Goal: Information Seeking & Learning: Learn about a topic

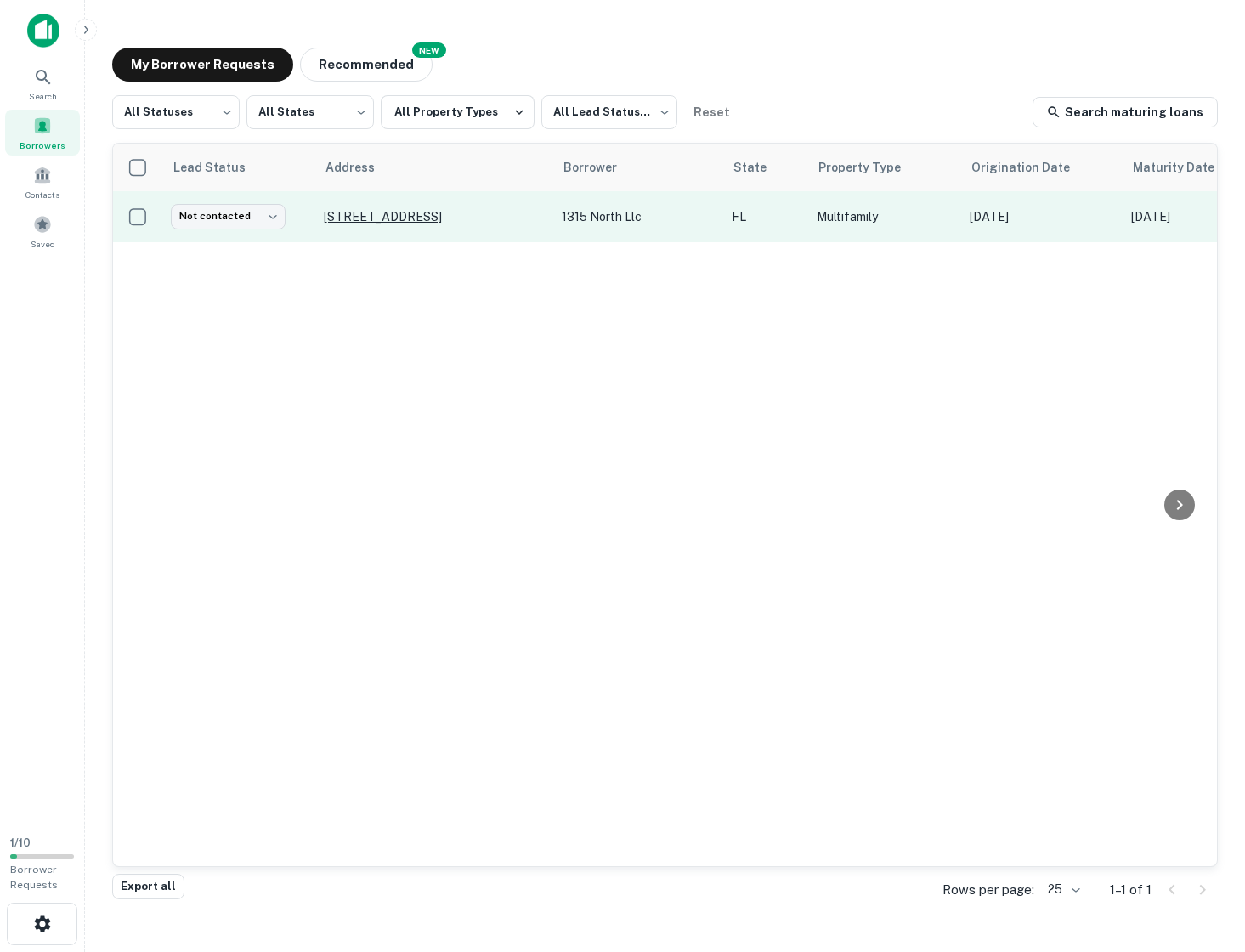
click at [342, 209] on p "[STREET_ADDRESS]" at bounding box center [435, 216] width 221 height 15
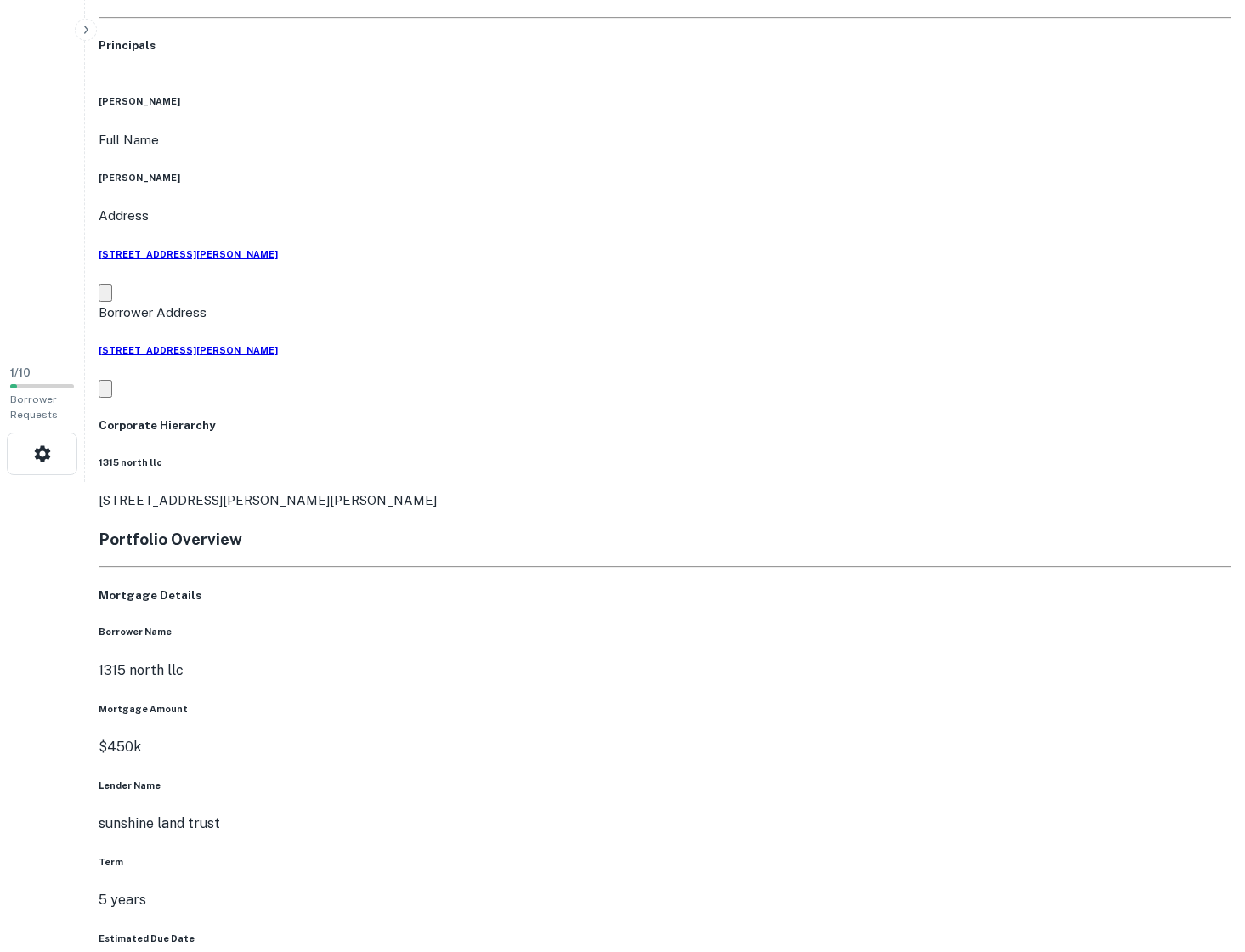
scroll to position [558, 0]
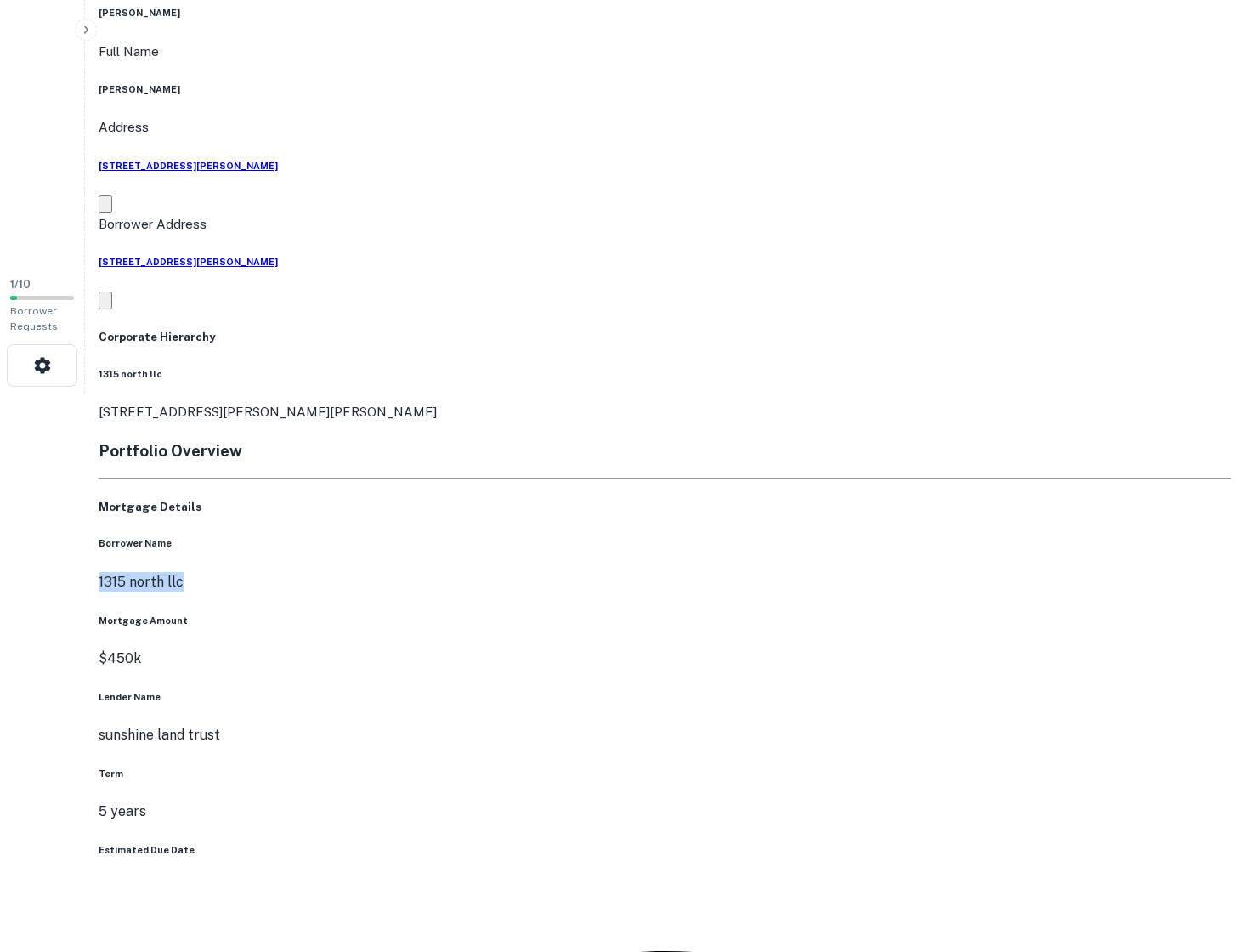
drag, startPoint x: 549, startPoint y: 180, endPoint x: 645, endPoint y: 180, distance: 96.0
click at [648, 536] on div "Borrower Name 1315 north llc" at bounding box center [665, 563] width 1132 height 55
copy p "1315 north llc"
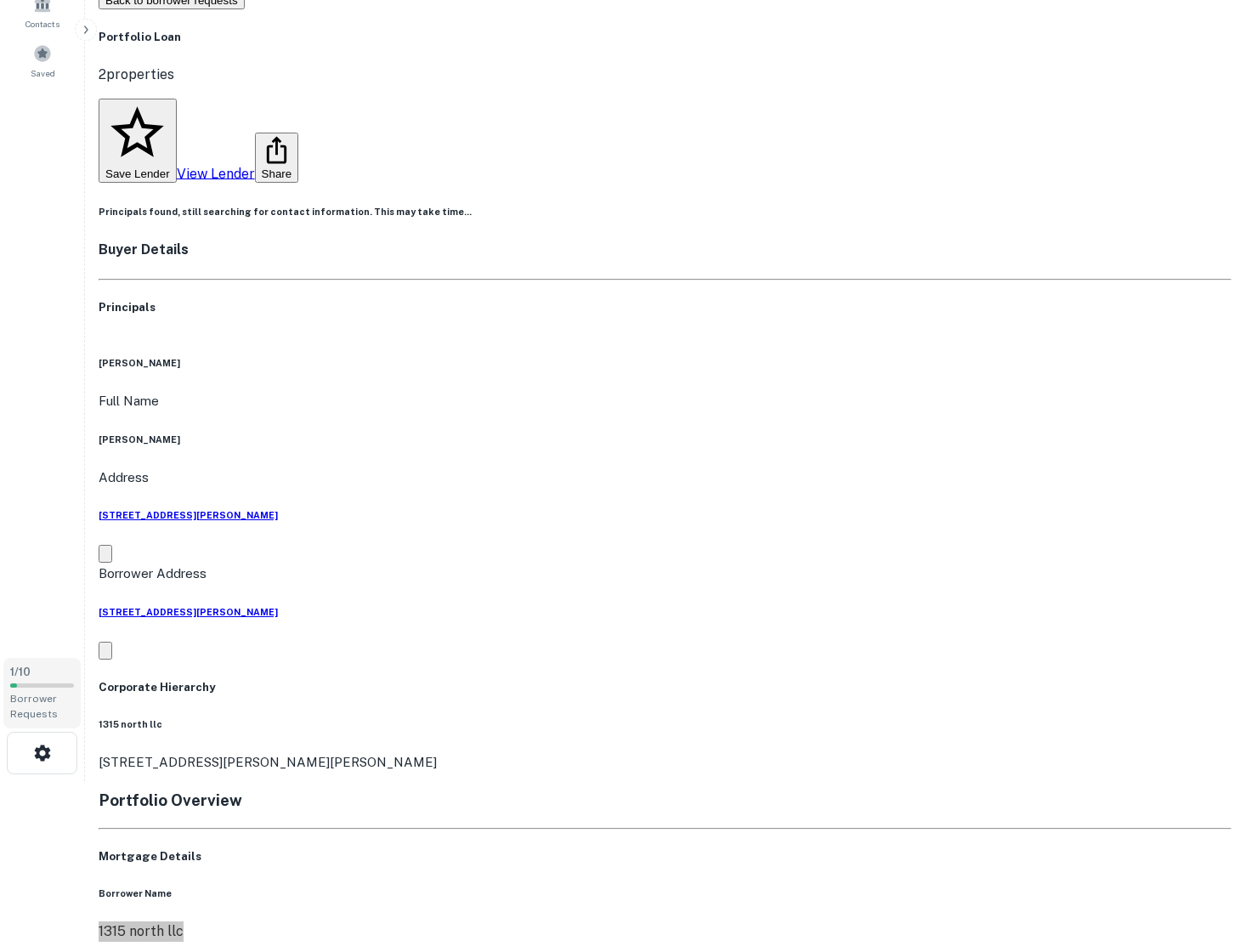
scroll to position [182, 0]
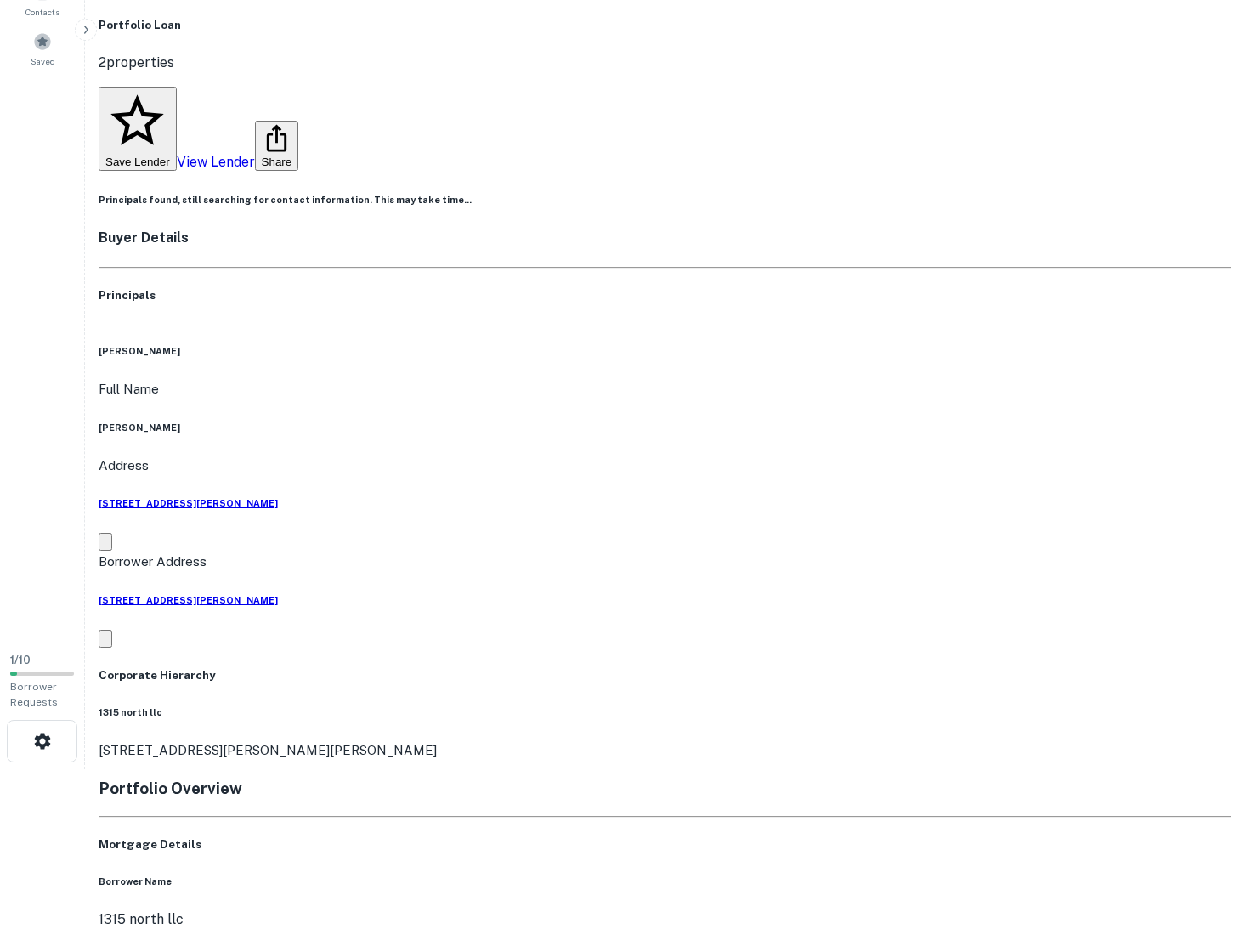
drag, startPoint x: 522, startPoint y: 630, endPoint x: 649, endPoint y: 633, distance: 127.0
copy p "sunshine land trust"
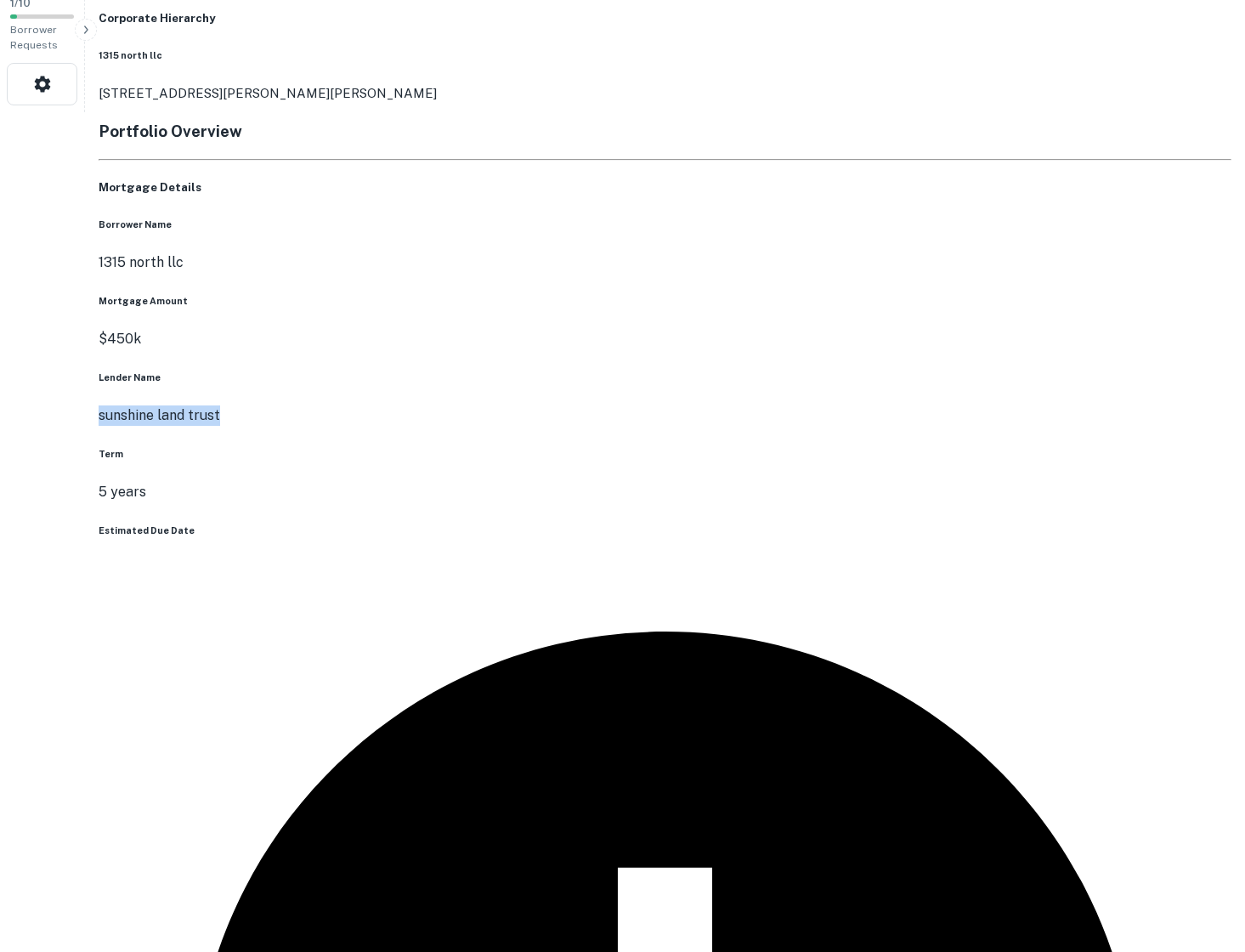
scroll to position [952, 0]
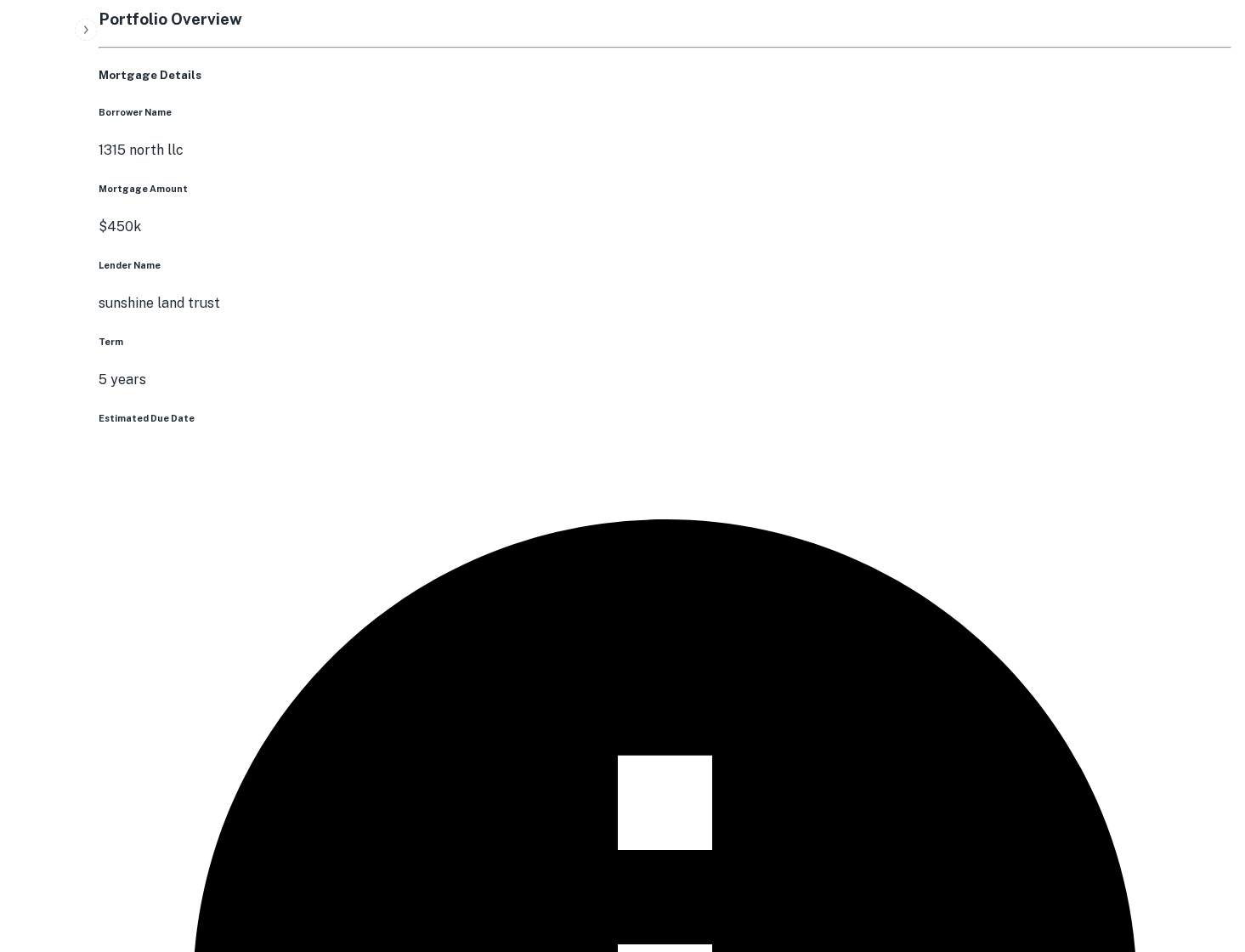
drag, startPoint x: 211, startPoint y: 481, endPoint x: 368, endPoint y: 486, distance: 157.1
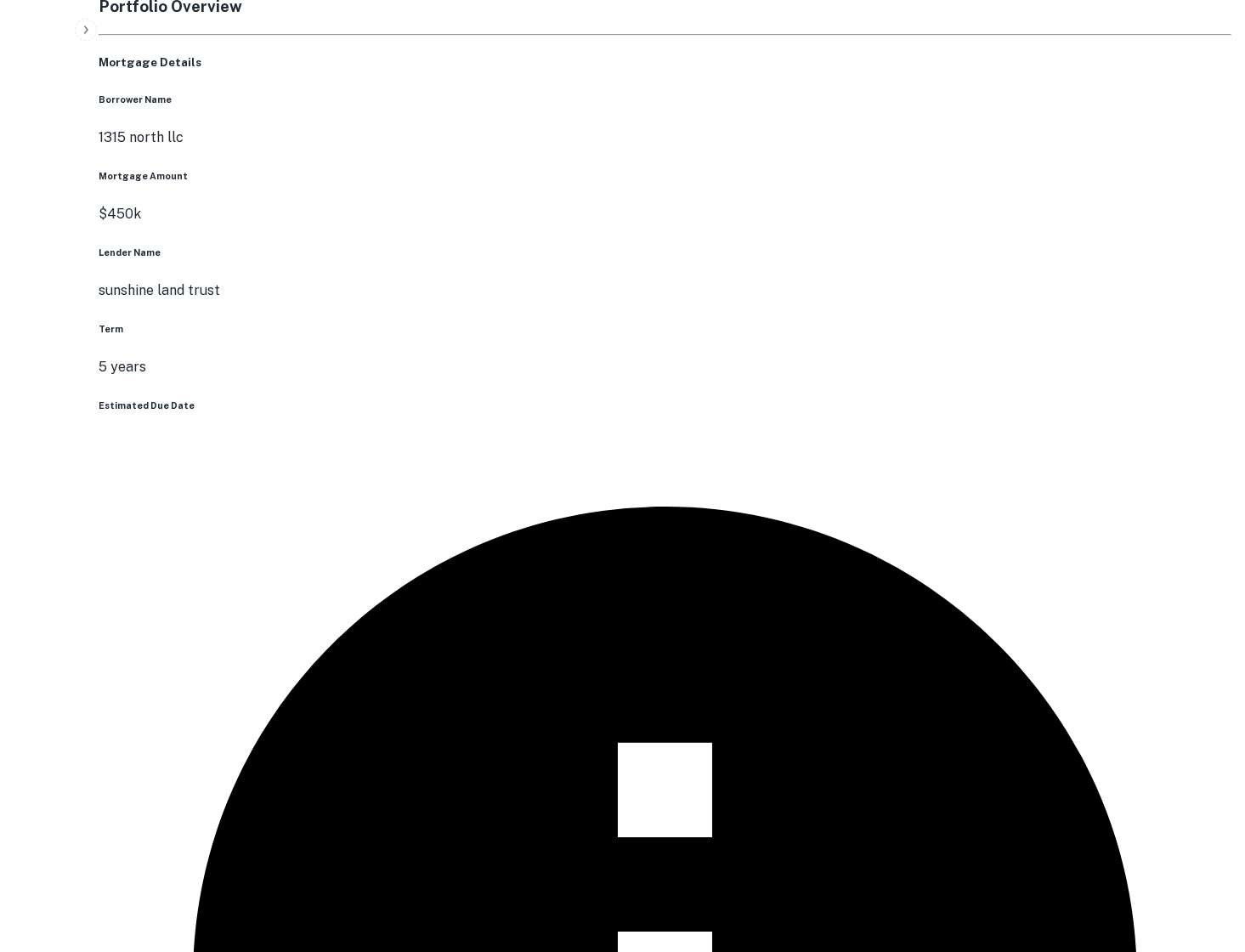
scroll to position [1257, 0]
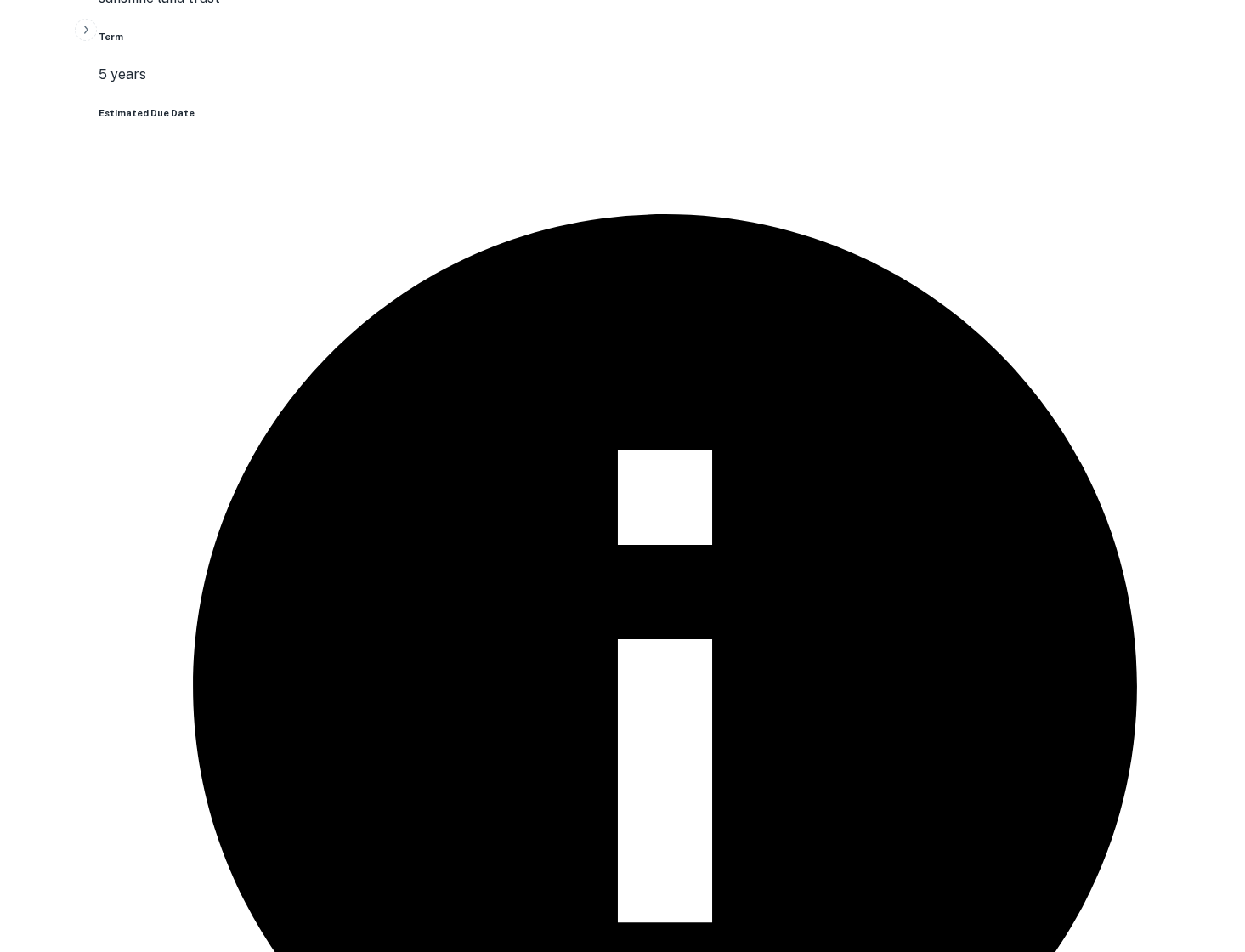
drag, startPoint x: 549, startPoint y: 400, endPoint x: 418, endPoint y: 405, distance: 131.1
copy p "1315 4th ave n"
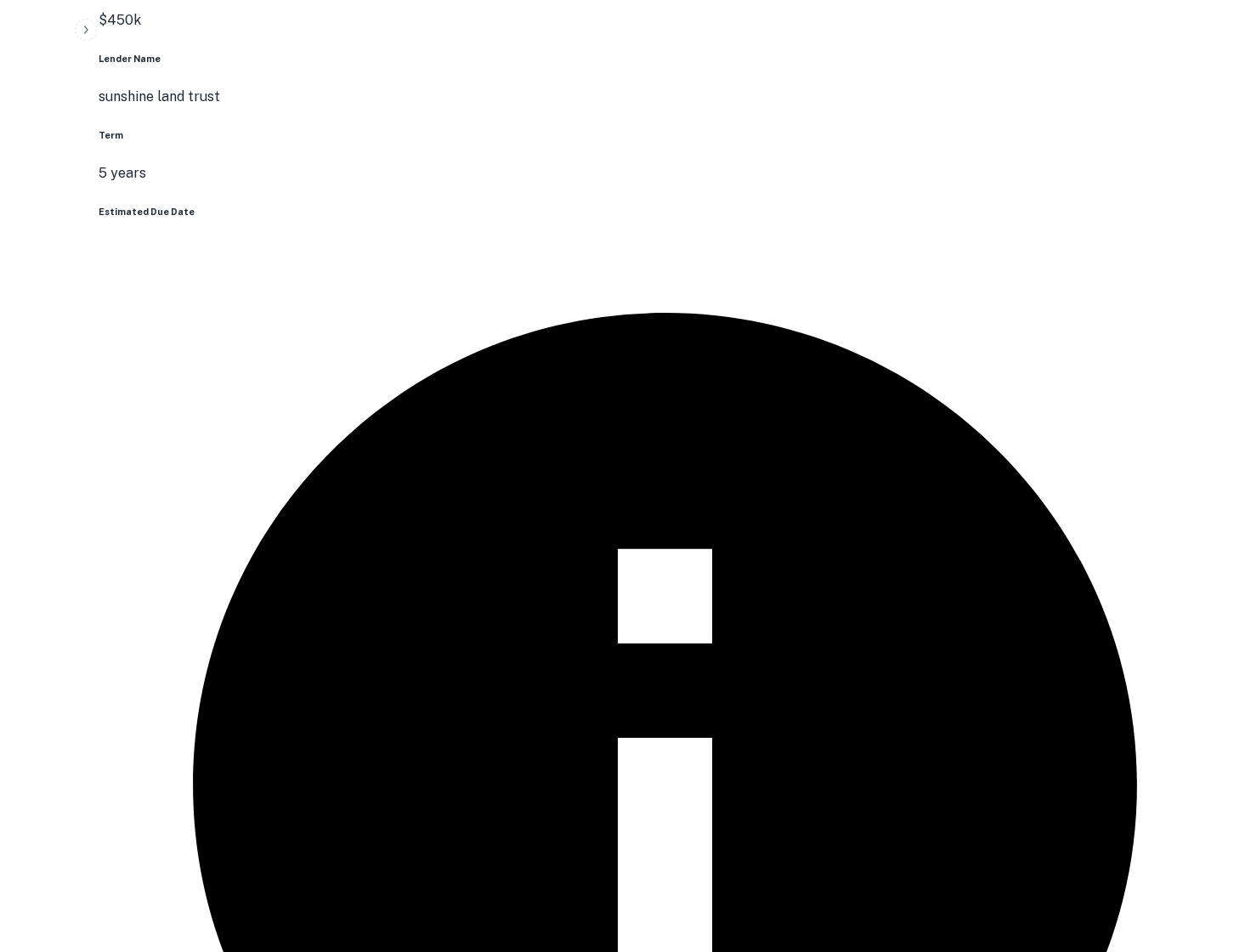
scroll to position [1131, 0]
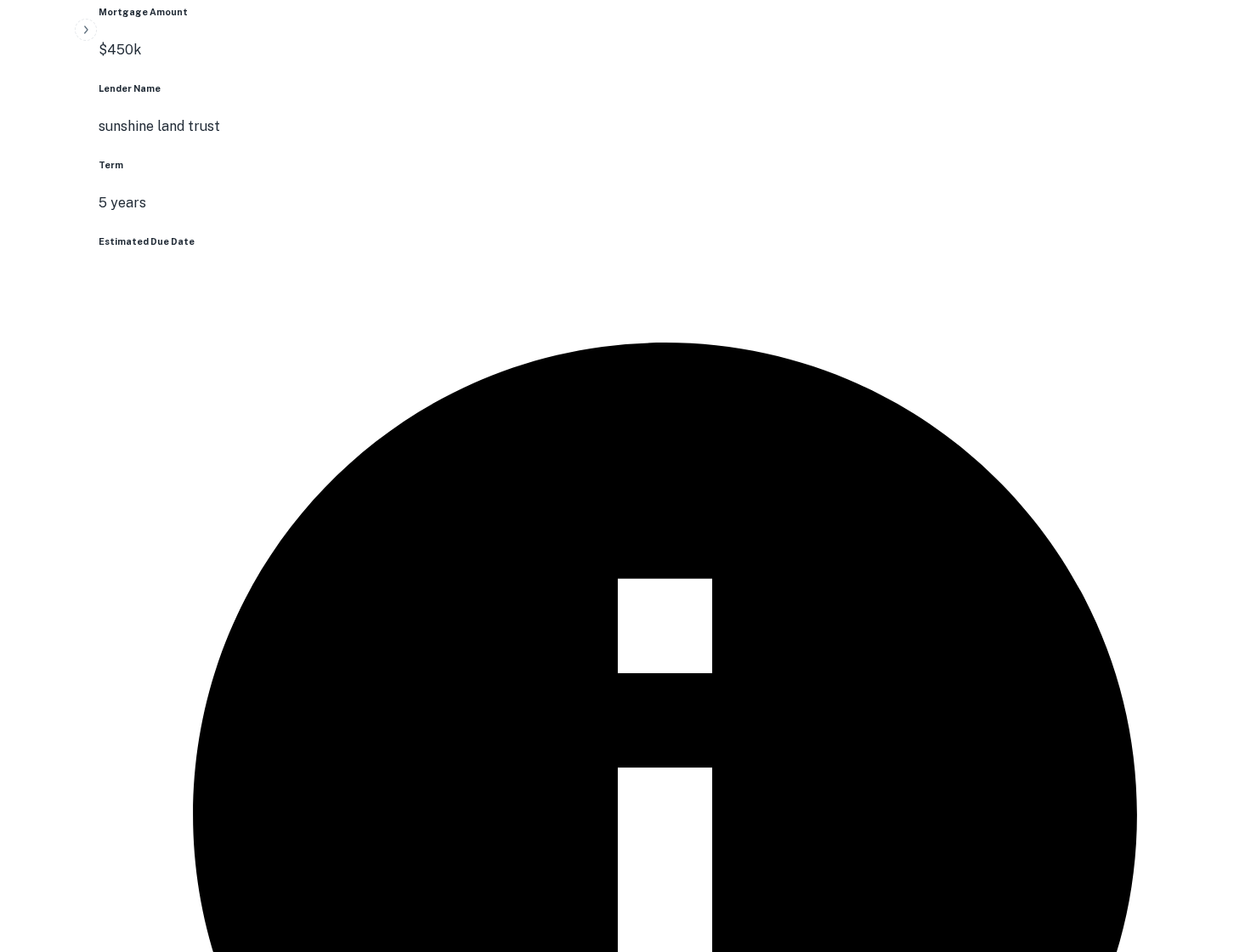
scroll to position [1129, 0]
drag, startPoint x: 872, startPoint y: 513, endPoint x: 883, endPoint y: 587, distance: 74.8
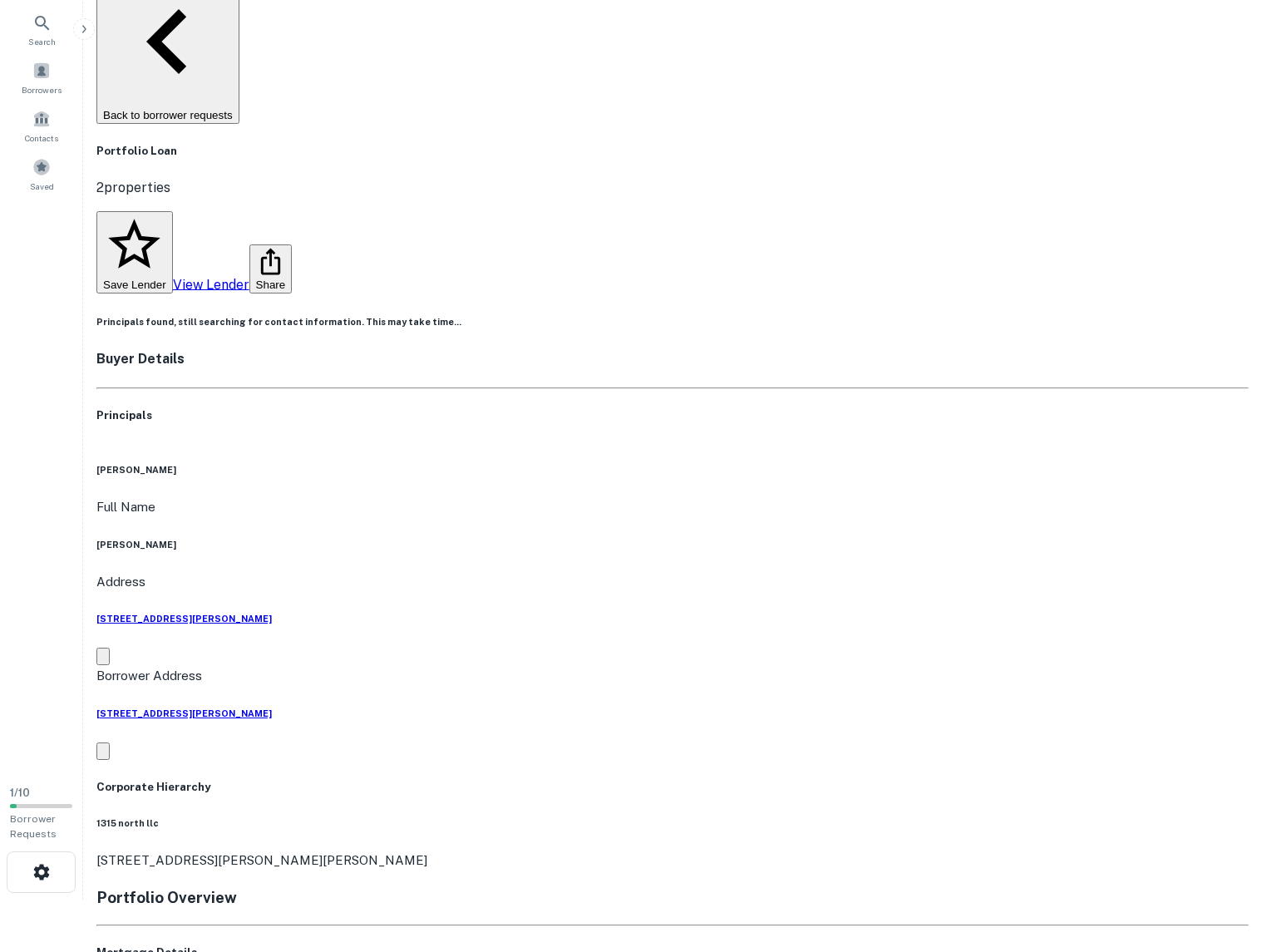
scroll to position [0, 0]
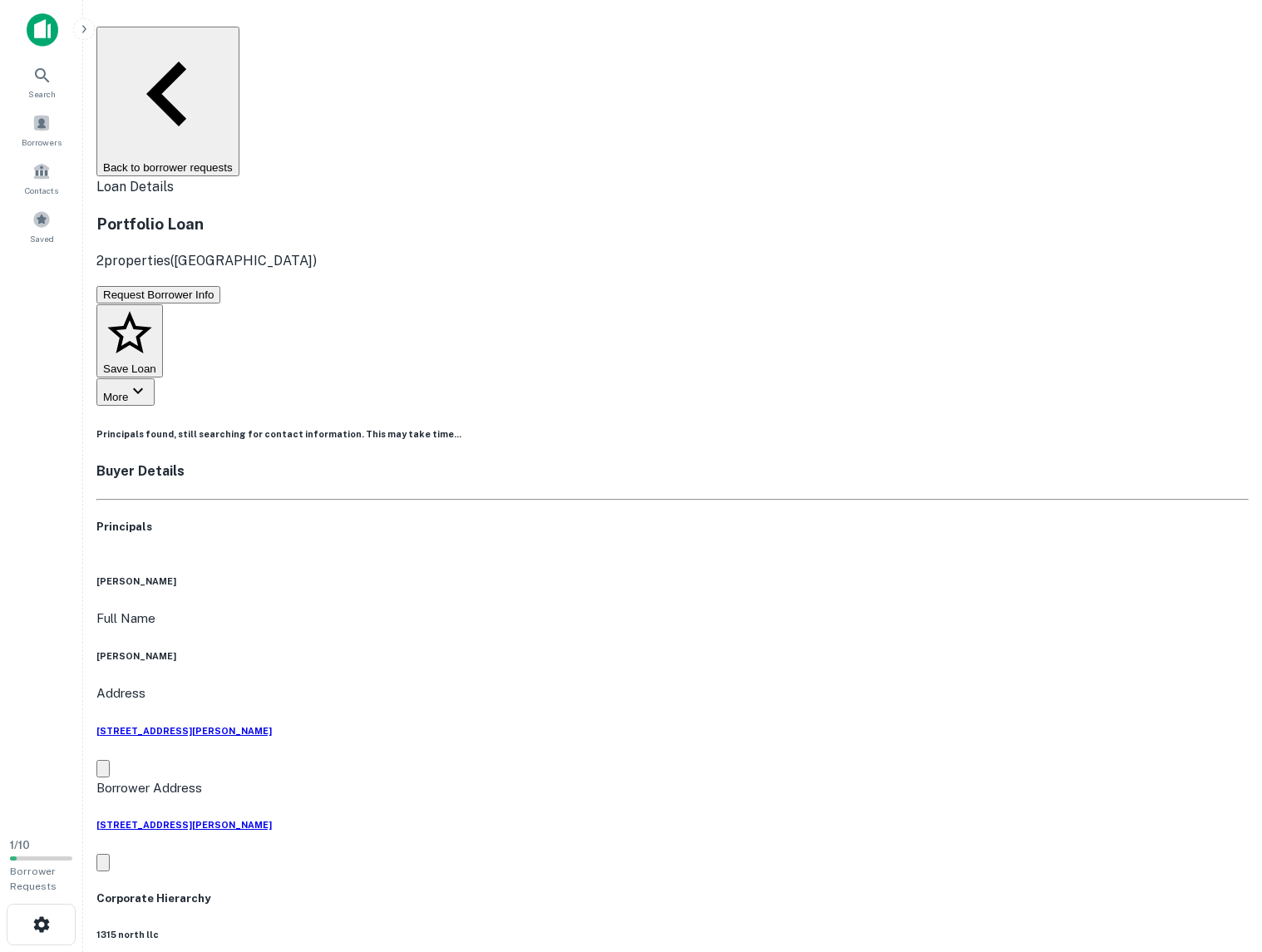
click at [155, 378] on button "More" at bounding box center [126, 392] width 59 height 27
click at [498, 931] on div at bounding box center [631, 952] width 1262 height 0
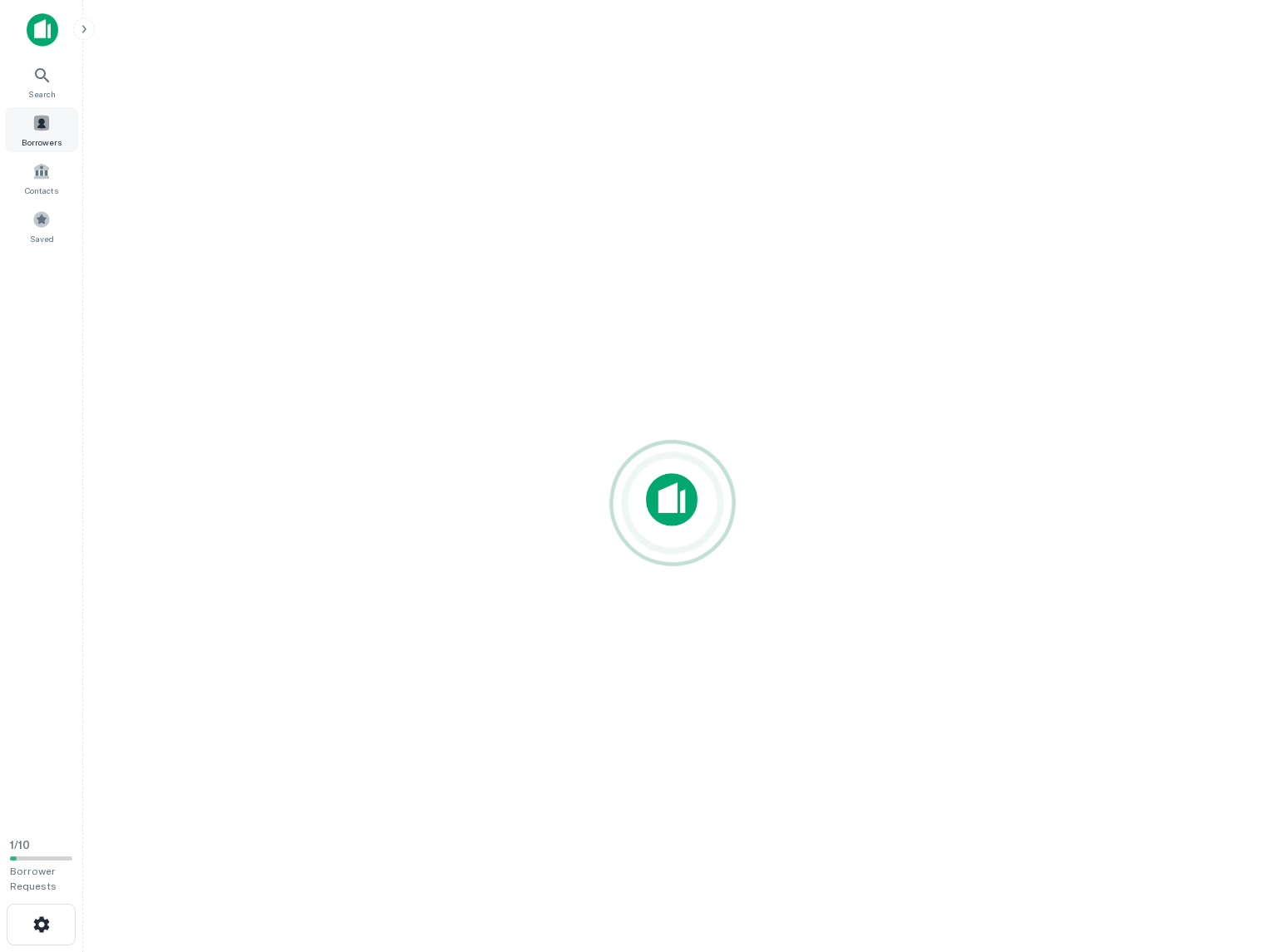
click at [35, 126] on span at bounding box center [41, 123] width 19 height 19
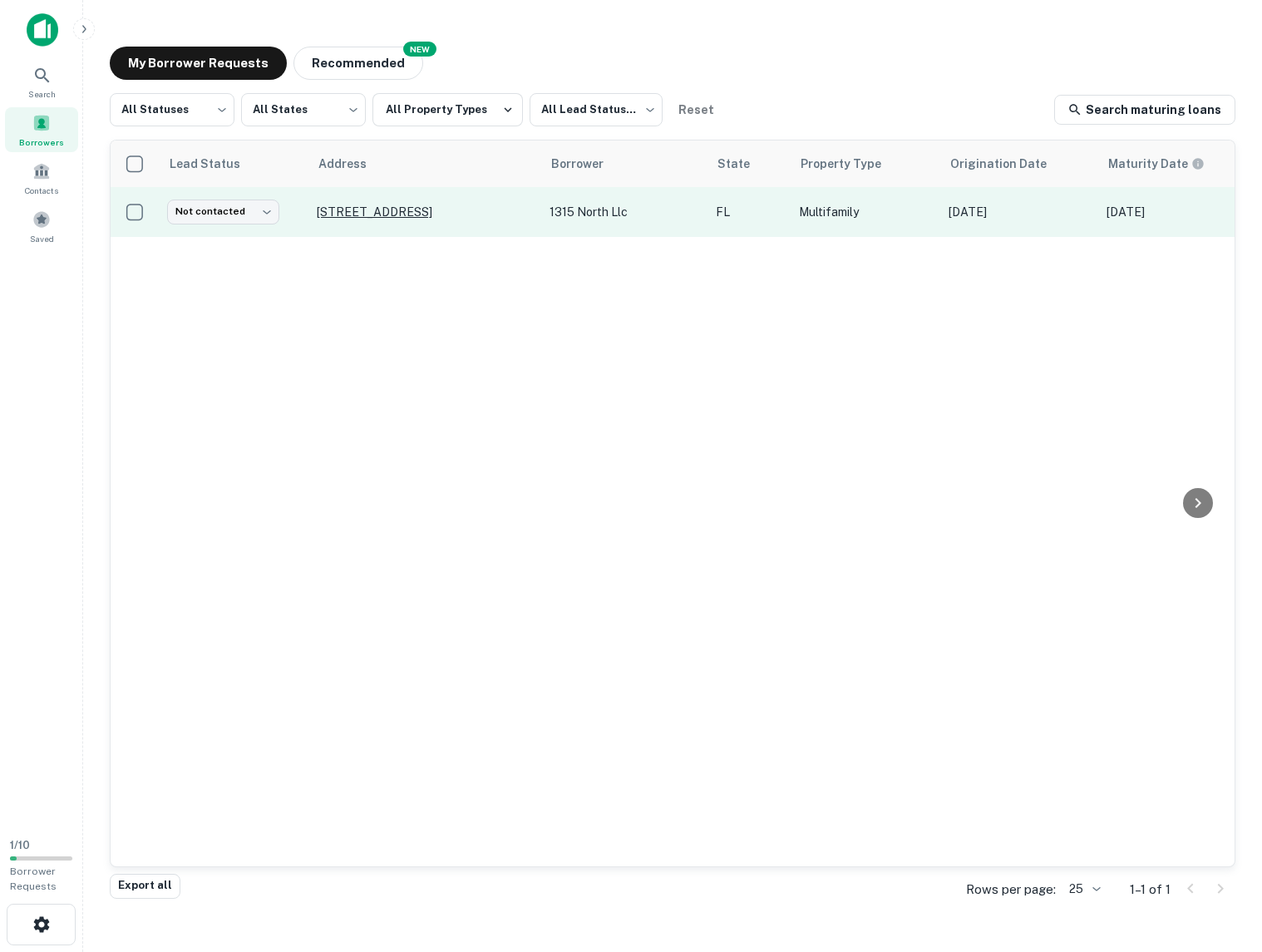
click at [356, 210] on p "1315 4th Ave N Saint Petersburg, FL33705" at bounding box center [425, 212] width 217 height 15
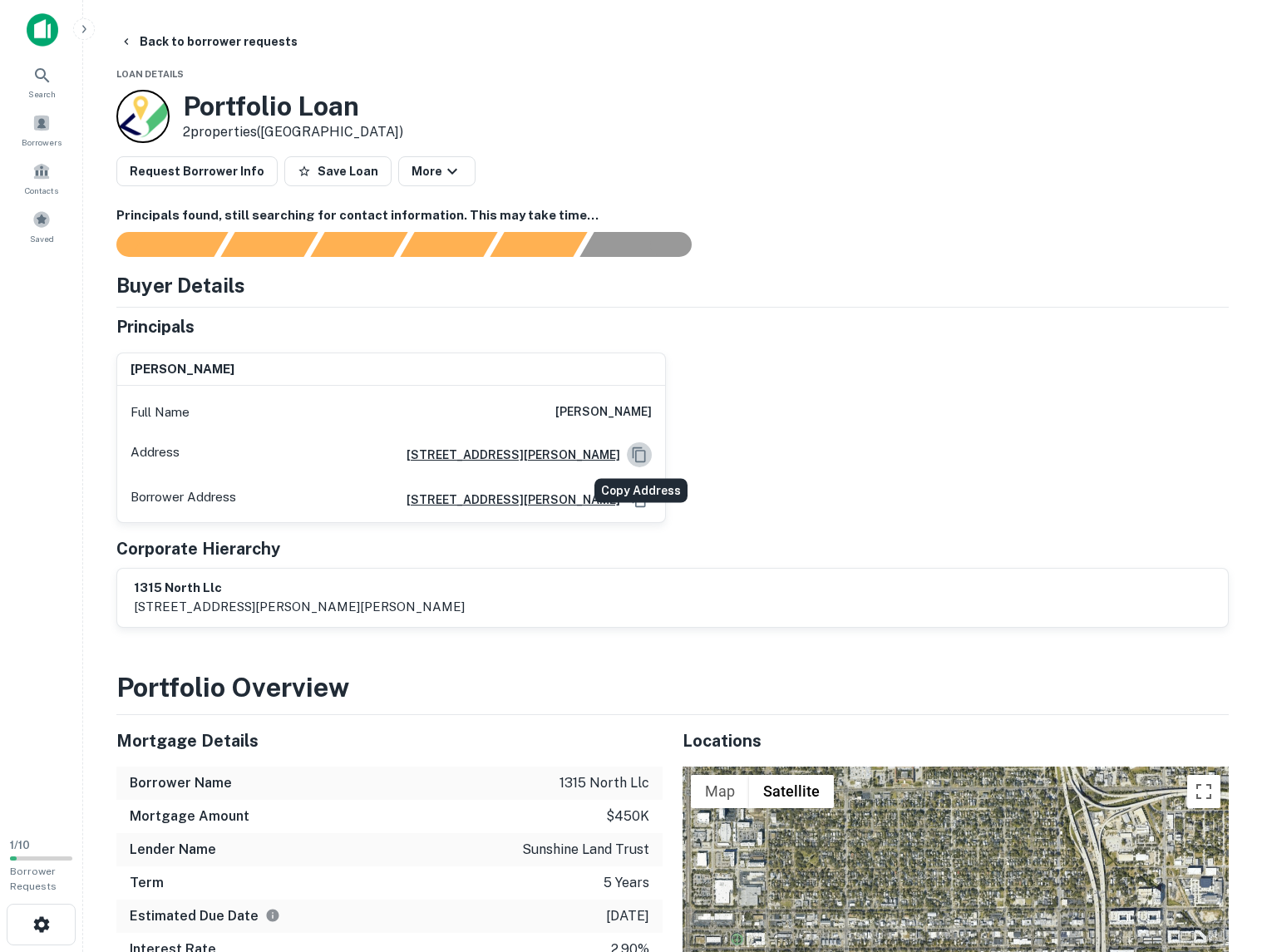
drag, startPoint x: 638, startPoint y: 456, endPoint x: 700, endPoint y: 368, distance: 107.6
click at [638, 456] on icon "Copy Address" at bounding box center [639, 455] width 17 height 17
click at [645, 503] on icon "Copy Address" at bounding box center [640, 498] width 14 height 15
click at [41, 75] on icon at bounding box center [42, 75] width 20 height 20
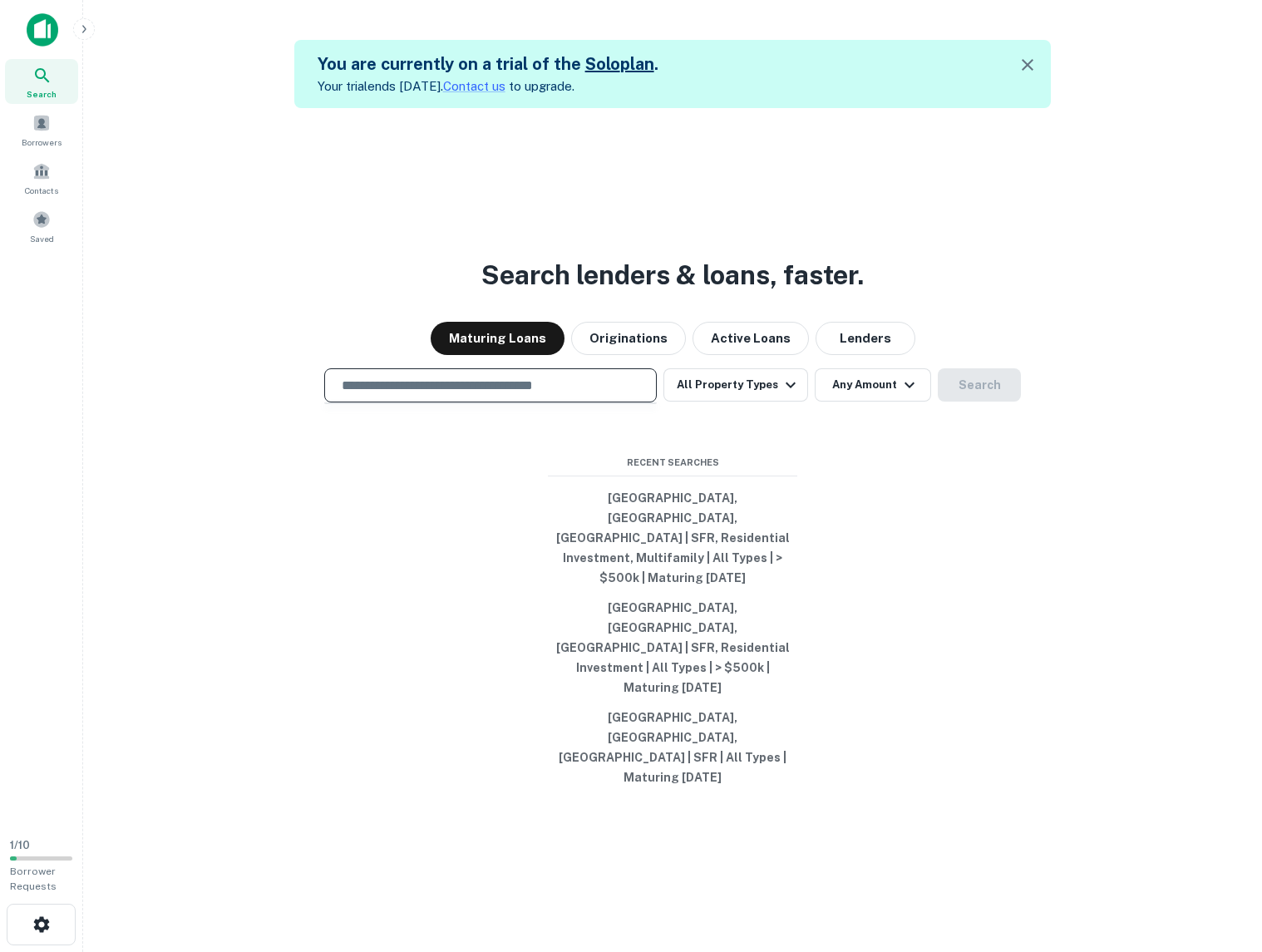
click at [524, 395] on input "text" at bounding box center [491, 385] width 318 height 20
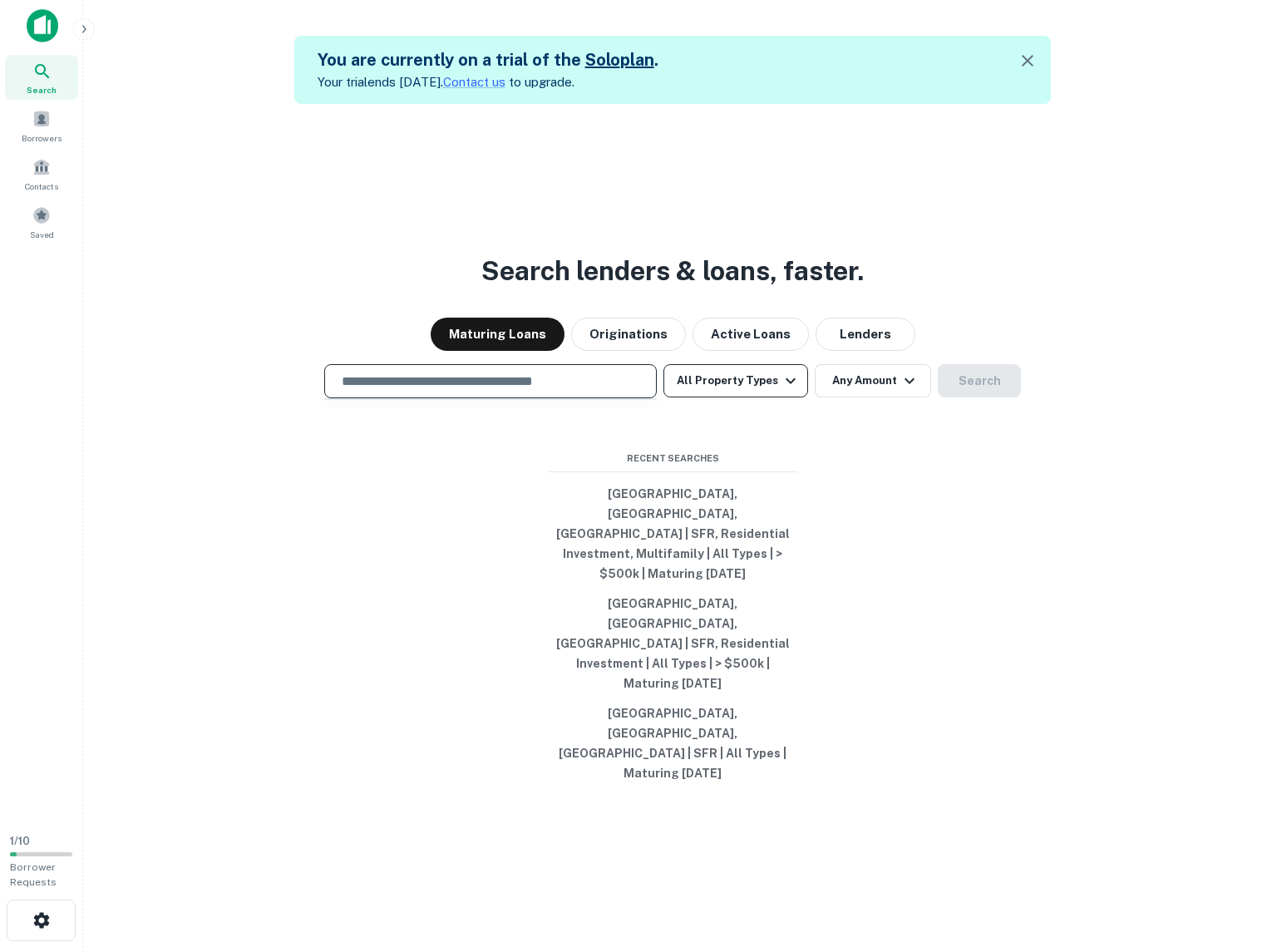
scroll to position [7, 0]
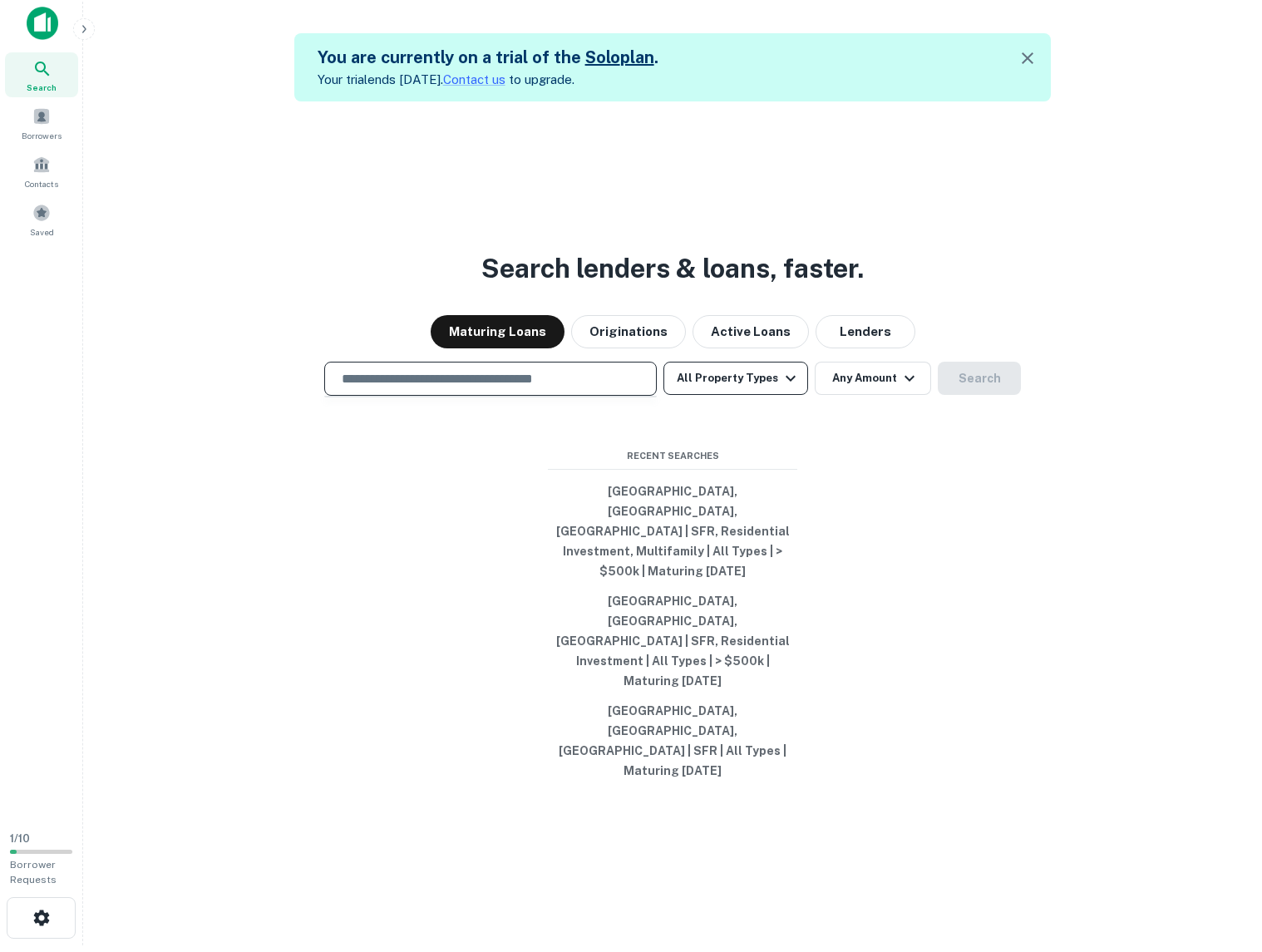
click at [735, 395] on button "All Property Types" at bounding box center [735, 378] width 144 height 33
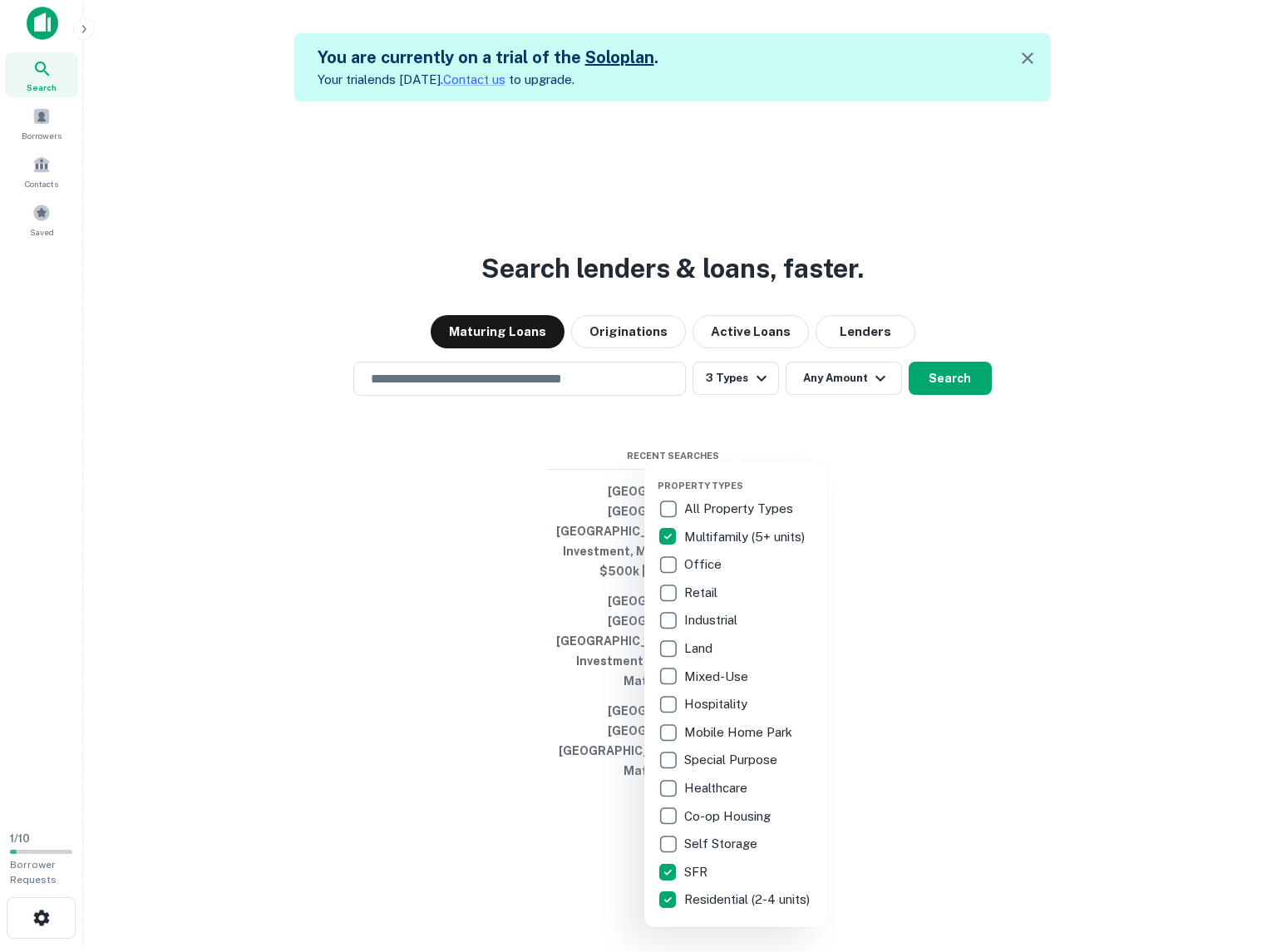
click at [928, 606] on div at bounding box center [631, 476] width 1262 height 952
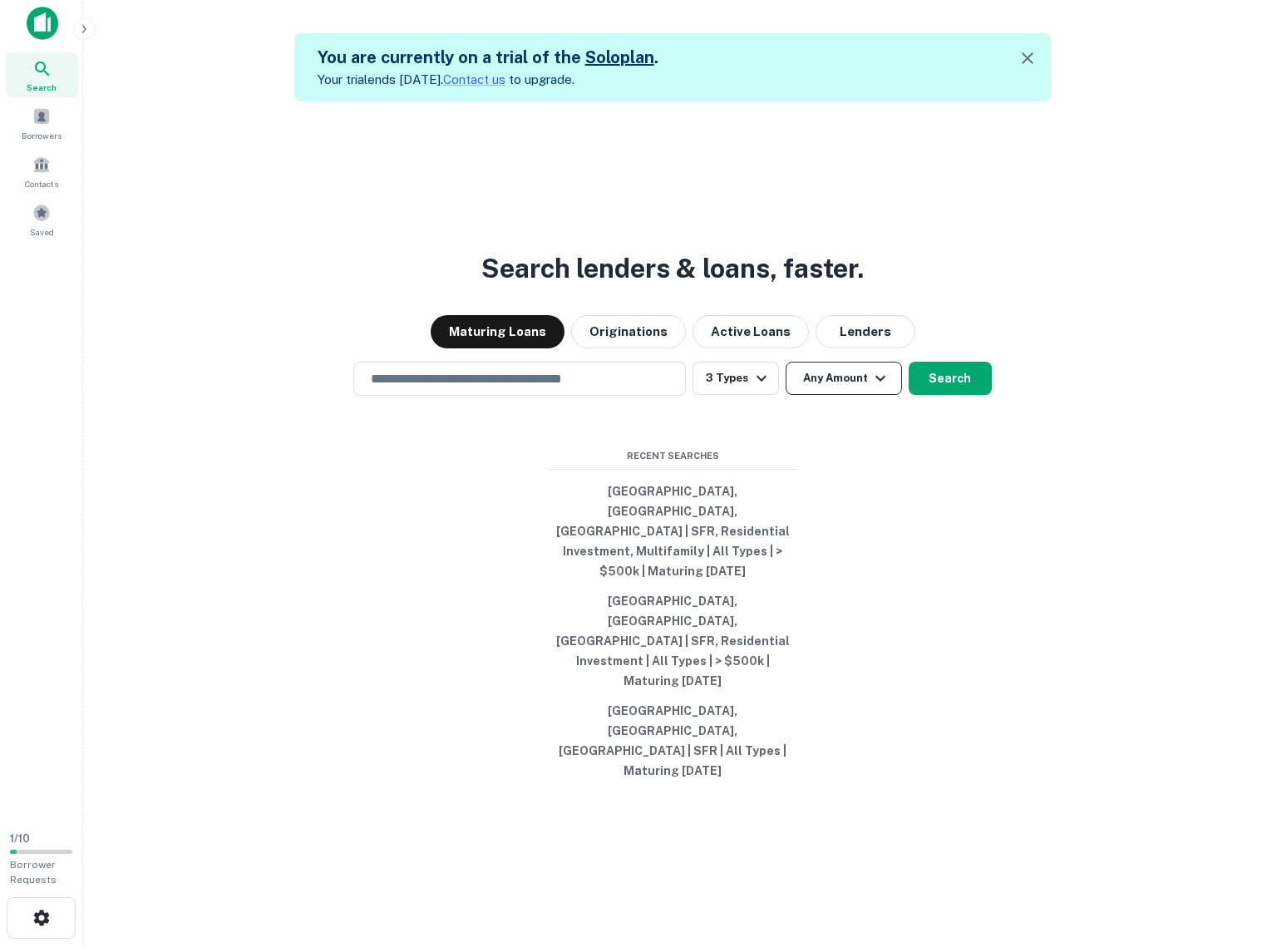
click at [856, 395] on button "Any Amount" at bounding box center [844, 378] width 116 height 33
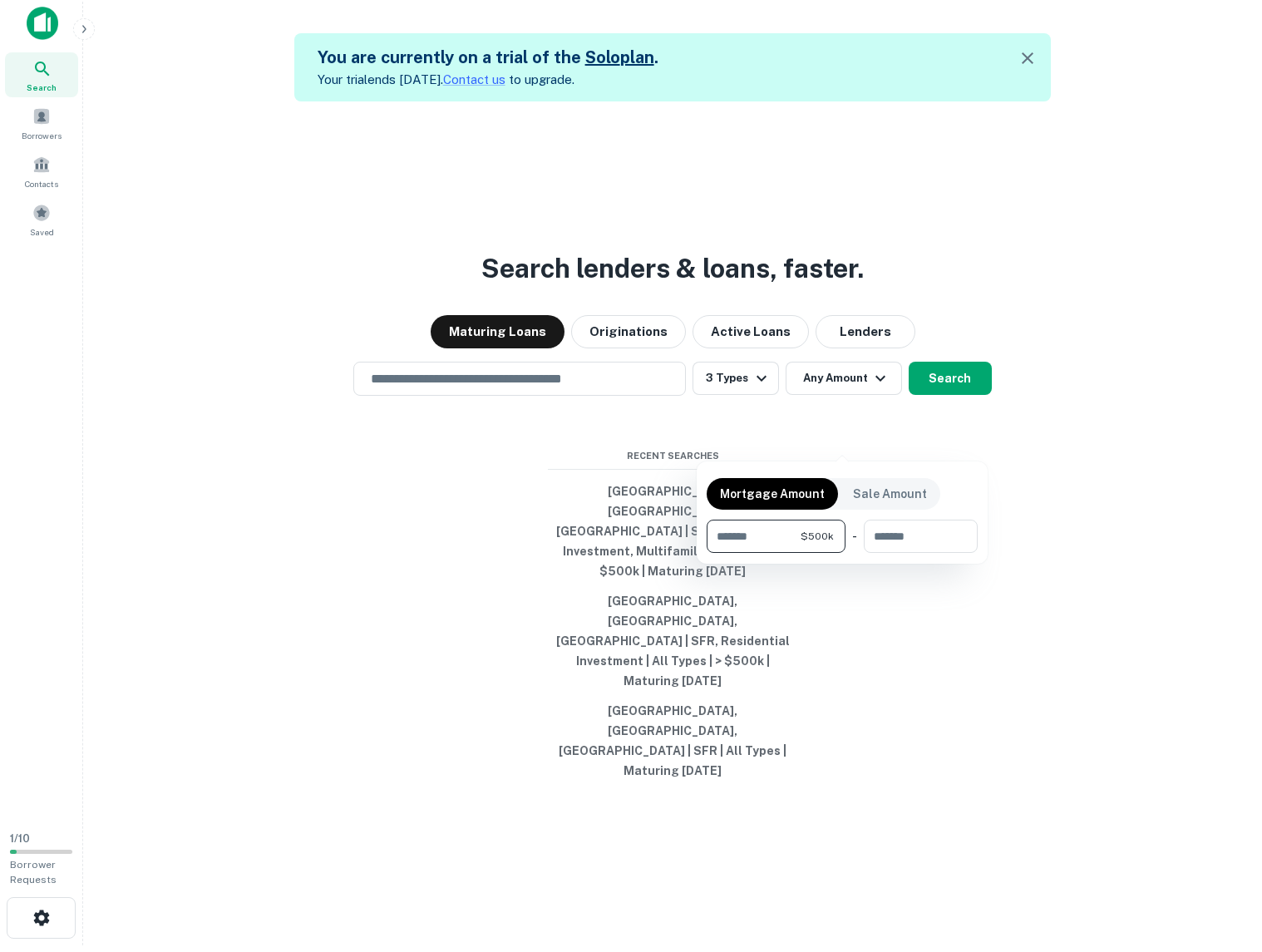
type input "******"
click at [960, 437] on div at bounding box center [631, 476] width 1262 height 952
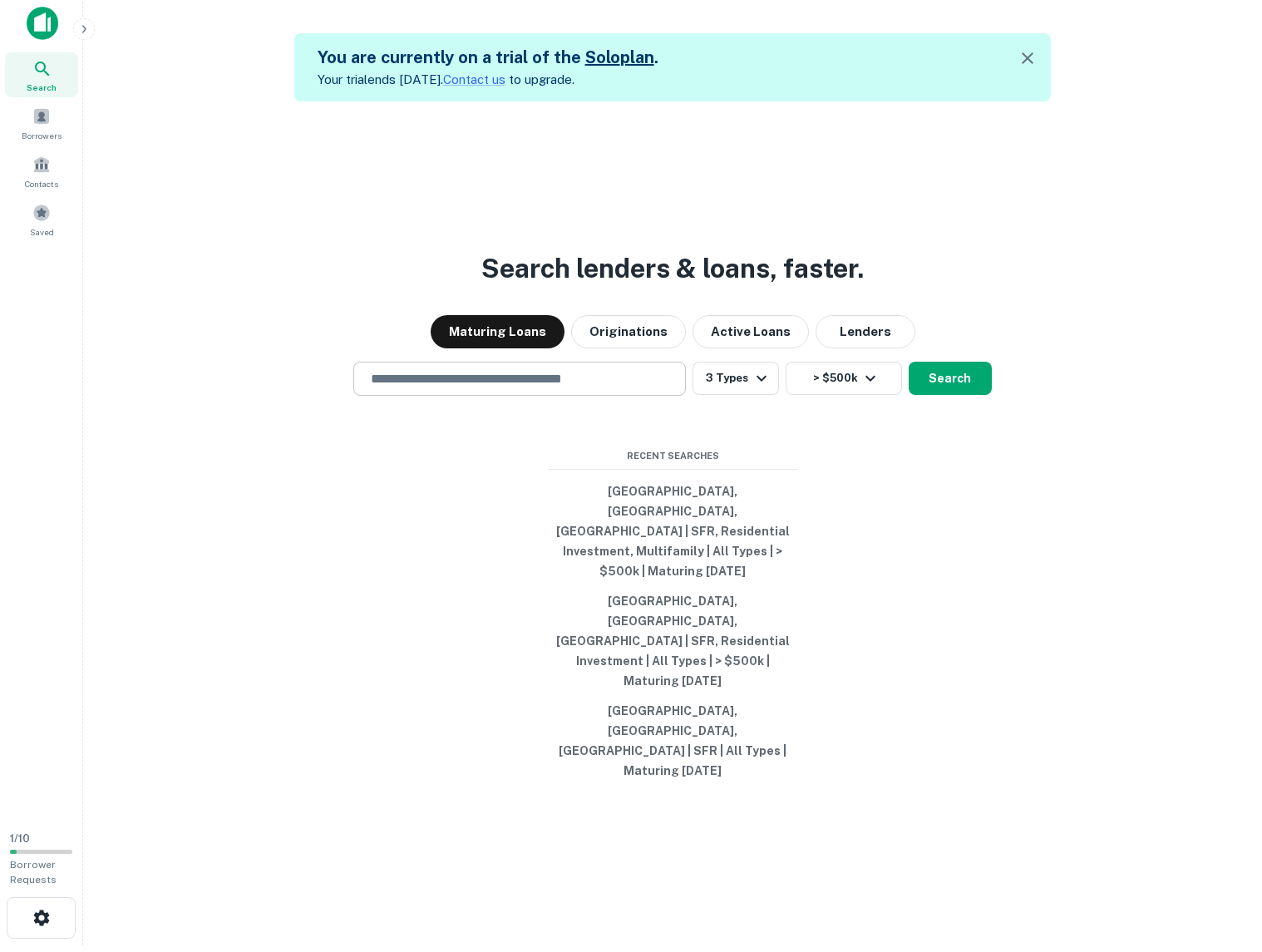
drag, startPoint x: 955, startPoint y: 438, endPoint x: 495, endPoint y: 424, distance: 460.2
click at [496, 396] on div "​ 3 Types > $500k Search" at bounding box center [672, 378] width 1152 height 34
click at [494, 396] on div "​" at bounding box center [519, 378] width 333 height 34
click at [493, 388] on input "text" at bounding box center [520, 378] width 318 height 20
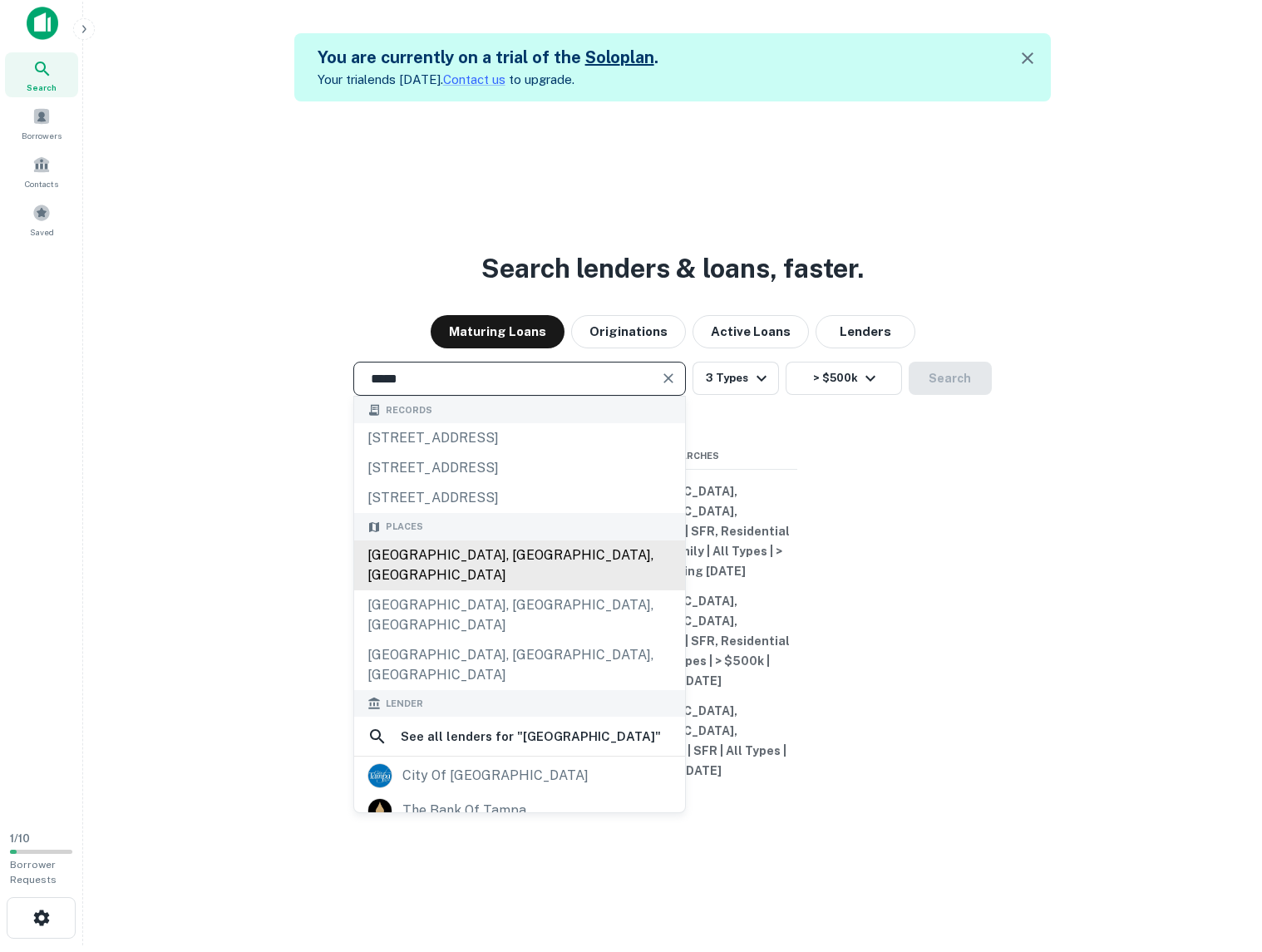
click at [443, 590] on div "Tampa, FL, USA" at bounding box center [519, 565] width 331 height 50
type input "**********"
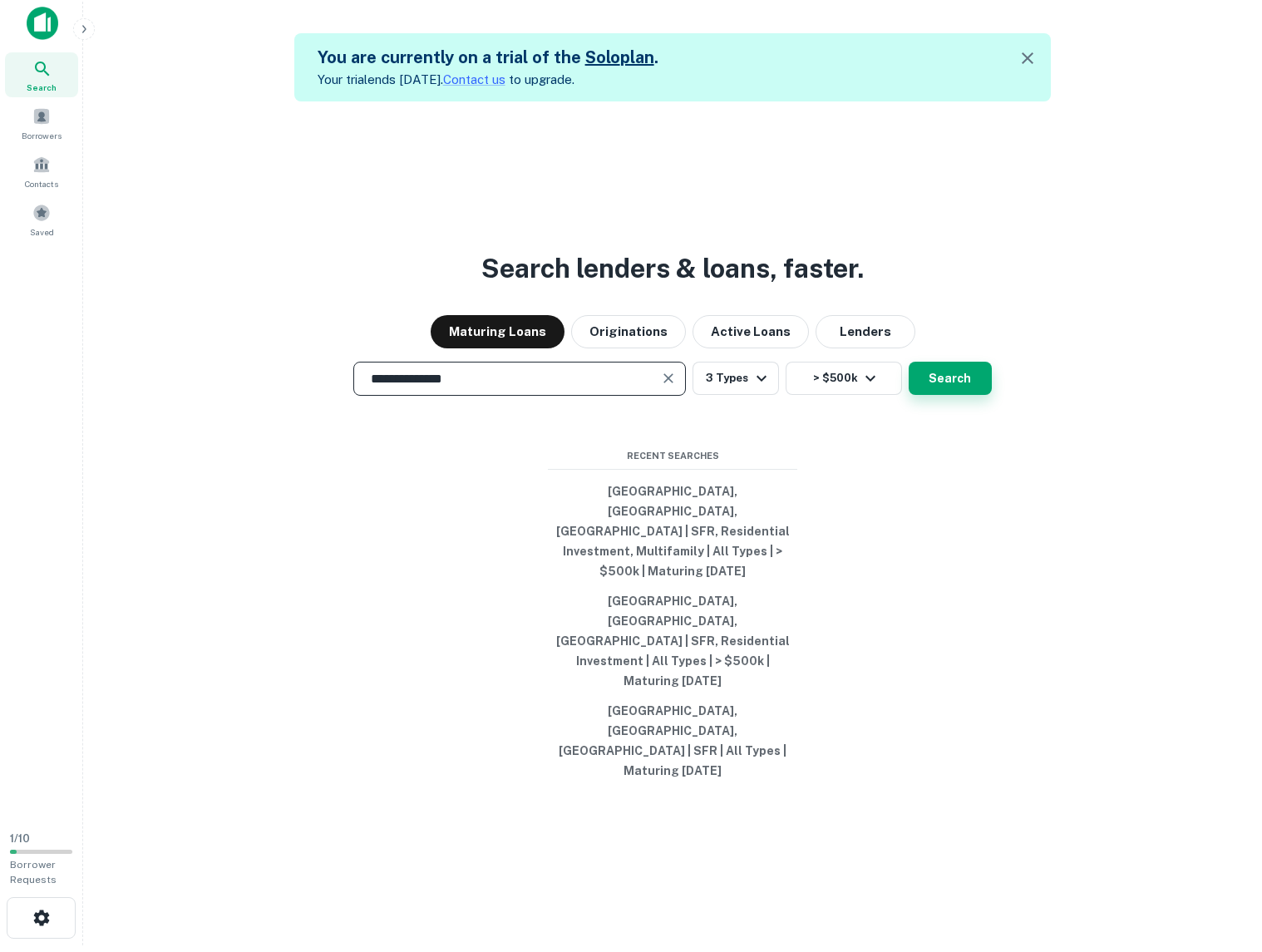
click at [955, 395] on button "Search" at bounding box center [950, 378] width 83 height 33
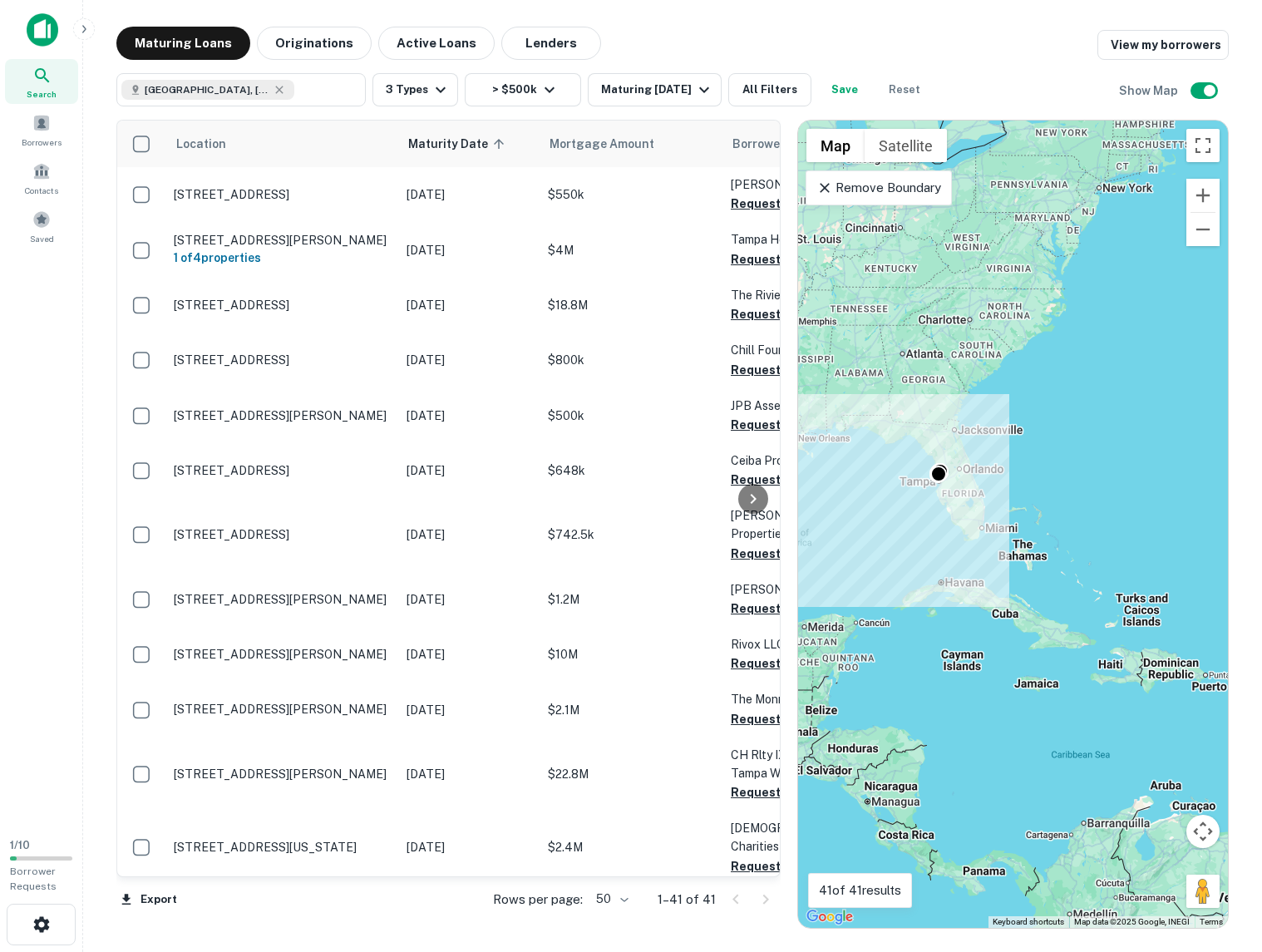
click at [760, 68] on div "Tampa, FL, USA ​ 3 Types > $500k Maturing In 1 Year All Filters Save Reset Show…" at bounding box center [672, 83] width 1113 height 47
click at [752, 93] on button "All Filters" at bounding box center [769, 90] width 83 height 33
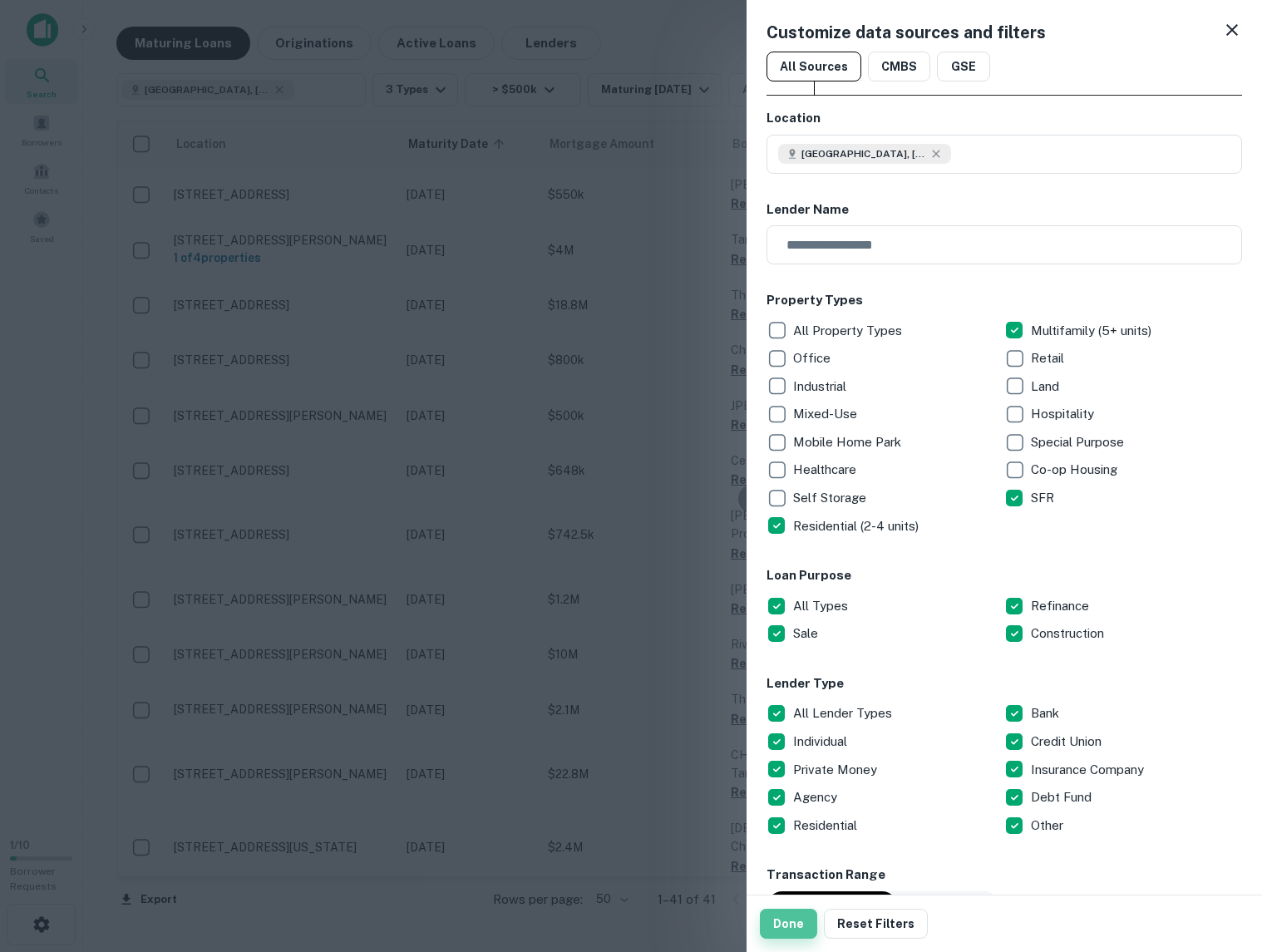
click at [788, 922] on button "Done" at bounding box center [788, 924] width 58 height 30
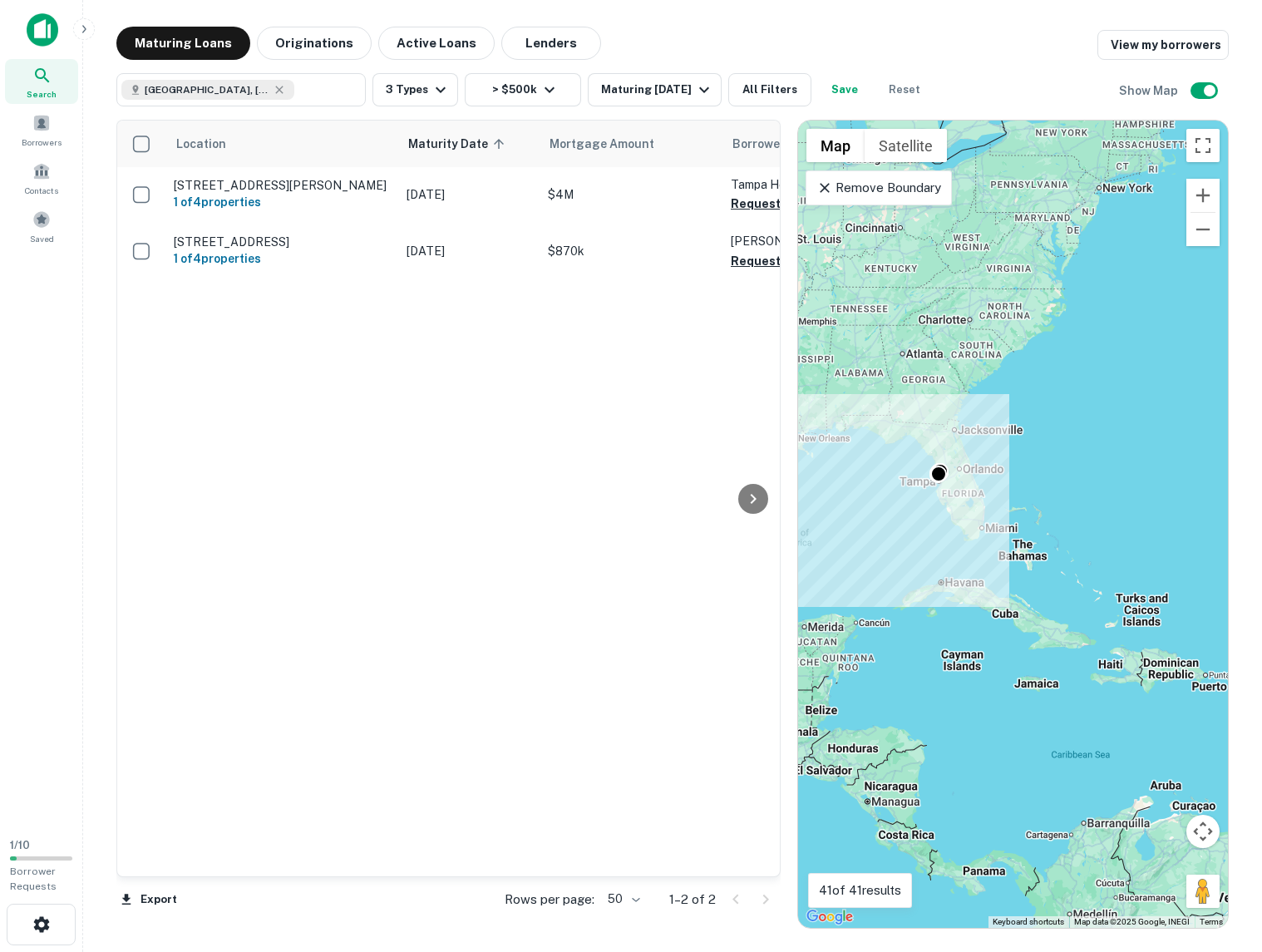
click at [868, 188] on p "Remove Boundary" at bounding box center [878, 187] width 124 height 20
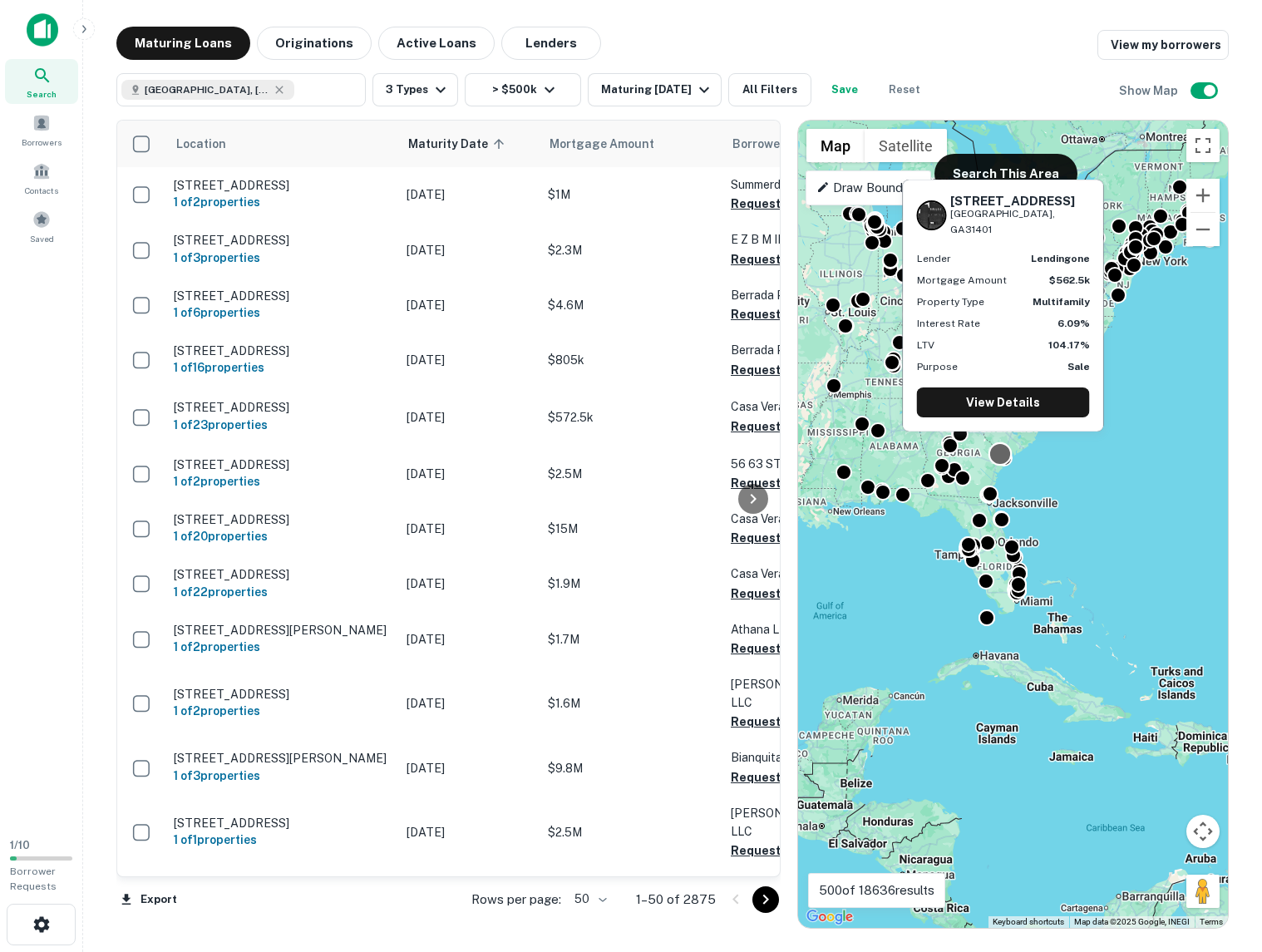
drag, startPoint x: 972, startPoint y: 386, endPoint x: 1007, endPoint y: 459, distance: 81.0
click at [1007, 459] on div "To activate drag with keyboard, press Alt + Enter. Once in keyboard drag state,…" at bounding box center [1012, 525] width 430 height 808
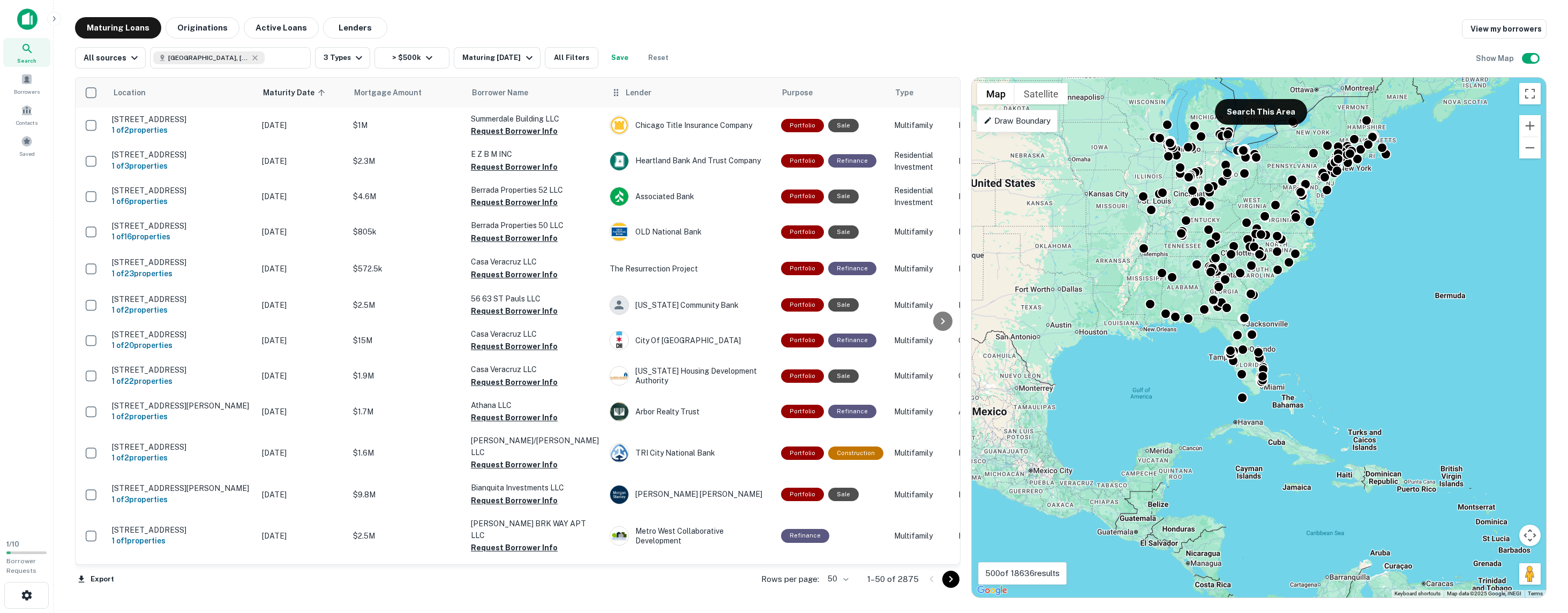
click at [626, 93] on span "Lender" at bounding box center [639, 92] width 26 height 13
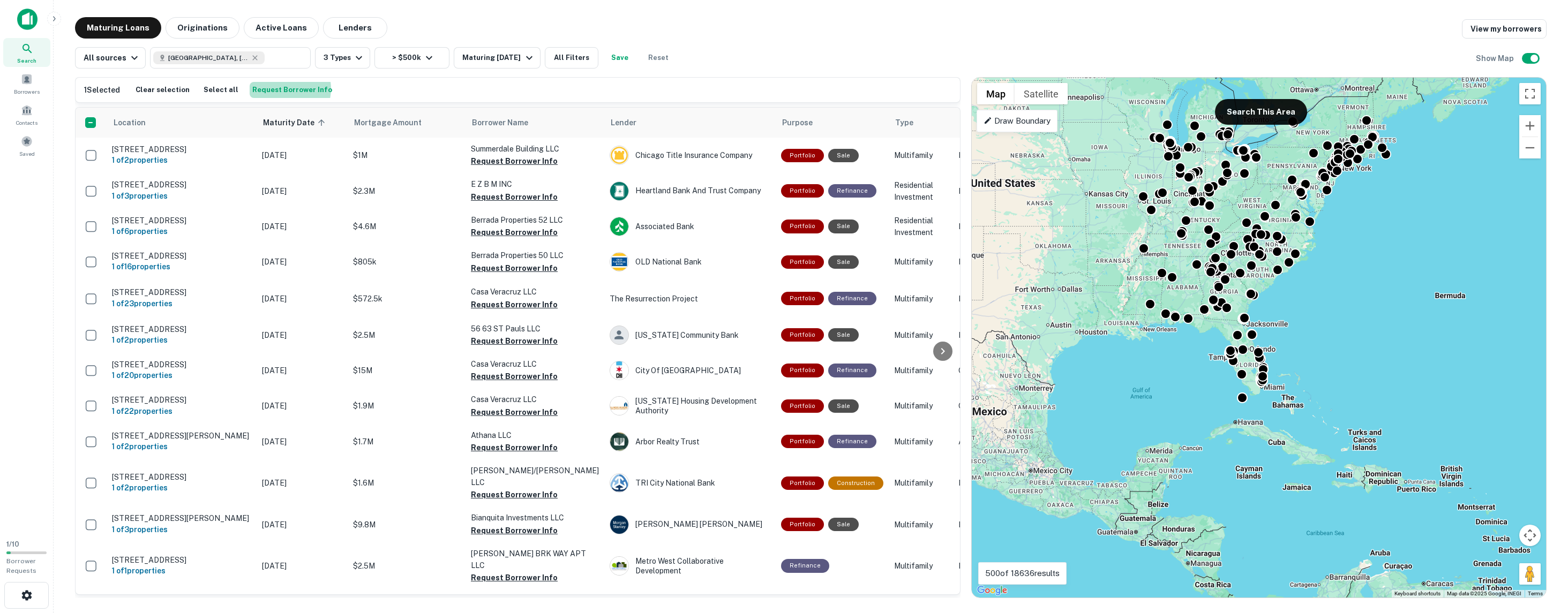
click at [278, 89] on button "Request Borrower Info" at bounding box center [292, 90] width 85 height 16
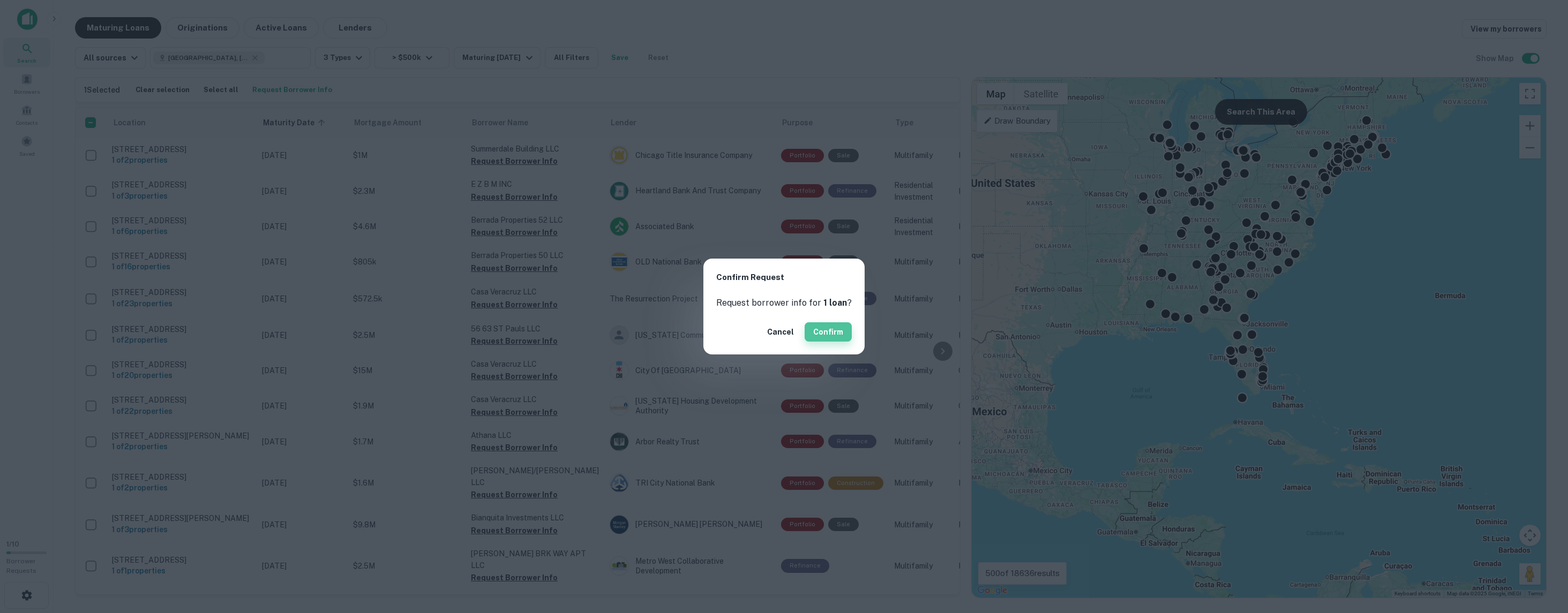
click at [813, 335] on button "Confirm" at bounding box center [828, 332] width 47 height 19
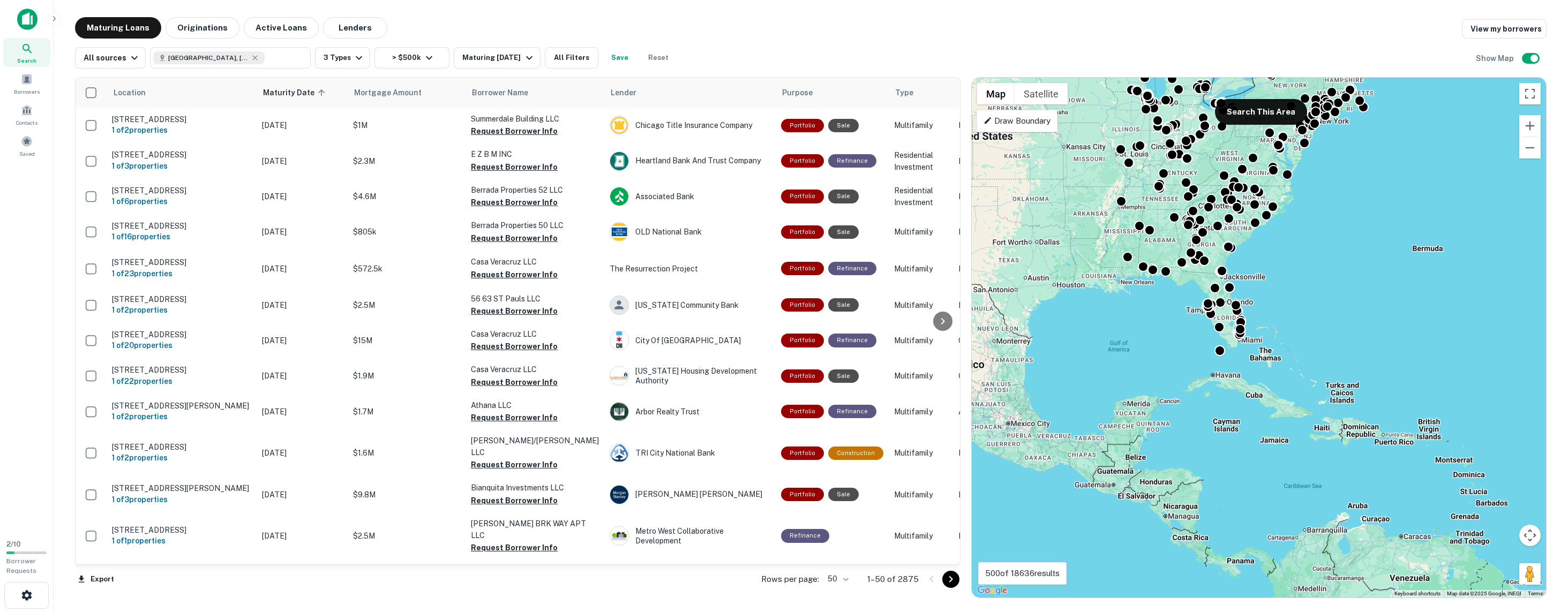
click at [853, 579] on div "Rows per page: 50 ** 1–50 of 2875" at bounding box center [855, 579] width 212 height 29
click at [848, 578] on body "Search Borrowers Contacts Saved 2 / 10 Borrower Requests Maturing Loans Origina…" at bounding box center [784, 306] width 1568 height 613
click at [838, 590] on li "100" at bounding box center [839, 590] width 31 height 19
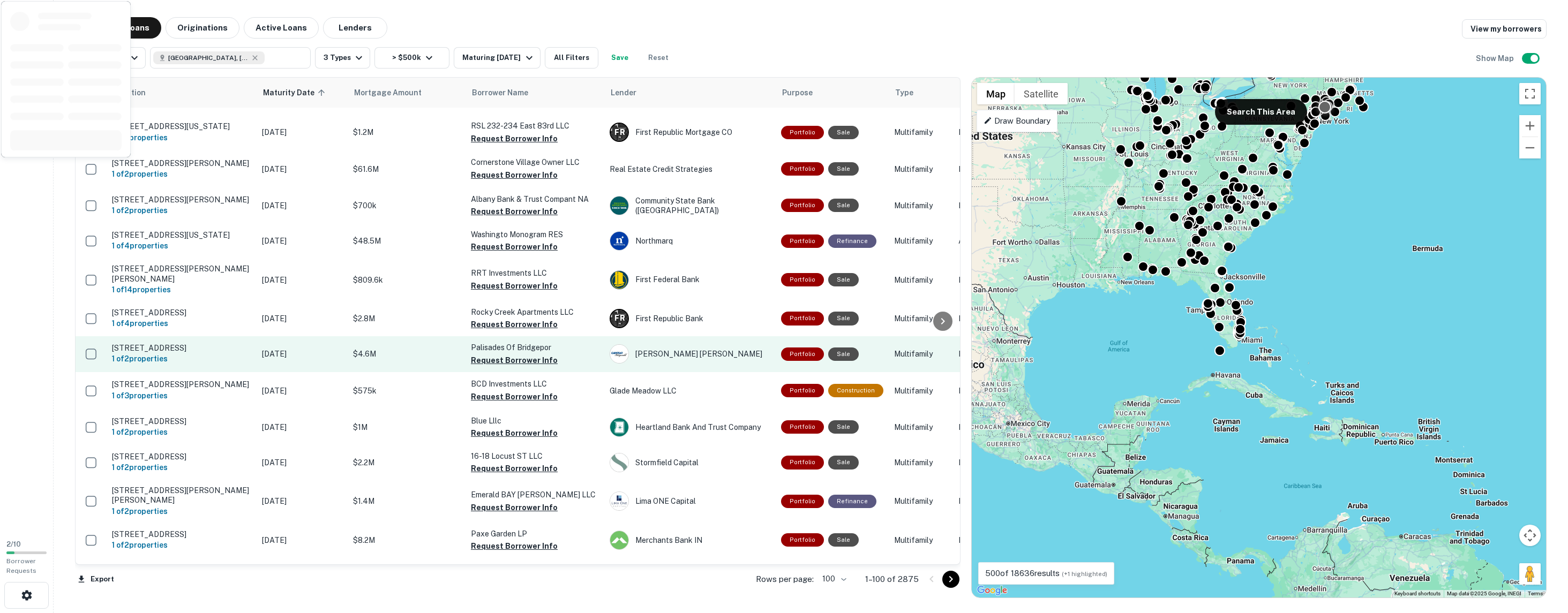
scroll to position [2689, 0]
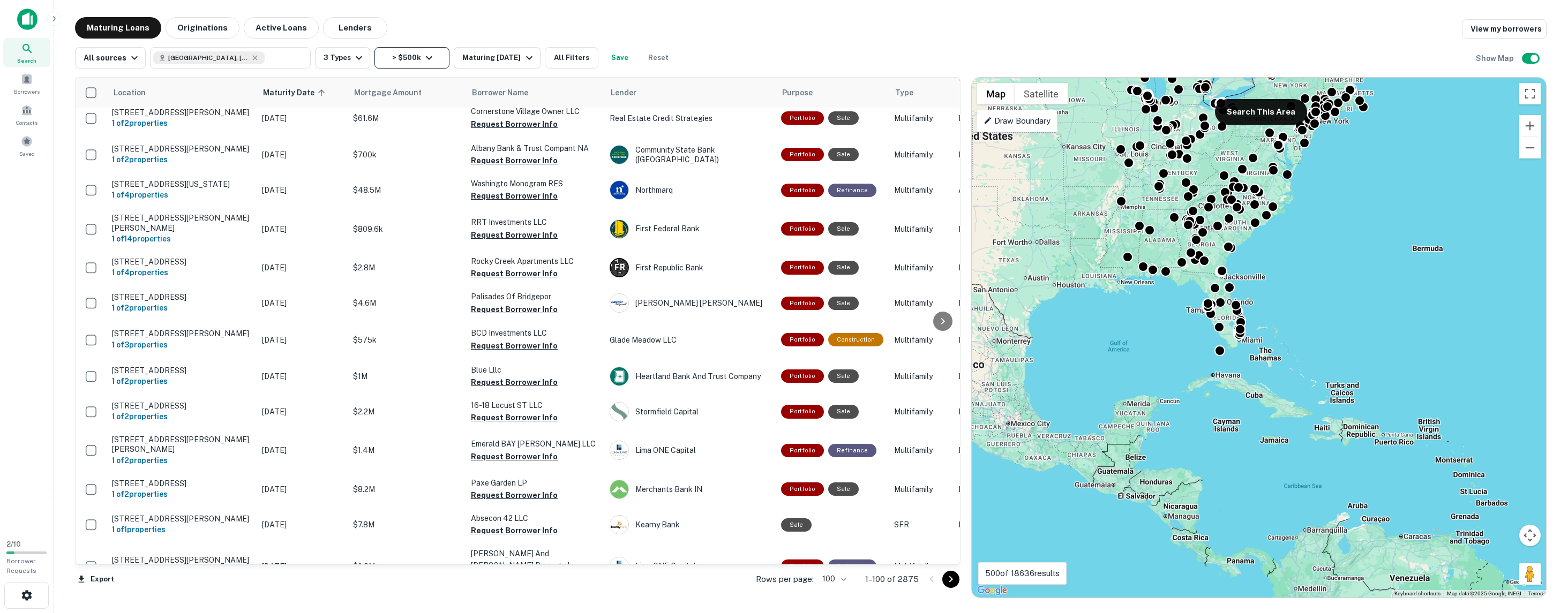
click at [429, 57] on icon "button" at bounding box center [429, 58] width 13 height 13
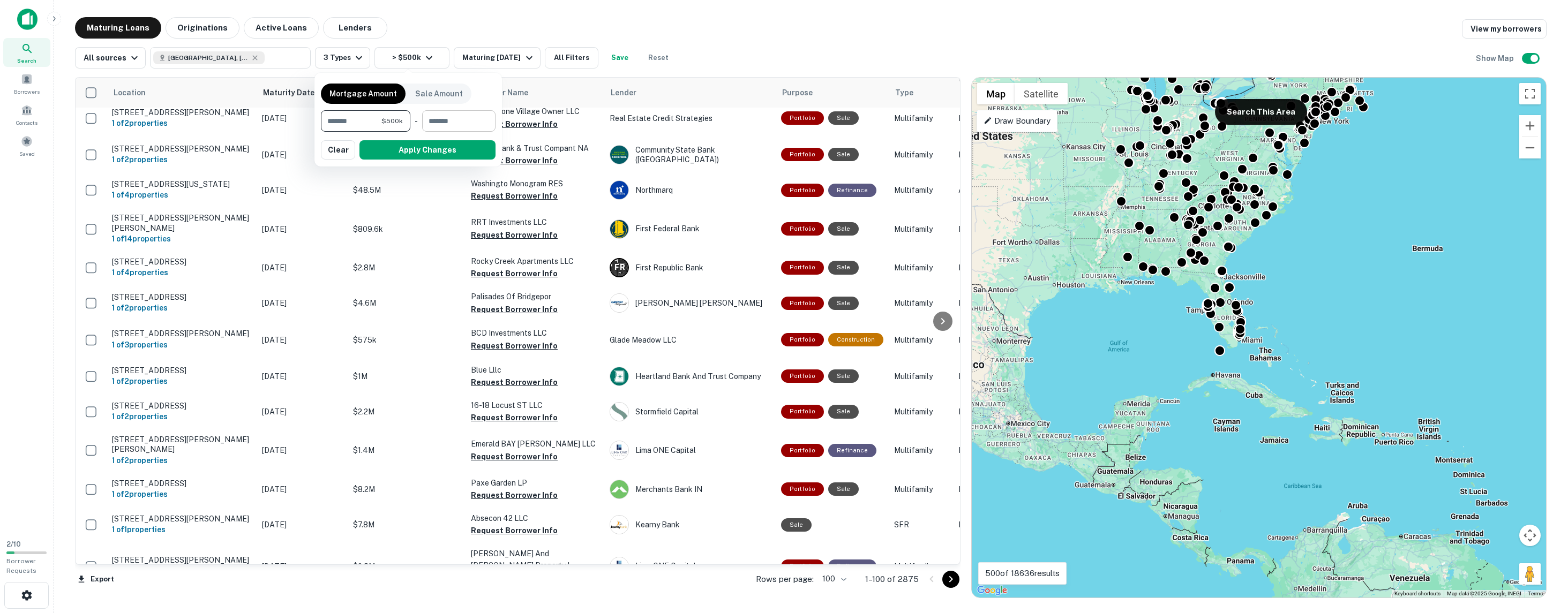
click at [449, 121] on input "number" at bounding box center [455, 121] width 66 height 21
type input "*******"
click at [443, 148] on button "Apply Changes" at bounding box center [427, 149] width 136 height 19
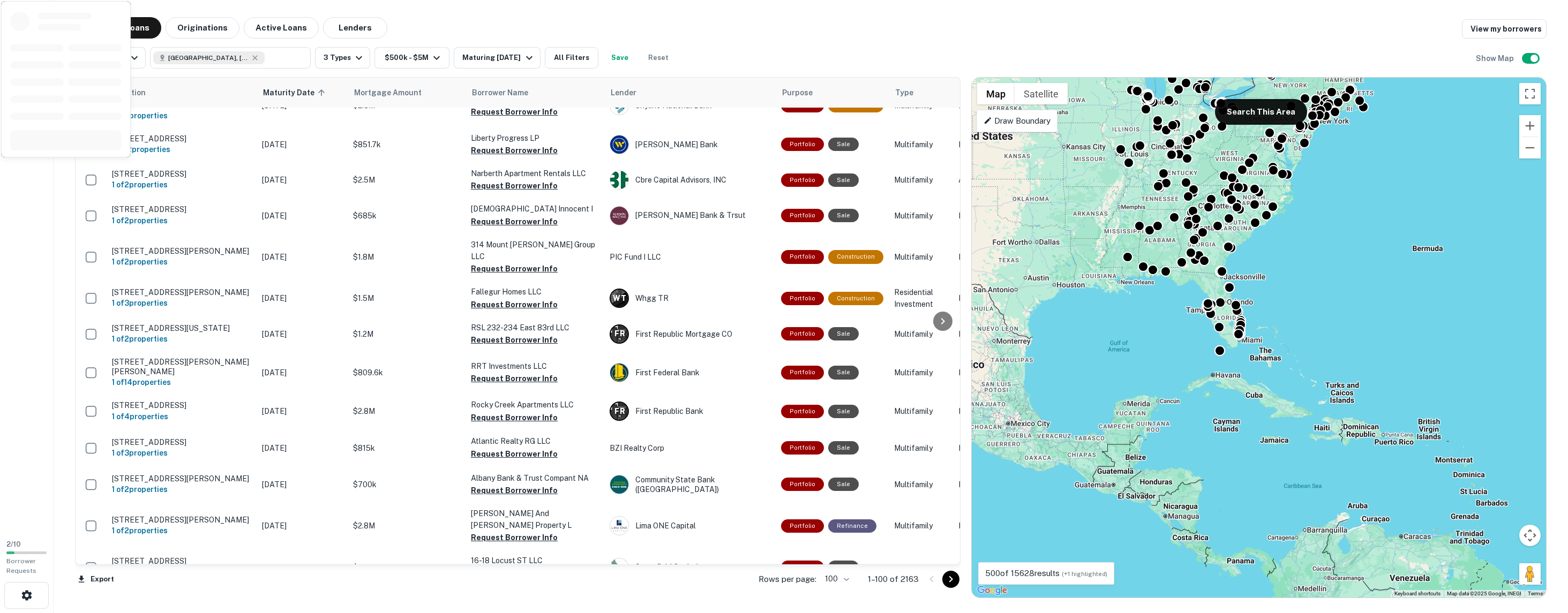
scroll to position [3350, 0]
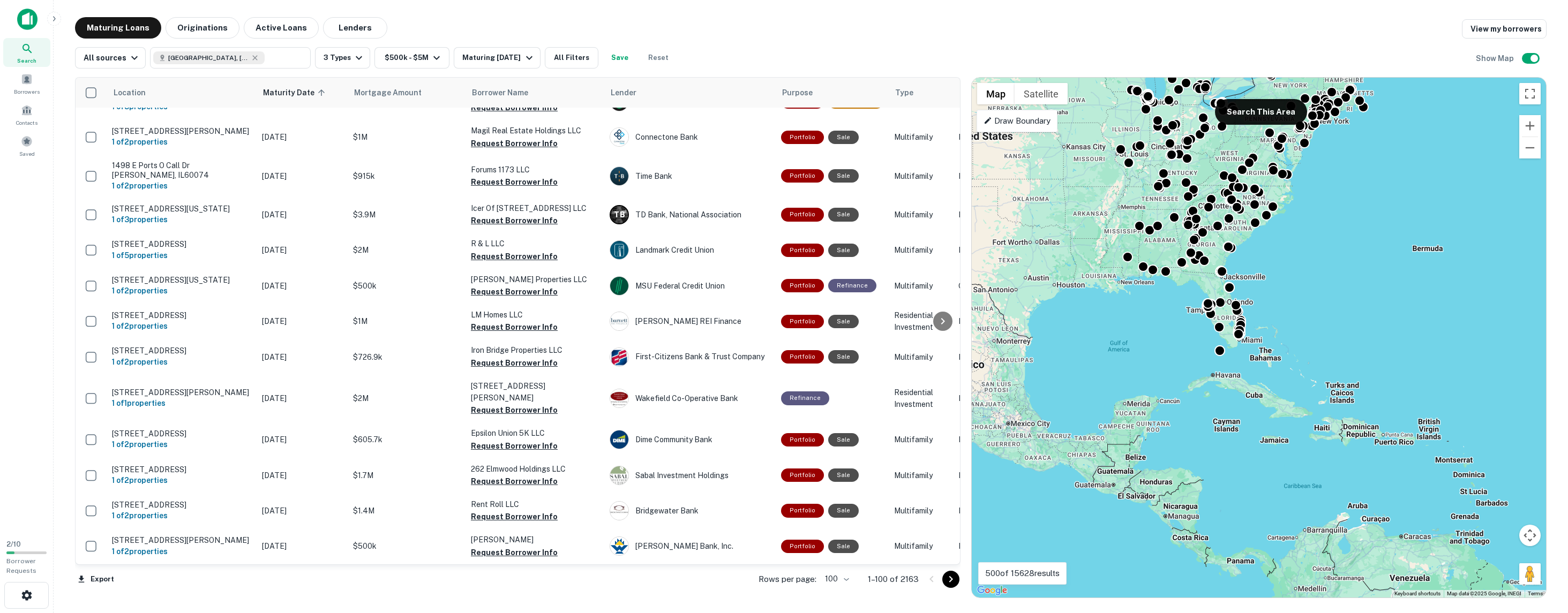
click at [948, 578] on icon "Go to next page" at bounding box center [951, 579] width 13 height 13
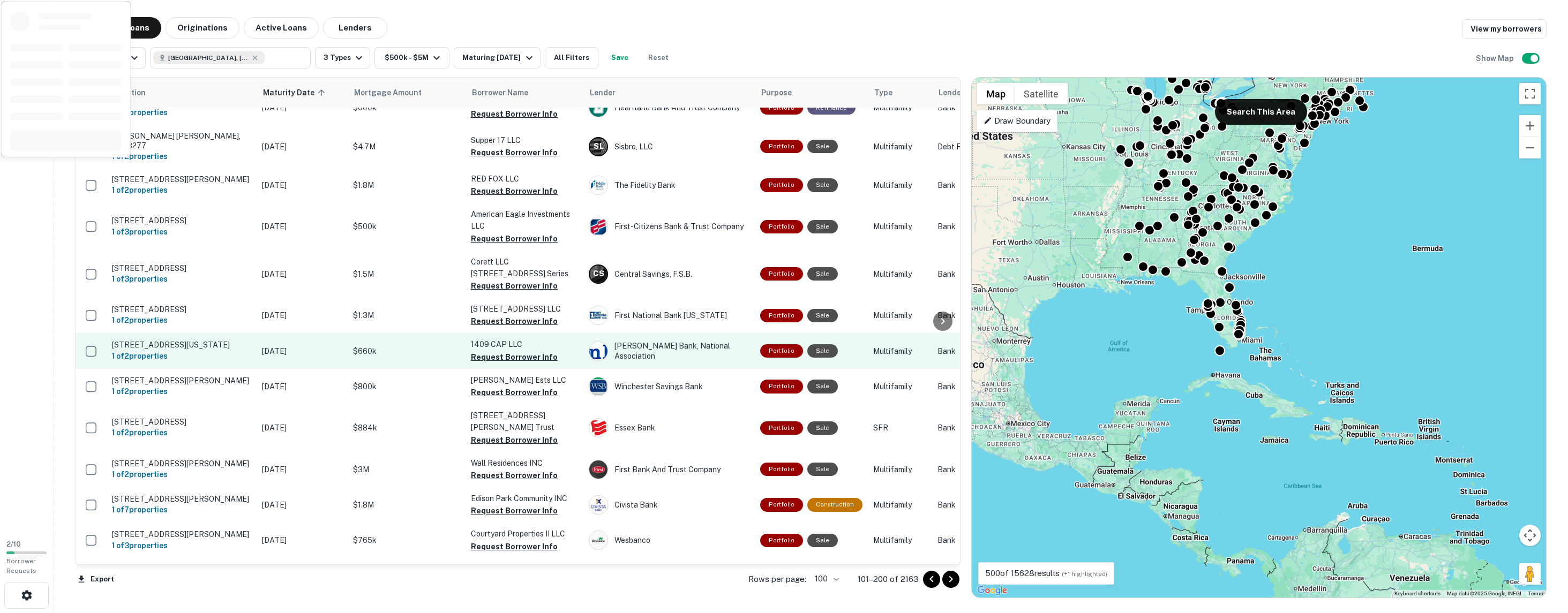
scroll to position [840, 0]
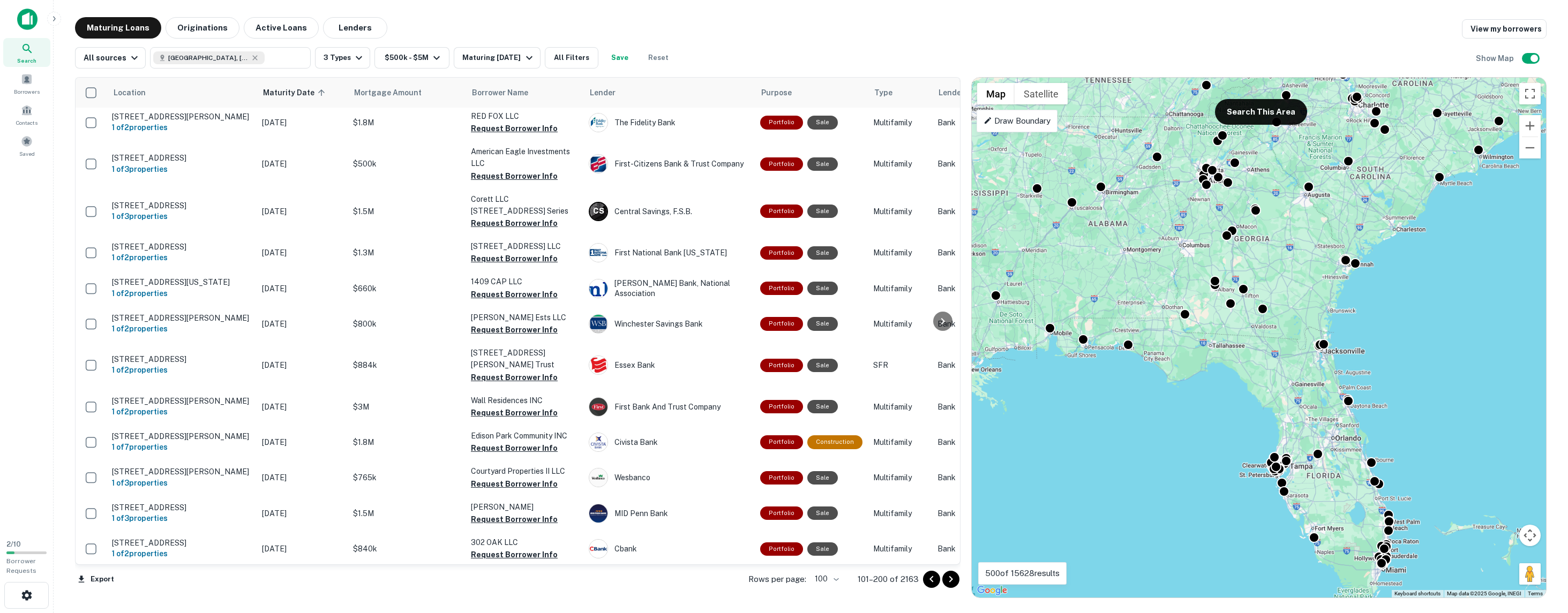
drag, startPoint x: 1163, startPoint y: 325, endPoint x: 1104, endPoint y: 565, distance: 247.1
click at [1104, 565] on div "To activate drag with keyboard, press Alt + Enter. Once in keyboard drag state,…" at bounding box center [1259, 338] width 574 height 520
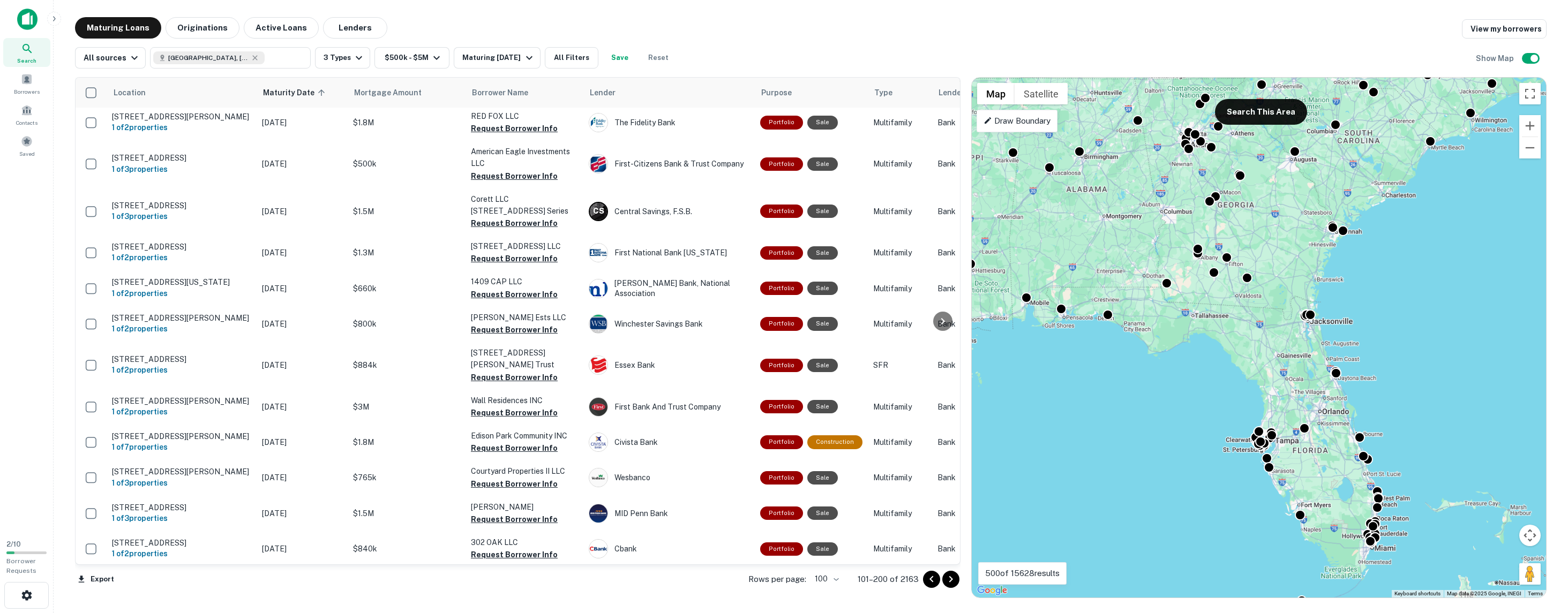
drag, startPoint x: 1122, startPoint y: 556, endPoint x: 1119, endPoint y: 500, distance: 56.1
click at [1119, 500] on div "To activate drag with keyboard, press Alt + Enter. Once in keyboard drag state,…" at bounding box center [1259, 338] width 574 height 520
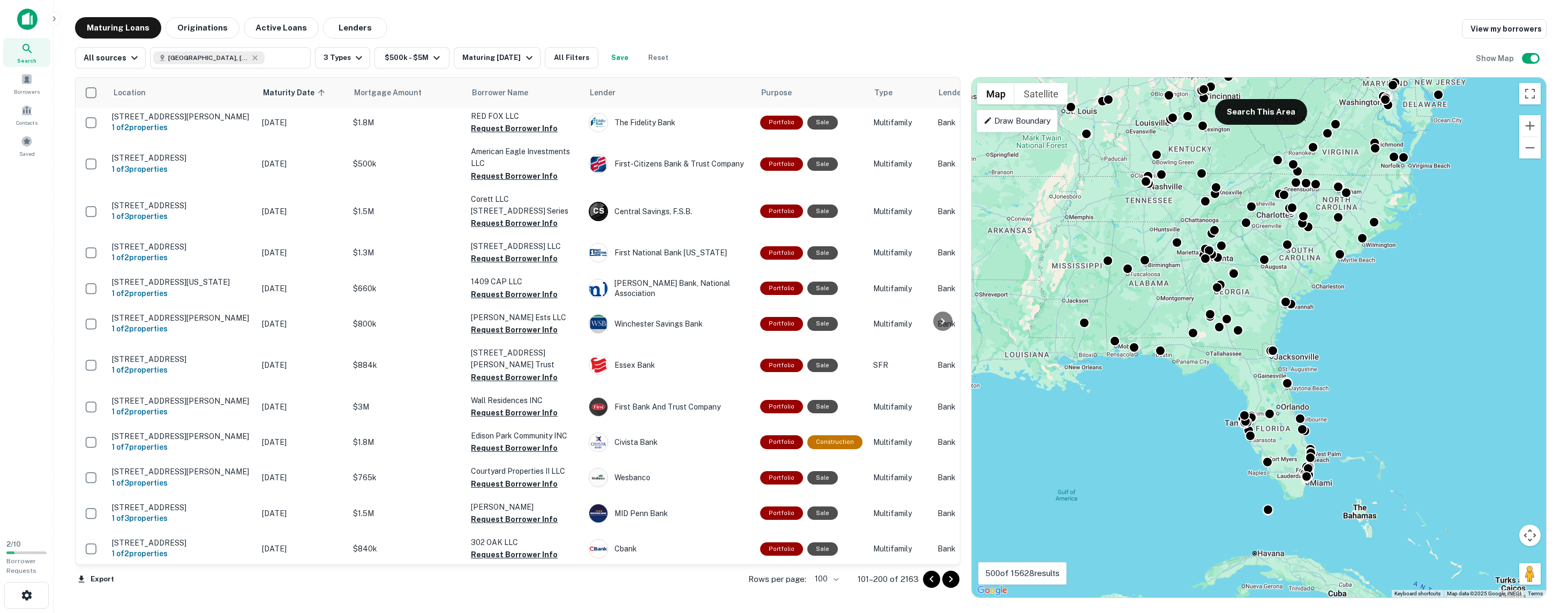
click at [1178, 408] on div "To activate drag with keyboard, press Alt + Enter. Once in keyboard drag state,…" at bounding box center [1259, 338] width 574 height 520
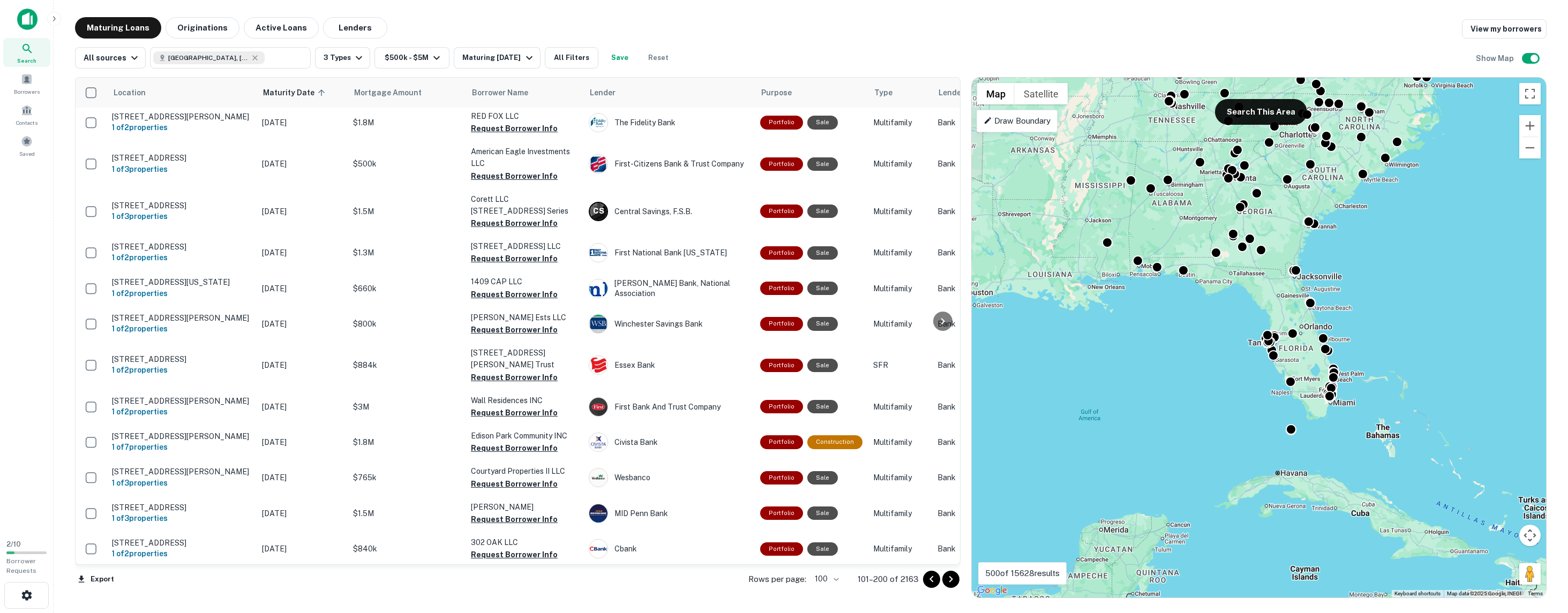
drag, startPoint x: 1175, startPoint y: 420, endPoint x: 1199, endPoint y: 339, distance: 84.5
click at [1200, 339] on div "To activate drag with keyboard, press Alt + Enter. Once in keyboard drag state,…" at bounding box center [1259, 338] width 574 height 520
click at [1252, 111] on button "Search This Area" at bounding box center [1261, 112] width 92 height 26
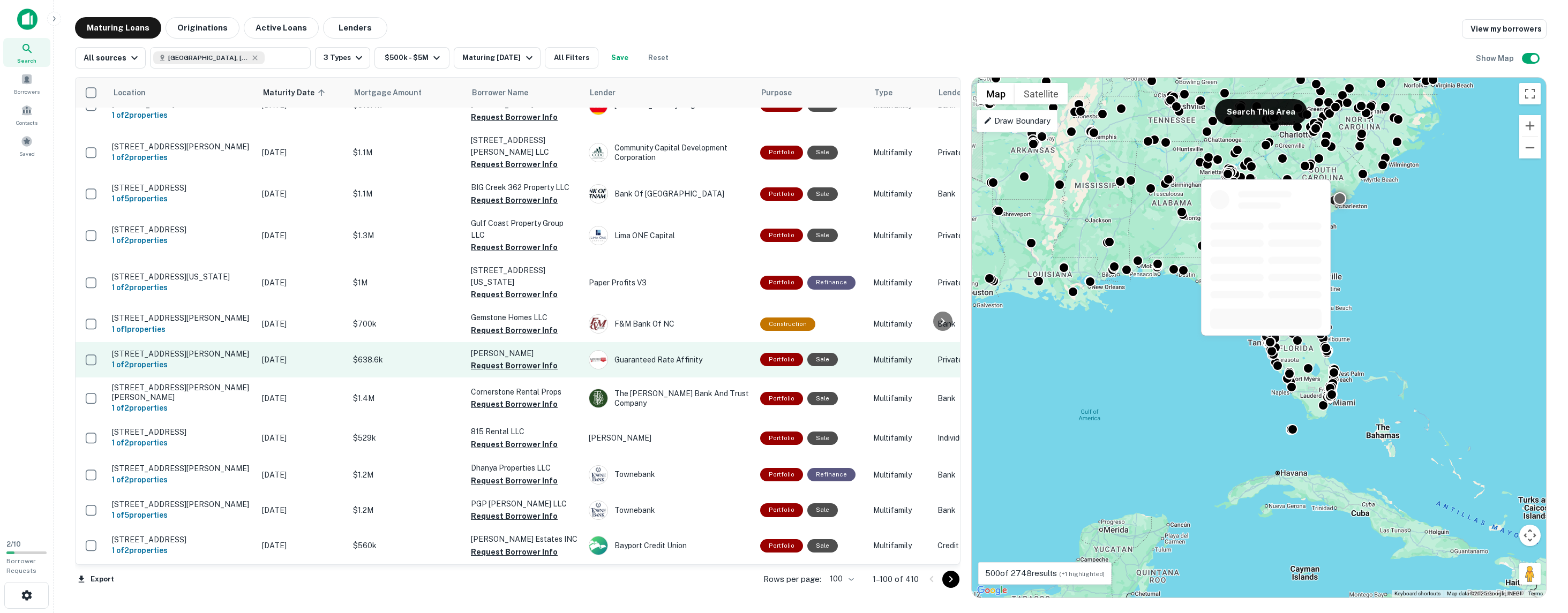
scroll to position [3079, 0]
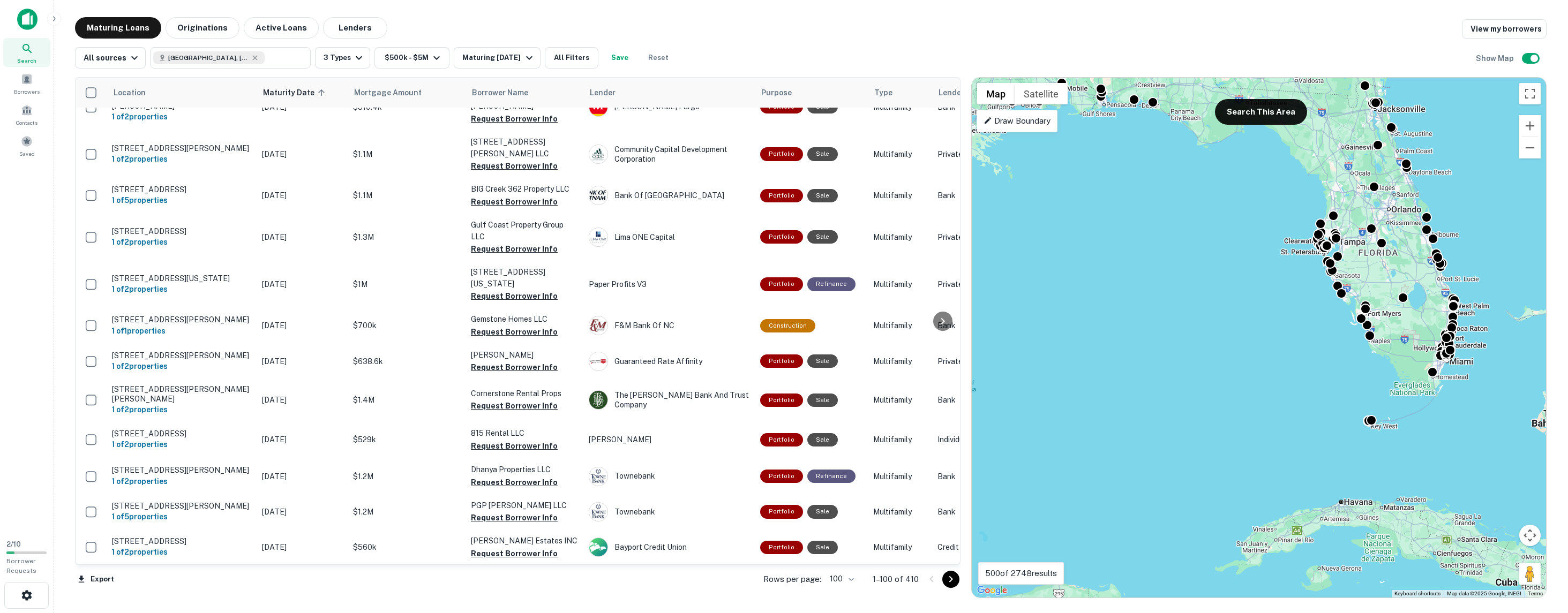
drag, startPoint x: 1210, startPoint y: 390, endPoint x: 1202, endPoint y: 339, distance: 51.6
click at [1207, 335] on div "To activate drag with keyboard, press Alt + Enter. Once in keyboard drag state,…" at bounding box center [1259, 338] width 574 height 520
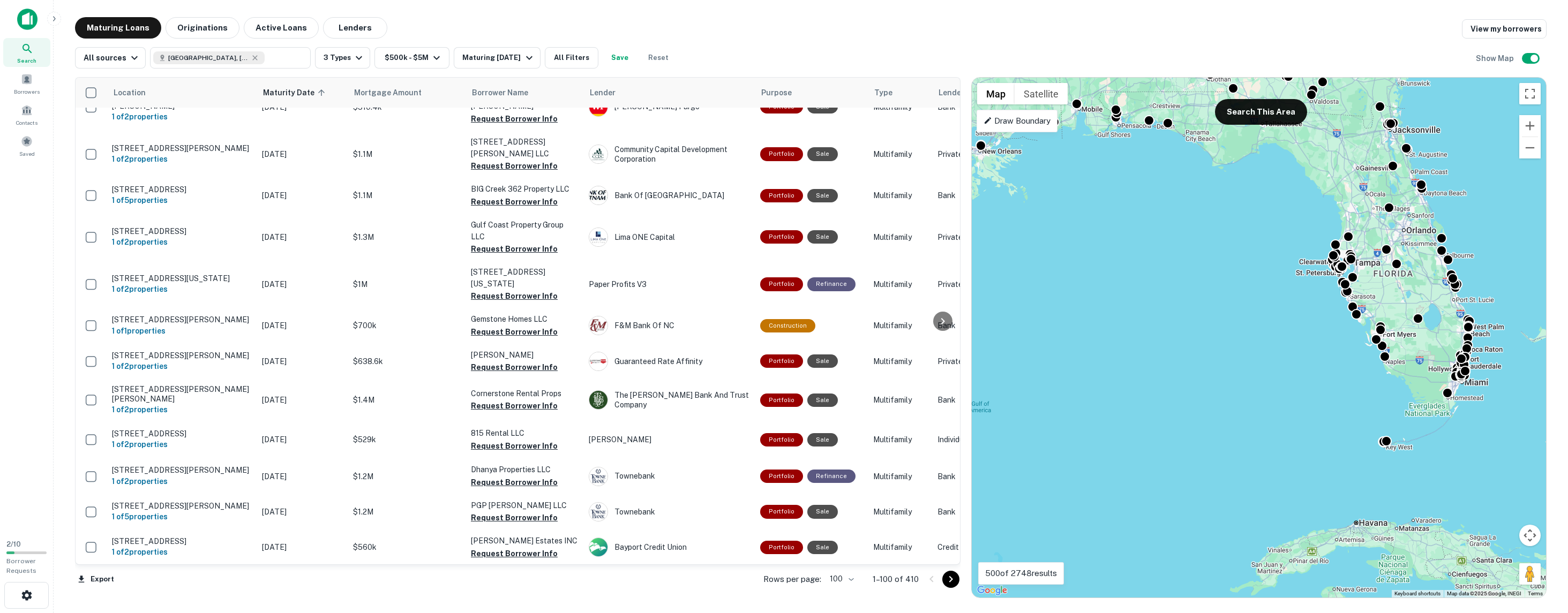
drag, startPoint x: 1260, startPoint y: 290, endPoint x: 1251, endPoint y: 322, distance: 33.2
click at [1251, 322] on div "To activate drag with keyboard, press Alt + Enter. Once in keyboard drag state,…" at bounding box center [1259, 338] width 574 height 520
click at [1241, 108] on button "Search This Area" at bounding box center [1261, 112] width 92 height 26
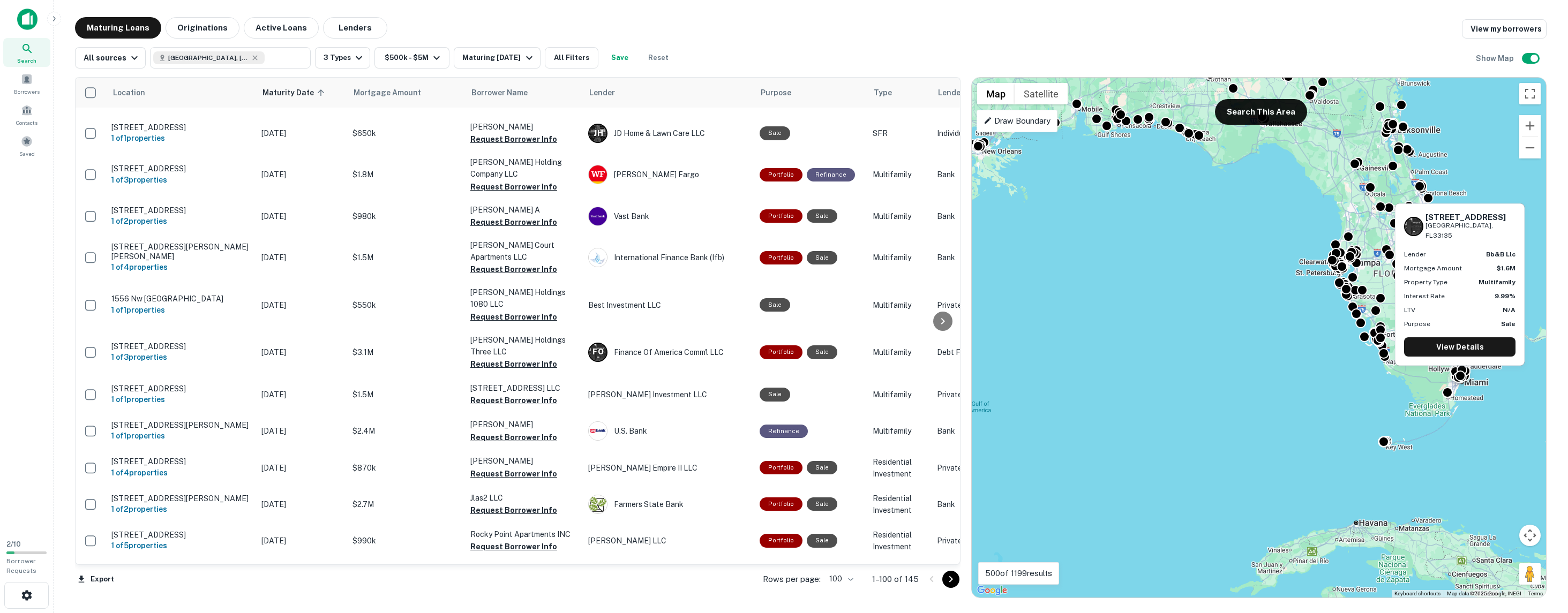
scroll to position [3076, 0]
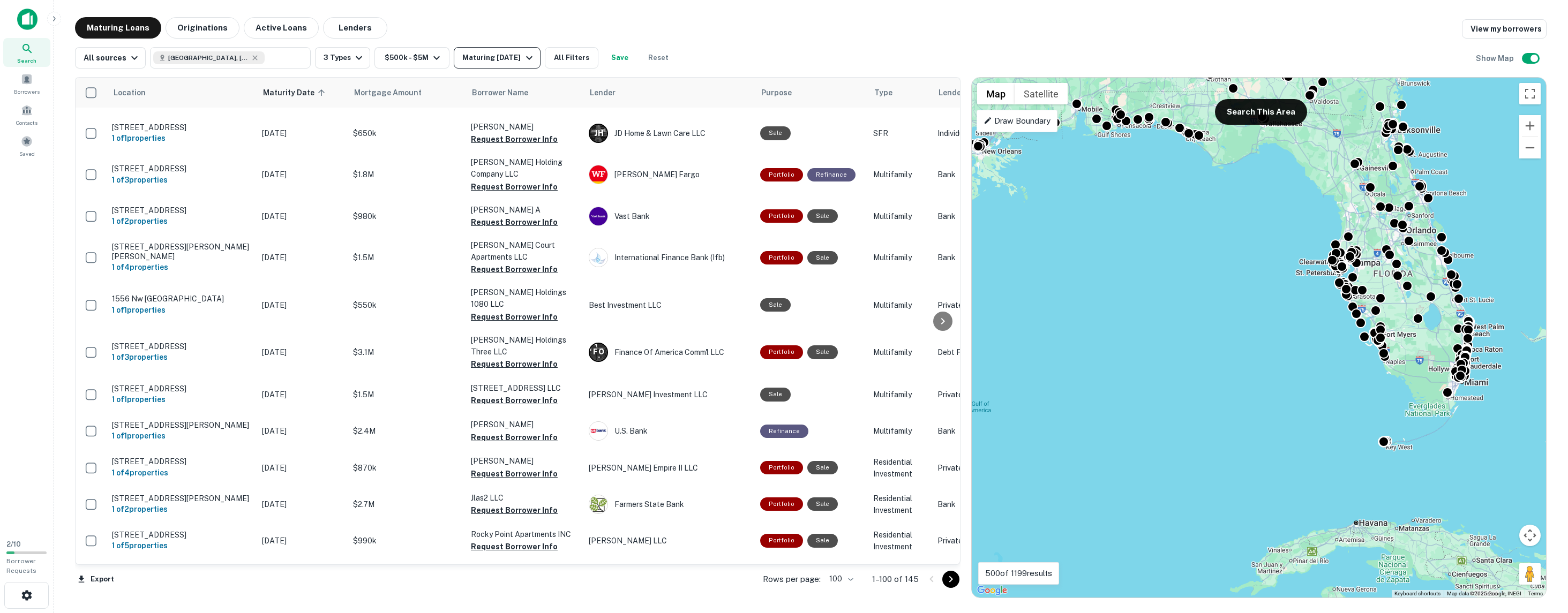
click at [503, 60] on div "Maturing In 1 Year" at bounding box center [499, 58] width 73 height 13
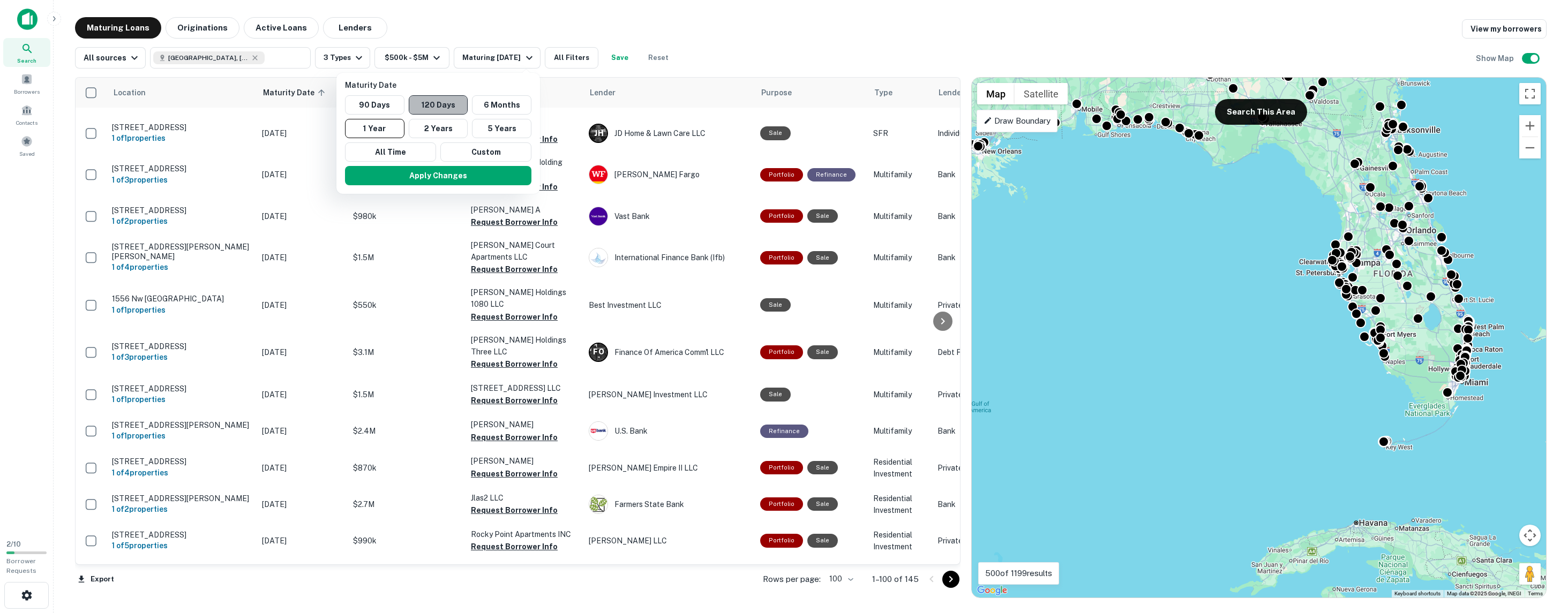
click at [427, 107] on button "120 Days" at bounding box center [438, 105] width 60 height 19
drag, startPoint x: 430, startPoint y: 178, endPoint x: 478, endPoint y: 256, distance: 91.6
click at [430, 178] on button "Apply Changes" at bounding box center [449, 175] width 187 height 19
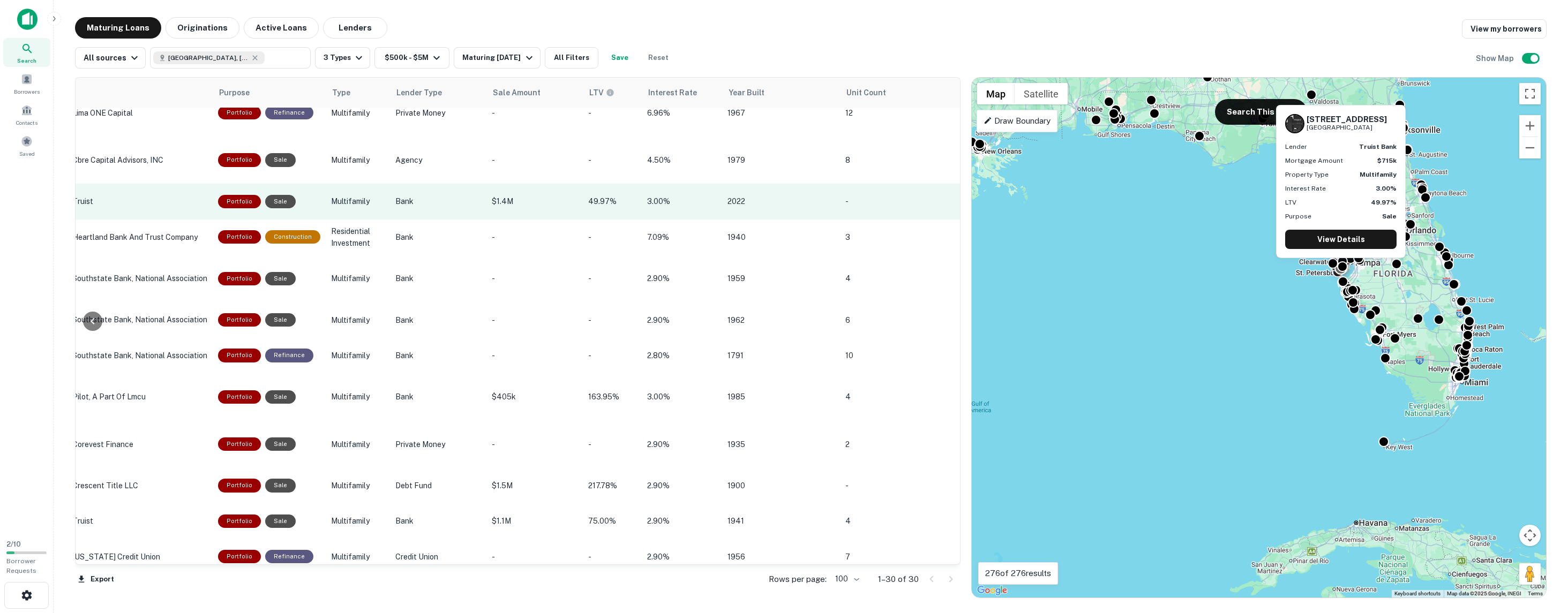
scroll to position [161, 537]
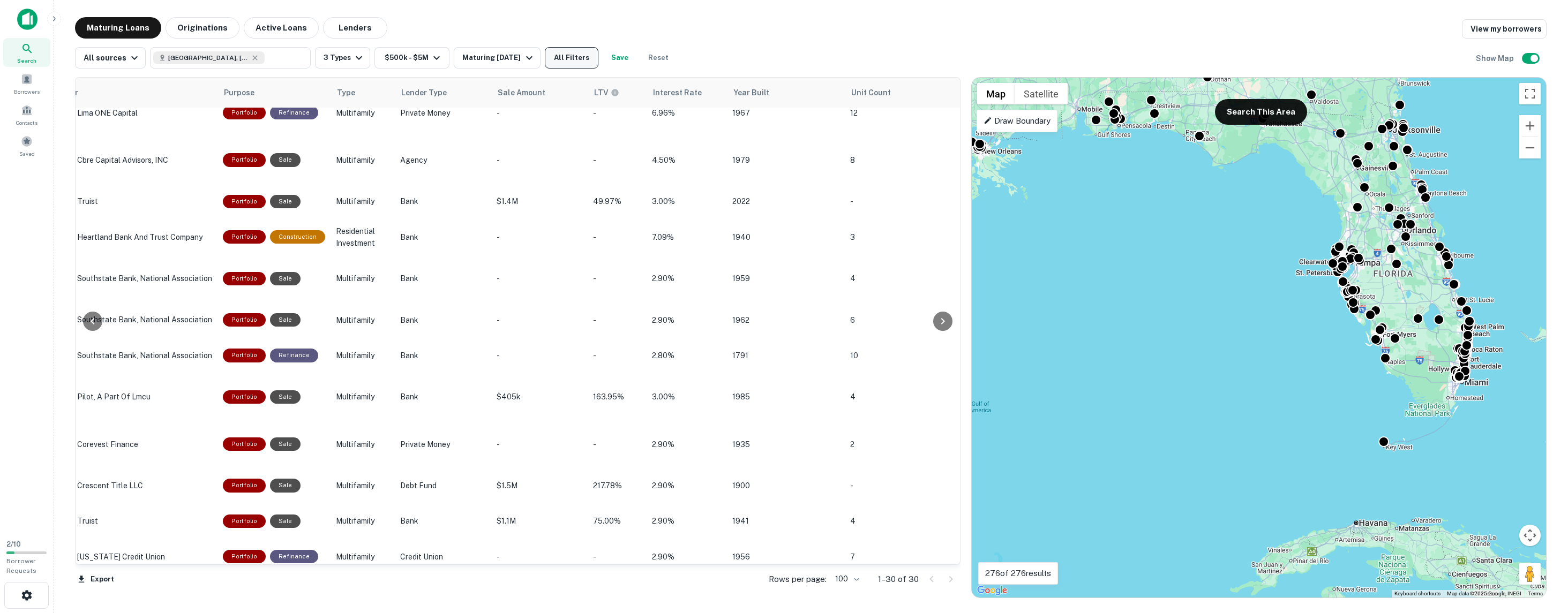
click at [573, 60] on button "All Filters" at bounding box center [571, 58] width 53 height 21
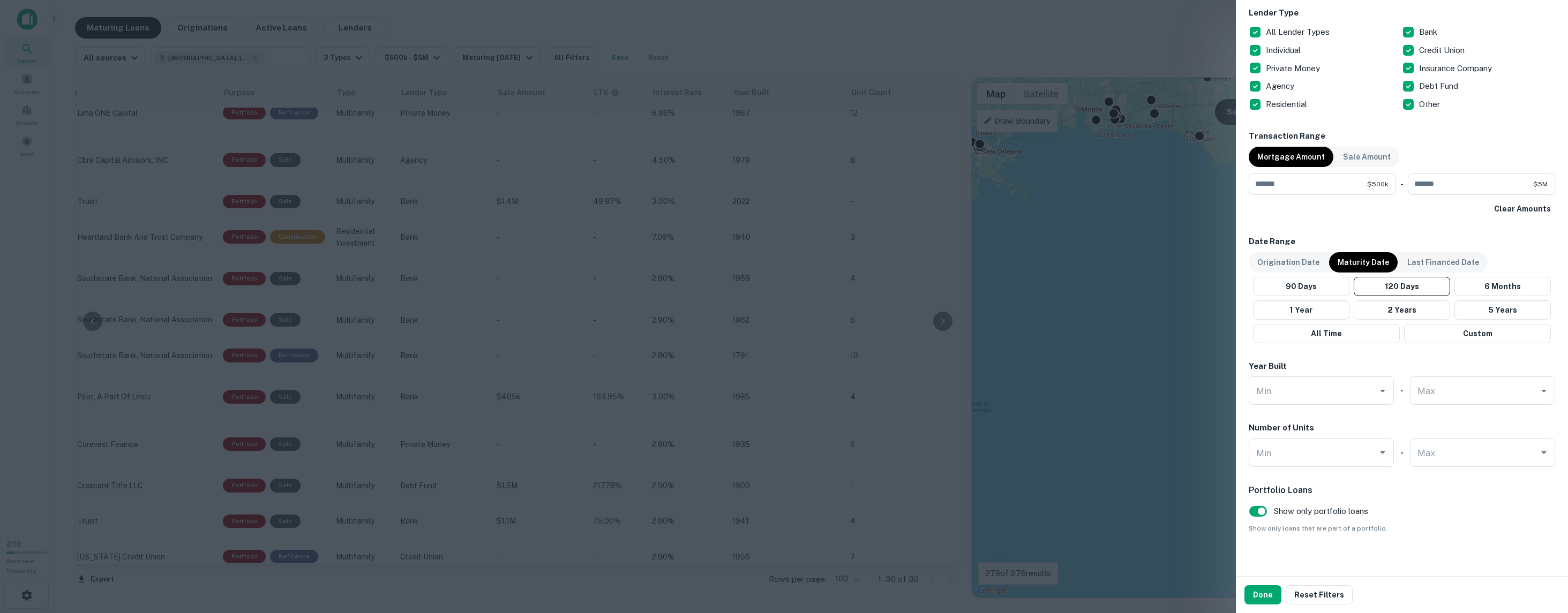
scroll to position [436, 0]
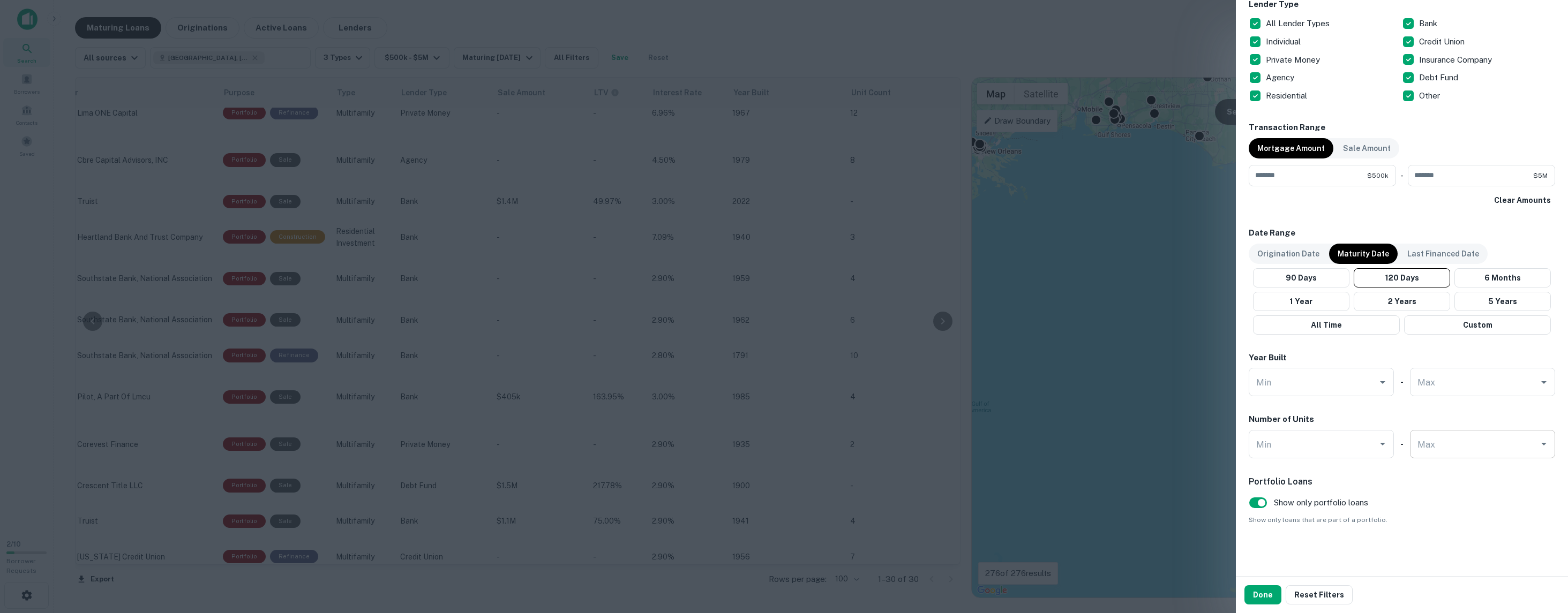
click at [1472, 444] on input "Max" at bounding box center [1474, 444] width 119 height 19
type input "**"
click at [1259, 594] on button "Done" at bounding box center [1263, 595] width 37 height 19
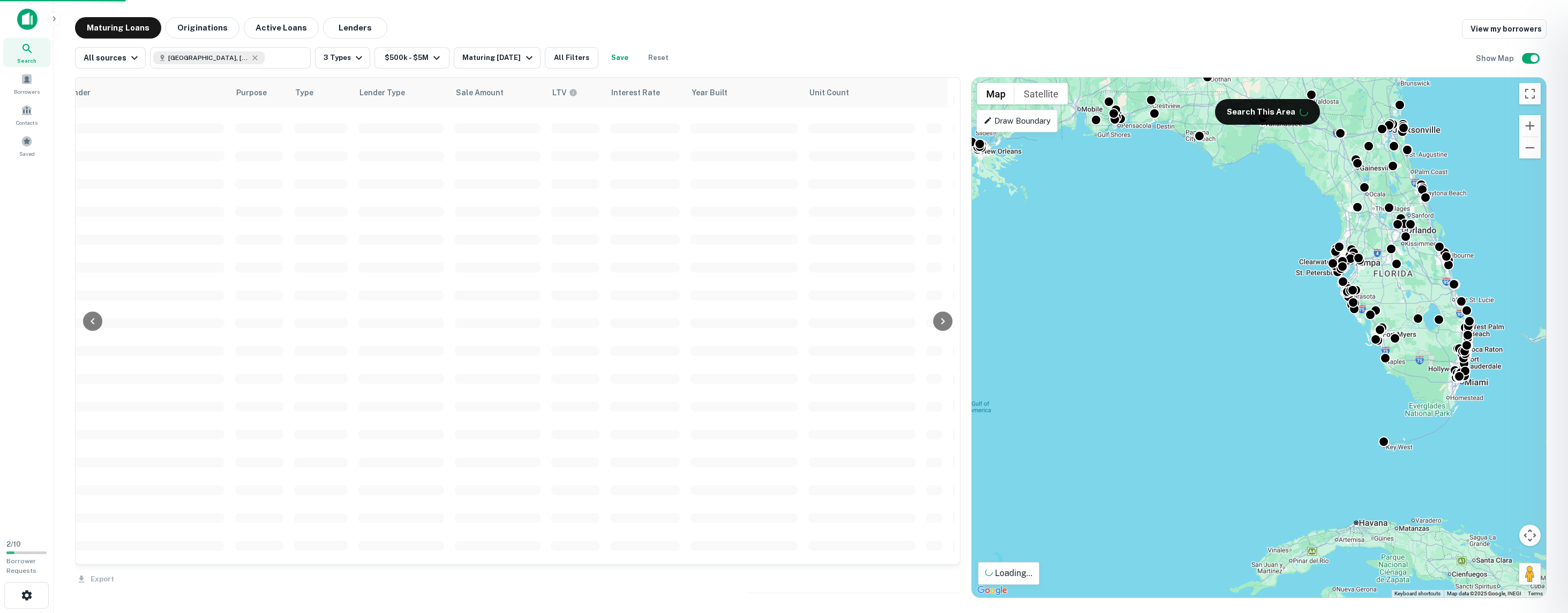
scroll to position [161, 525]
click at [581, 60] on button "All Filters" at bounding box center [571, 58] width 53 height 21
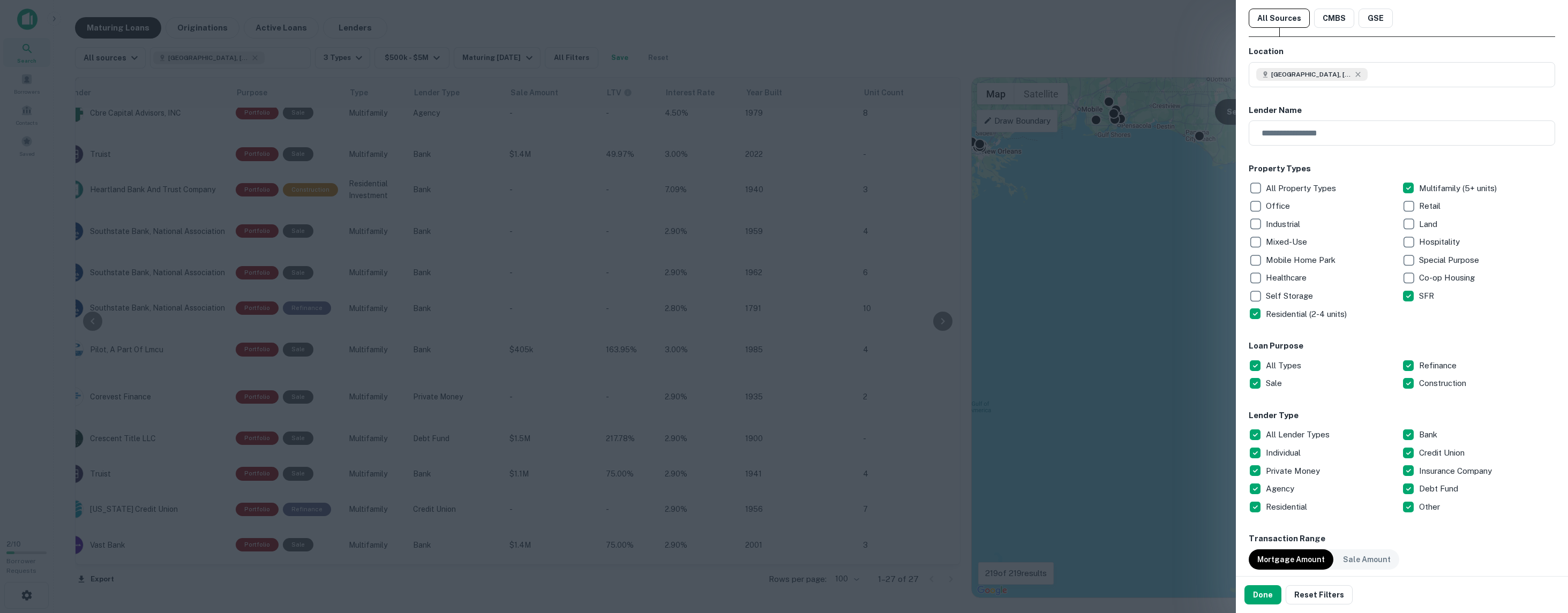
scroll to position [0, 0]
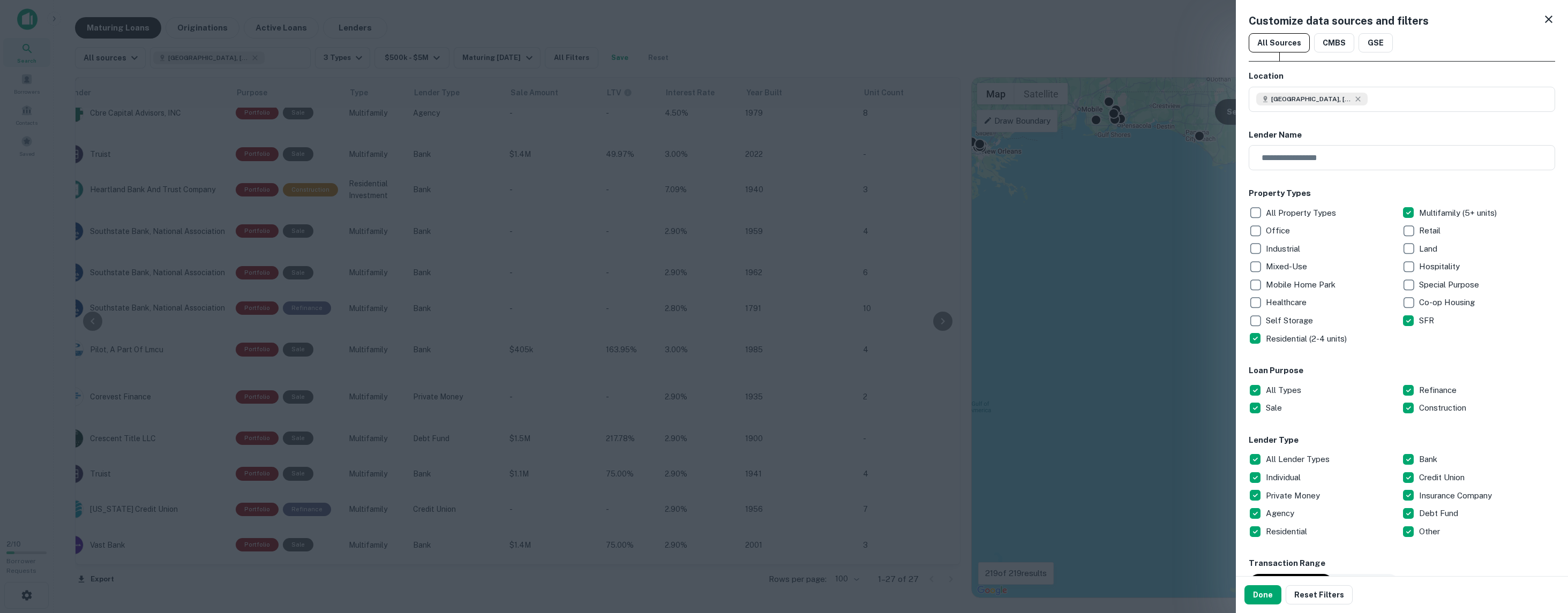
click at [1552, 20] on icon at bounding box center [1549, 19] width 13 height 13
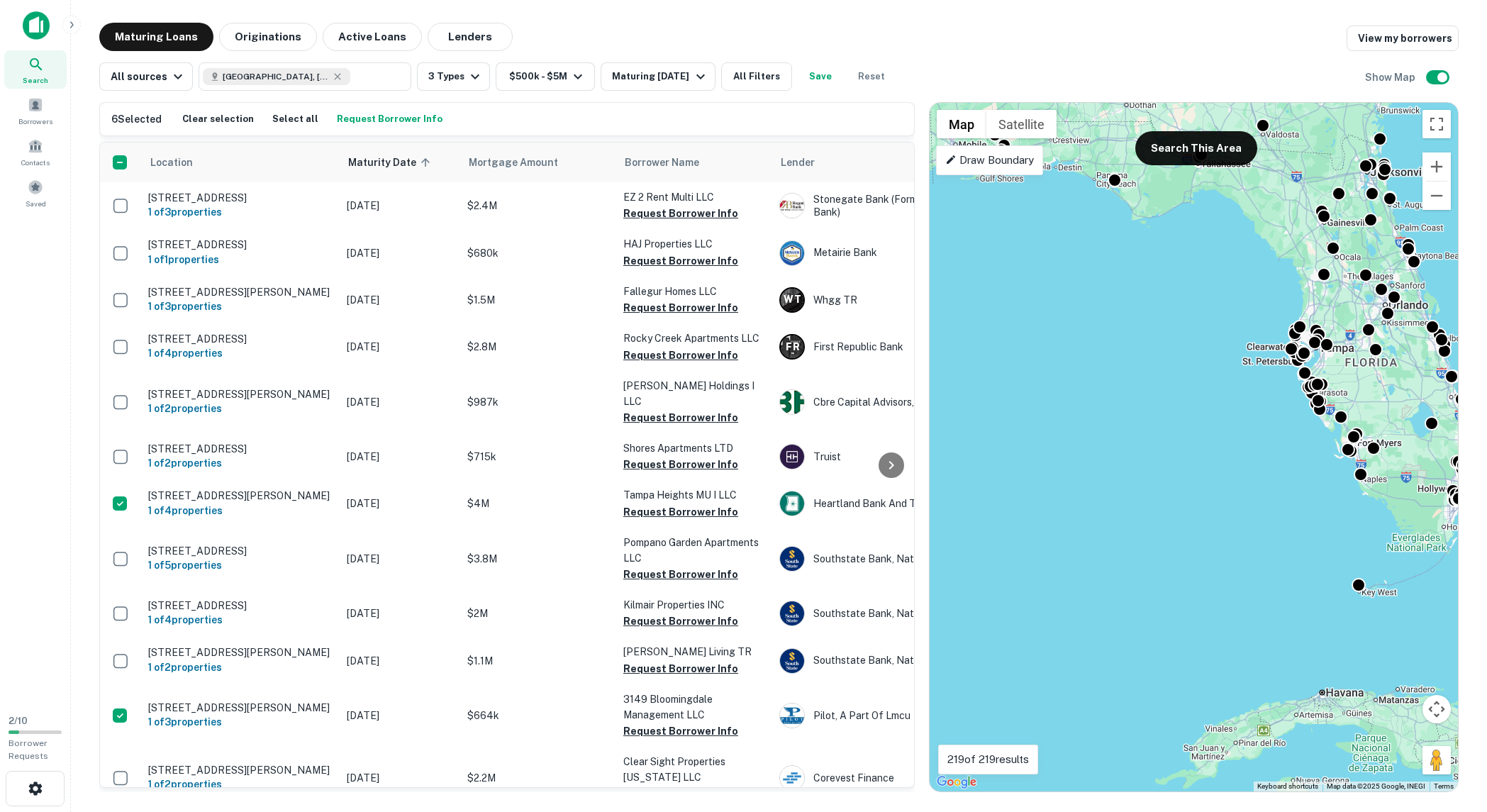
click at [387, 118] on button "Request Borrower Info" at bounding box center [390, 119] width 113 height 22
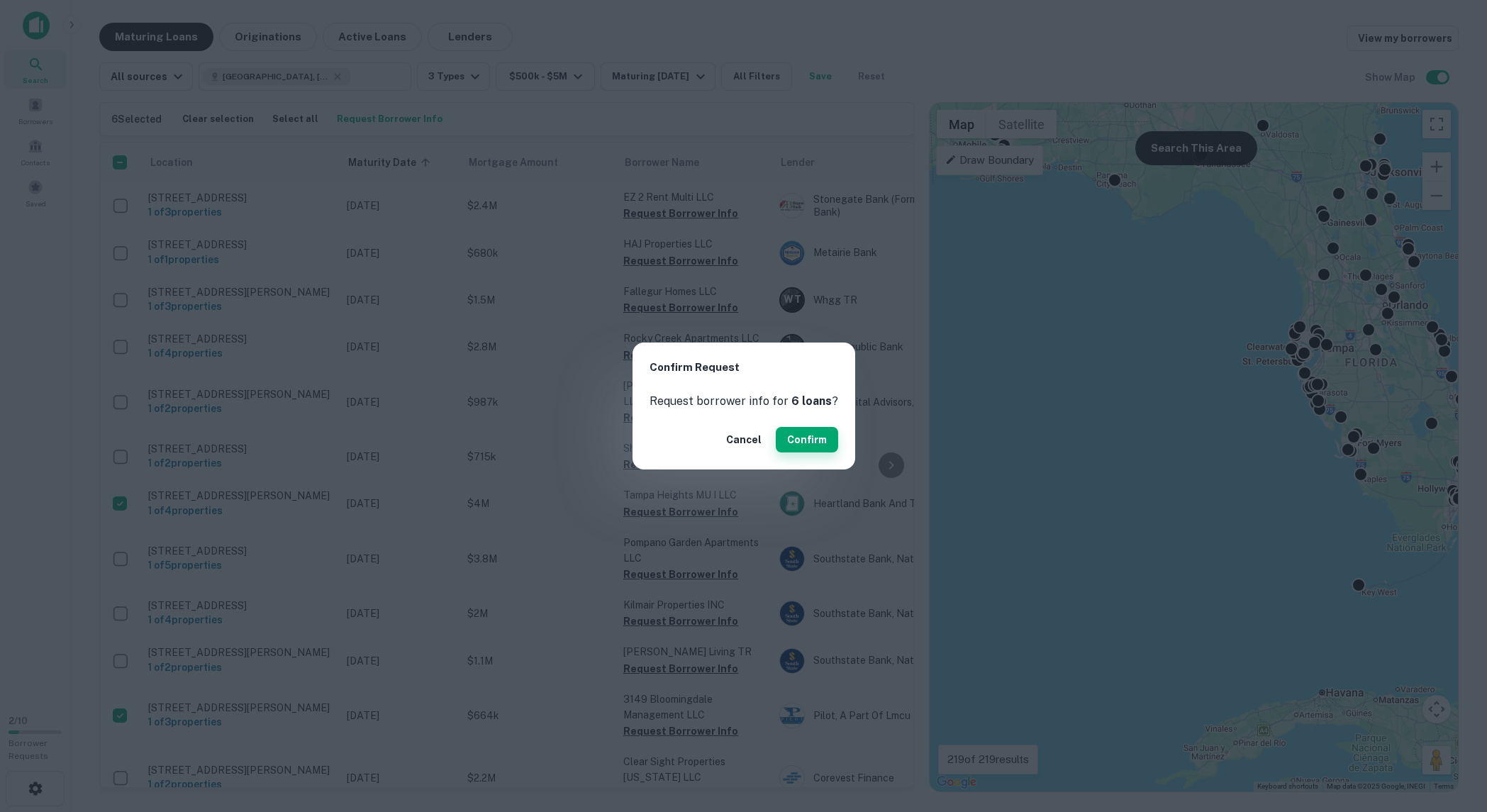
click at [805, 444] on button "Confirm" at bounding box center [807, 439] width 62 height 26
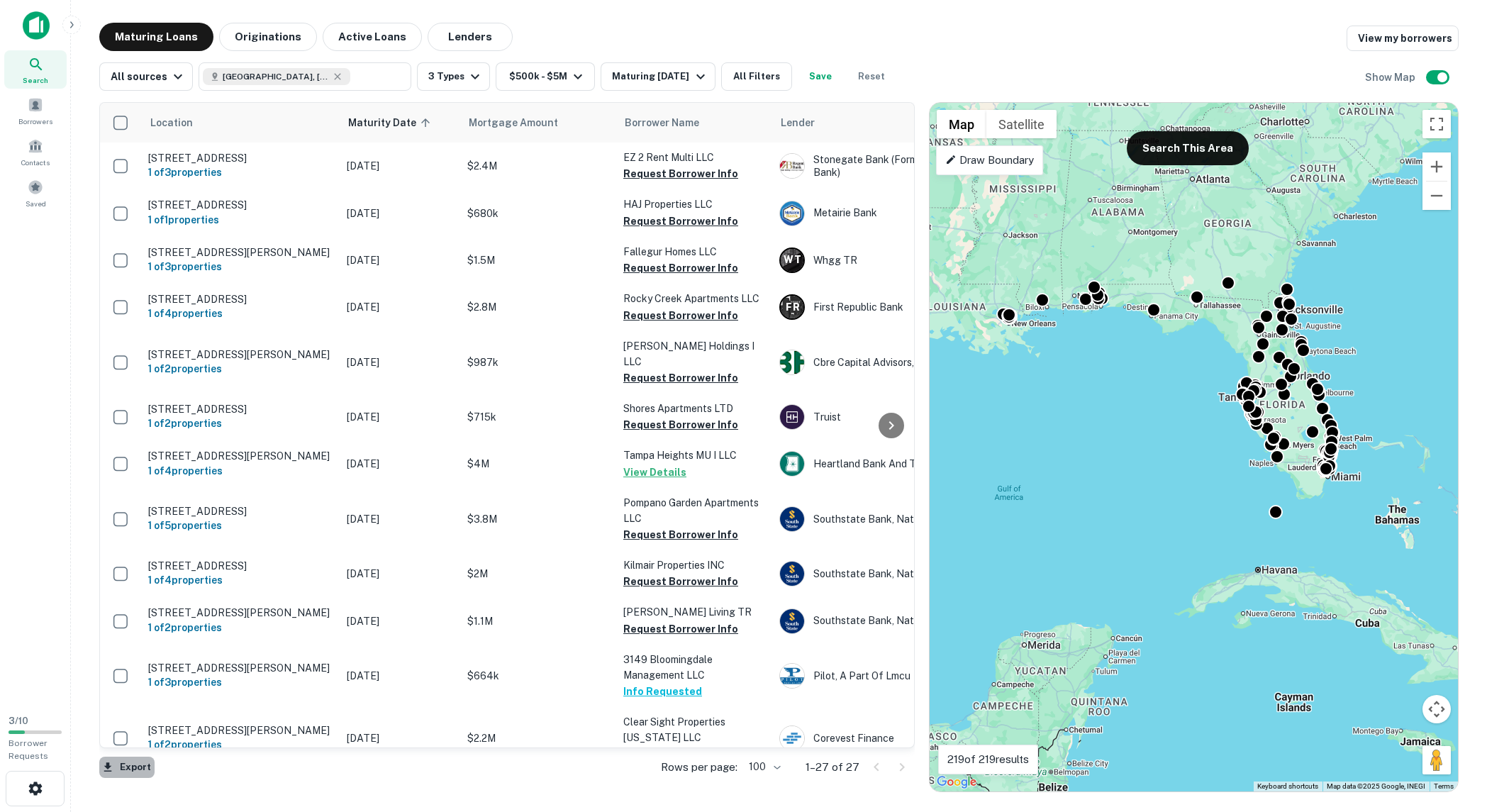
click at [122, 765] on button "Export" at bounding box center [126, 768] width 55 height 22
click at [176, 759] on li "Export as CSV" at bounding box center [179, 756] width 161 height 26
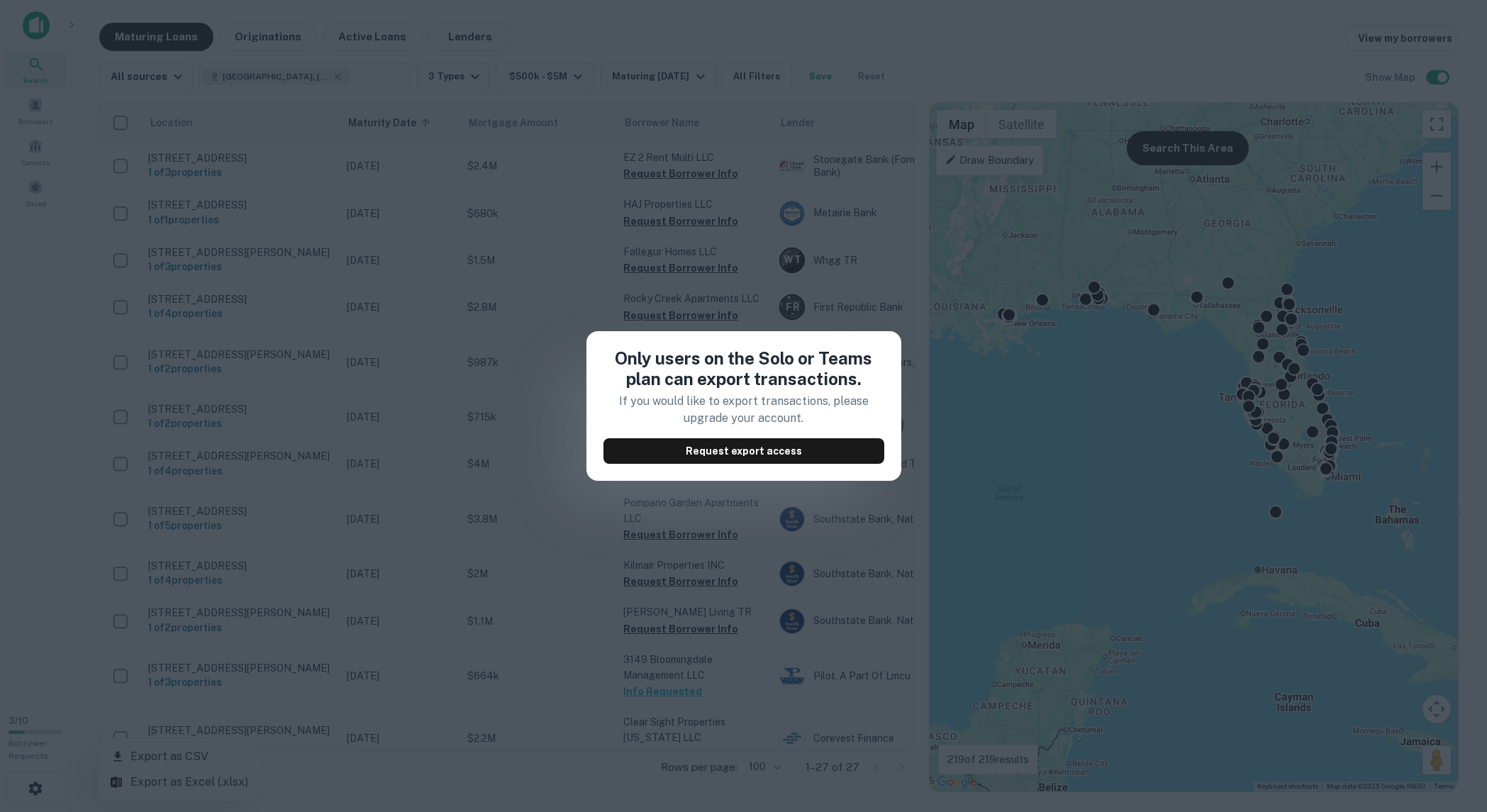
click at [548, 489] on div "Only users on the Solo or Teams plan can export transactions. If you would like…" at bounding box center [743, 406] width 1487 height 812
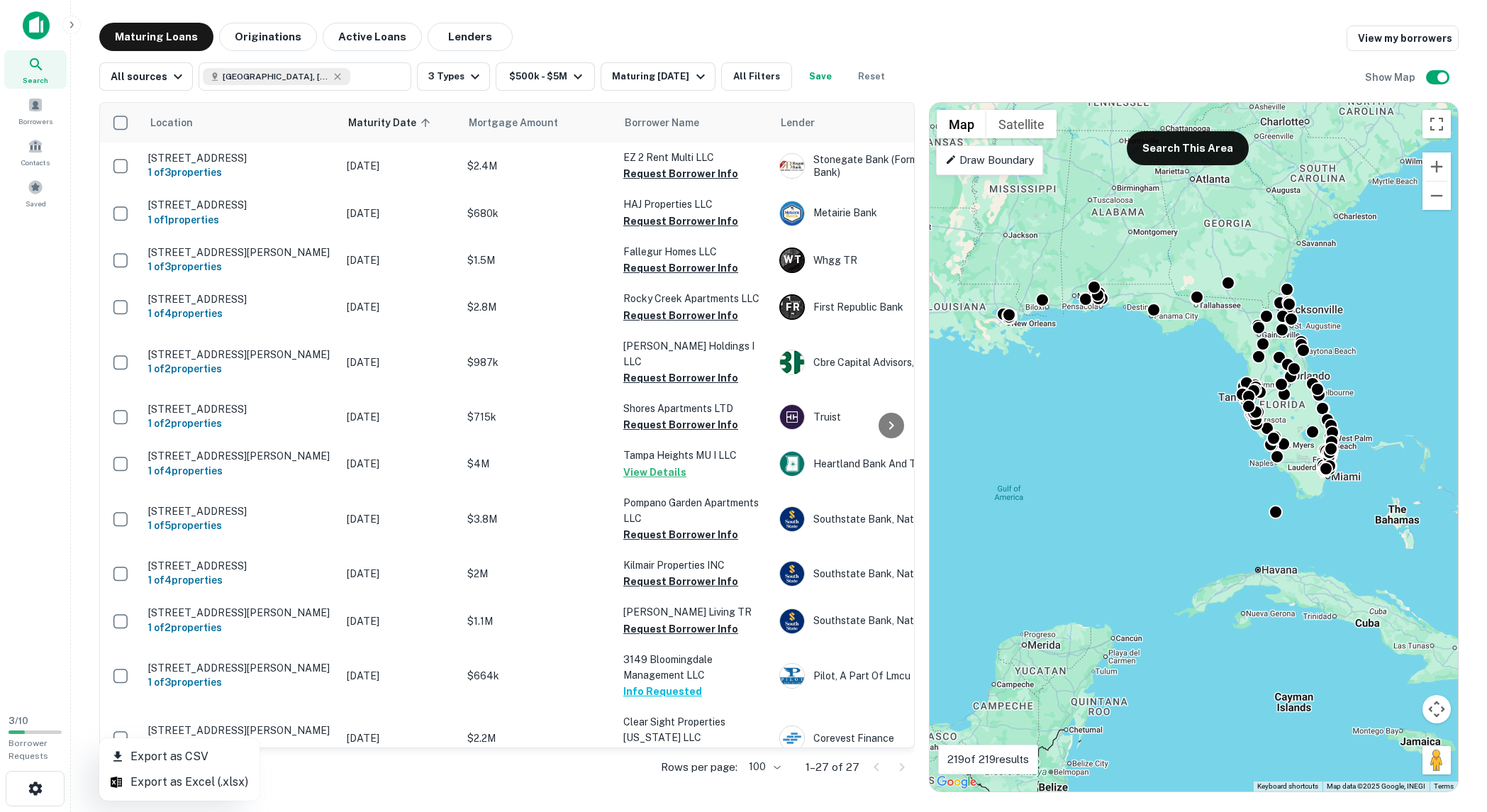
click at [34, 109] on div at bounding box center [743, 406] width 1487 height 812
click at [30, 101] on span at bounding box center [35, 105] width 16 height 16
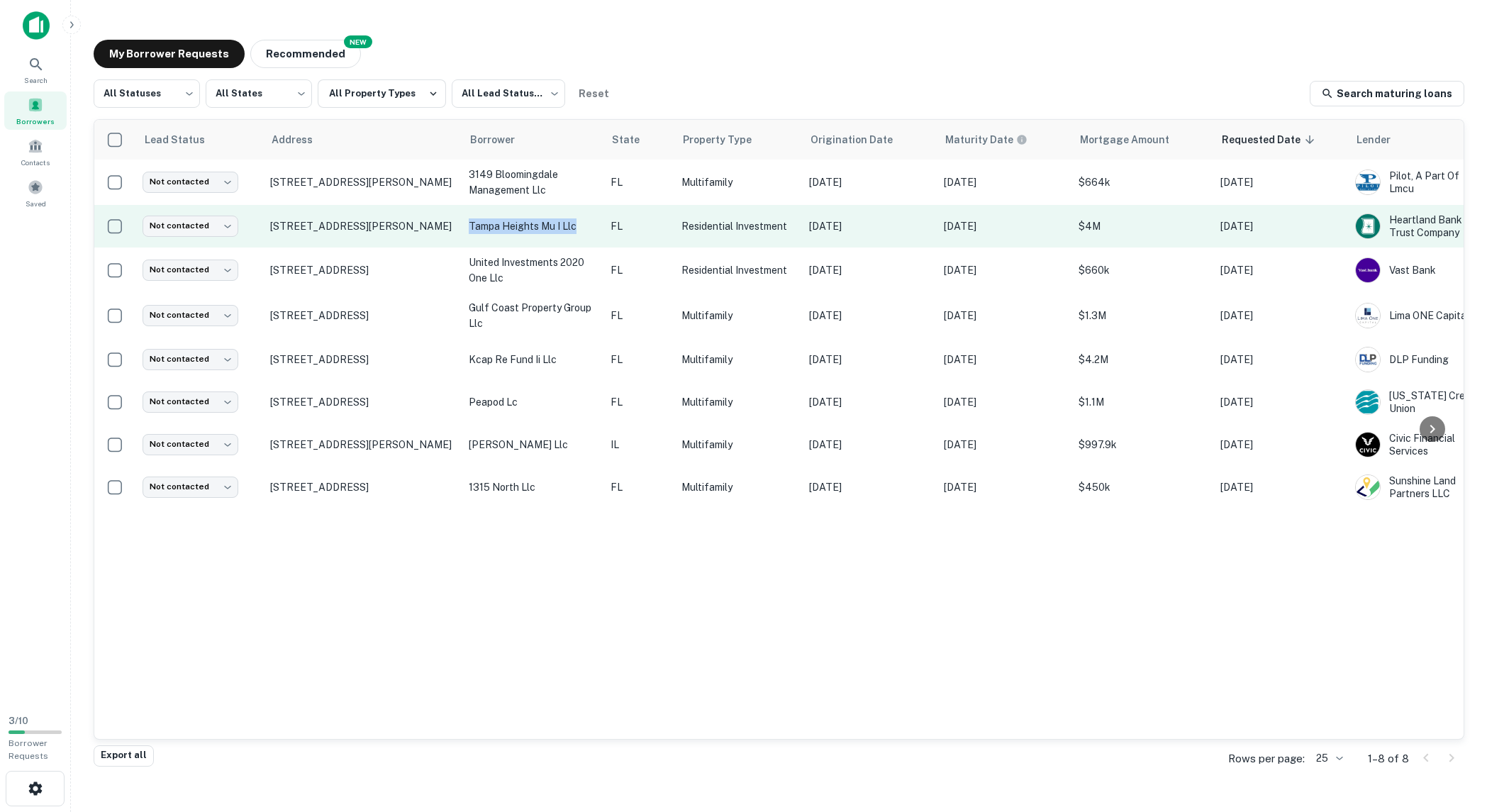
drag, startPoint x: 468, startPoint y: 224, endPoint x: 577, endPoint y: 224, distance: 109.0
click at [577, 224] on p "tampa heights mu i llc" at bounding box center [532, 226] width 127 height 16
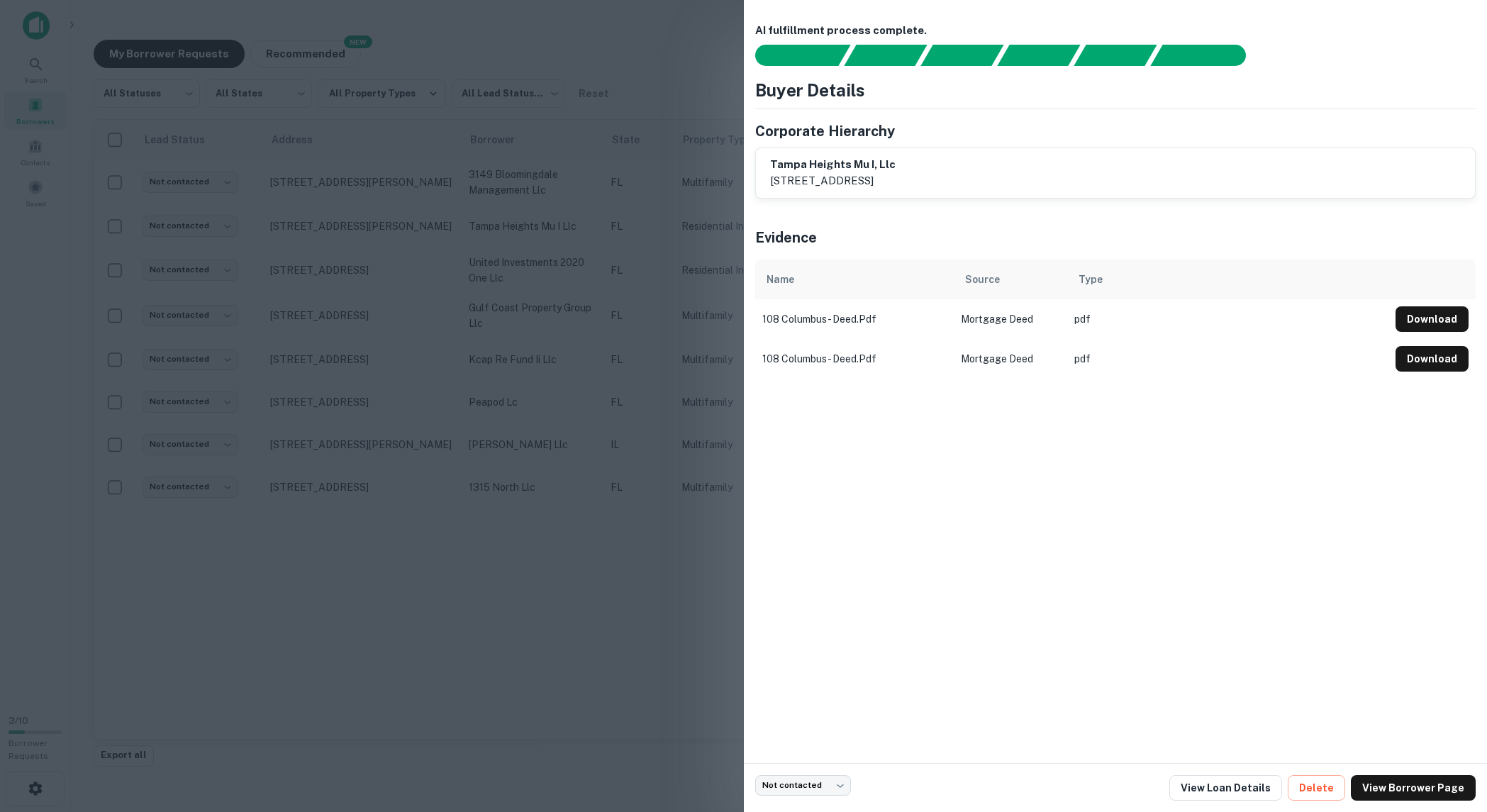
click at [627, 46] on div at bounding box center [743, 406] width 1487 height 812
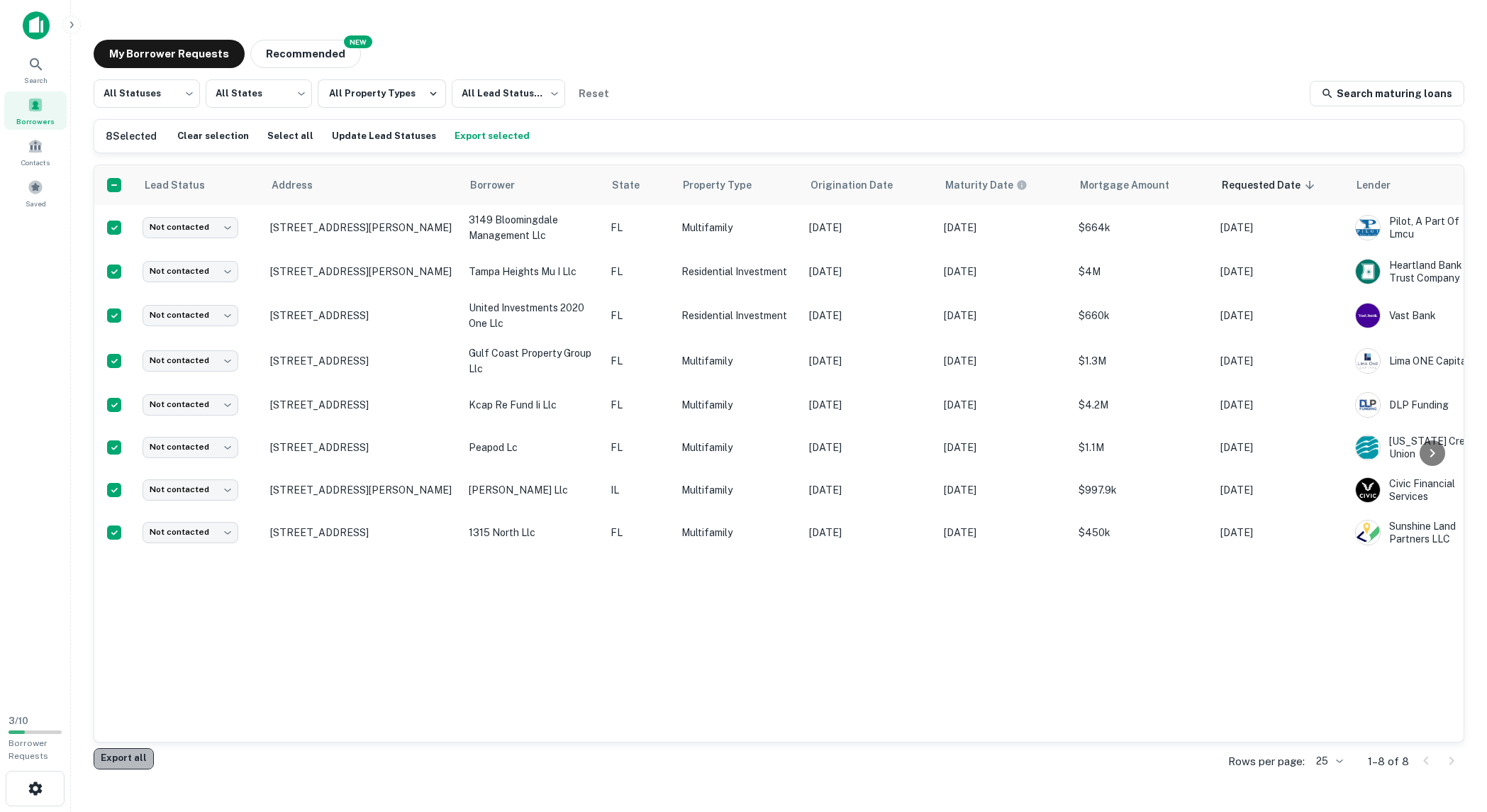
click at [129, 758] on button "Export all" at bounding box center [124, 759] width 60 height 22
